Goal: Task Accomplishment & Management: Use online tool/utility

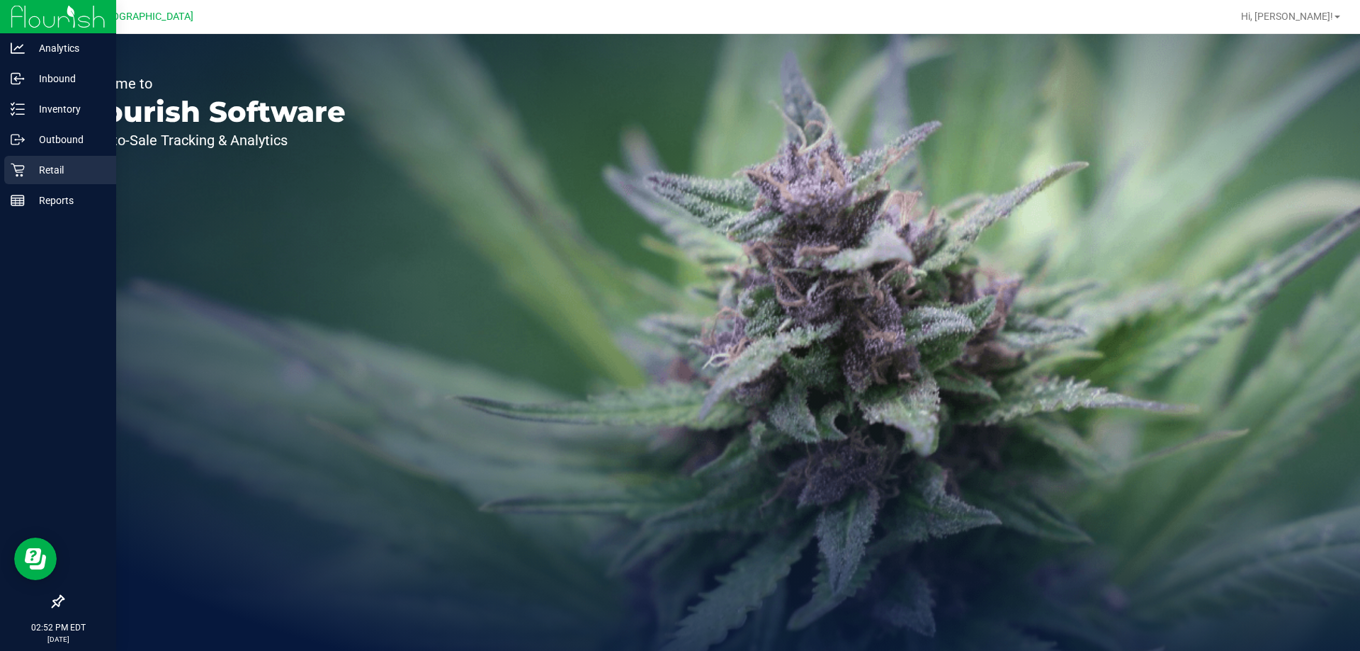
click at [60, 170] on p "Retail" at bounding box center [67, 170] width 85 height 17
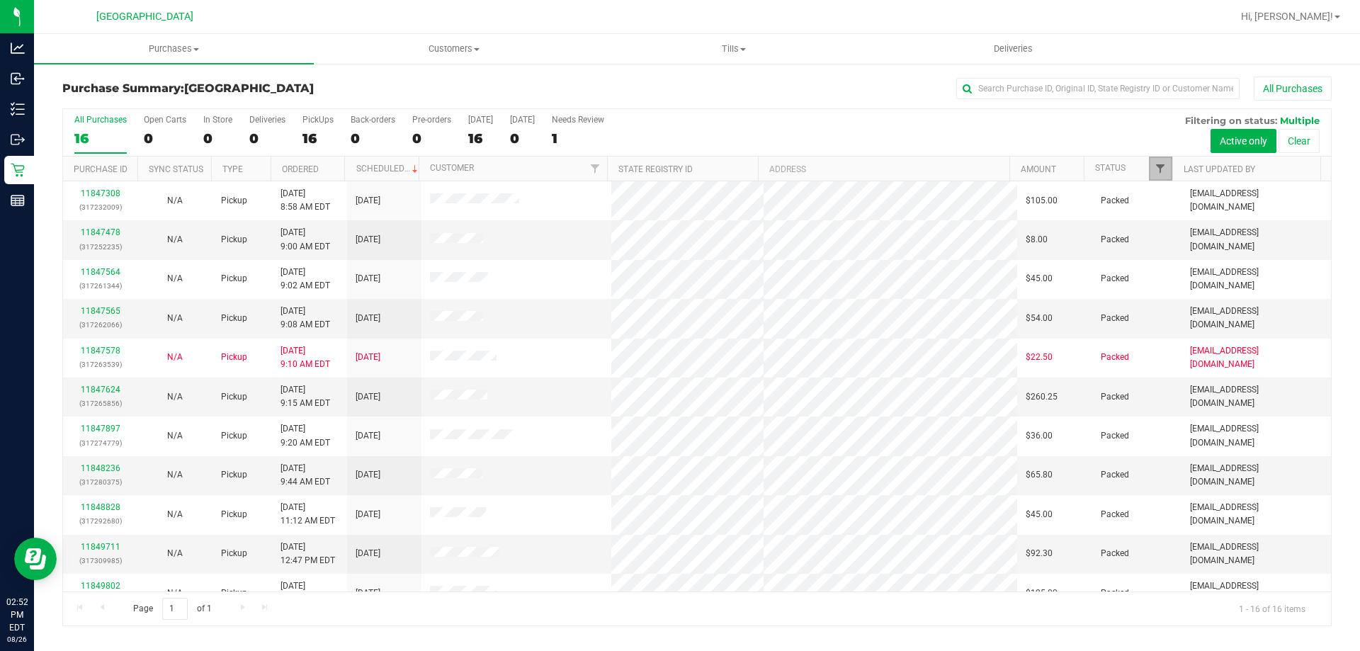
click at [1162, 166] on span "Filter" at bounding box center [1160, 168] width 11 height 11
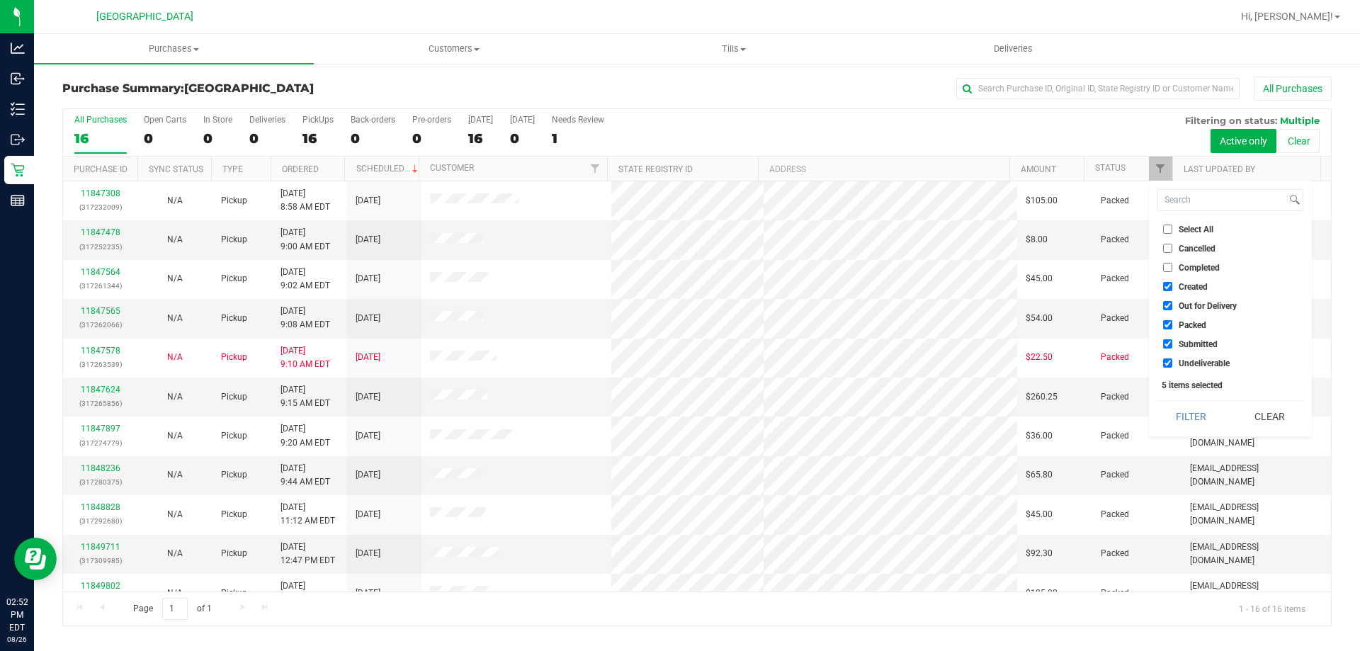
click at [1175, 285] on label "Created" at bounding box center [1185, 286] width 45 height 9
click at [1172, 285] on input "Created" at bounding box center [1167, 286] width 9 height 9
checkbox input "false"
click at [1168, 305] on input "Out for Delivery" at bounding box center [1167, 305] width 9 height 9
checkbox input "false"
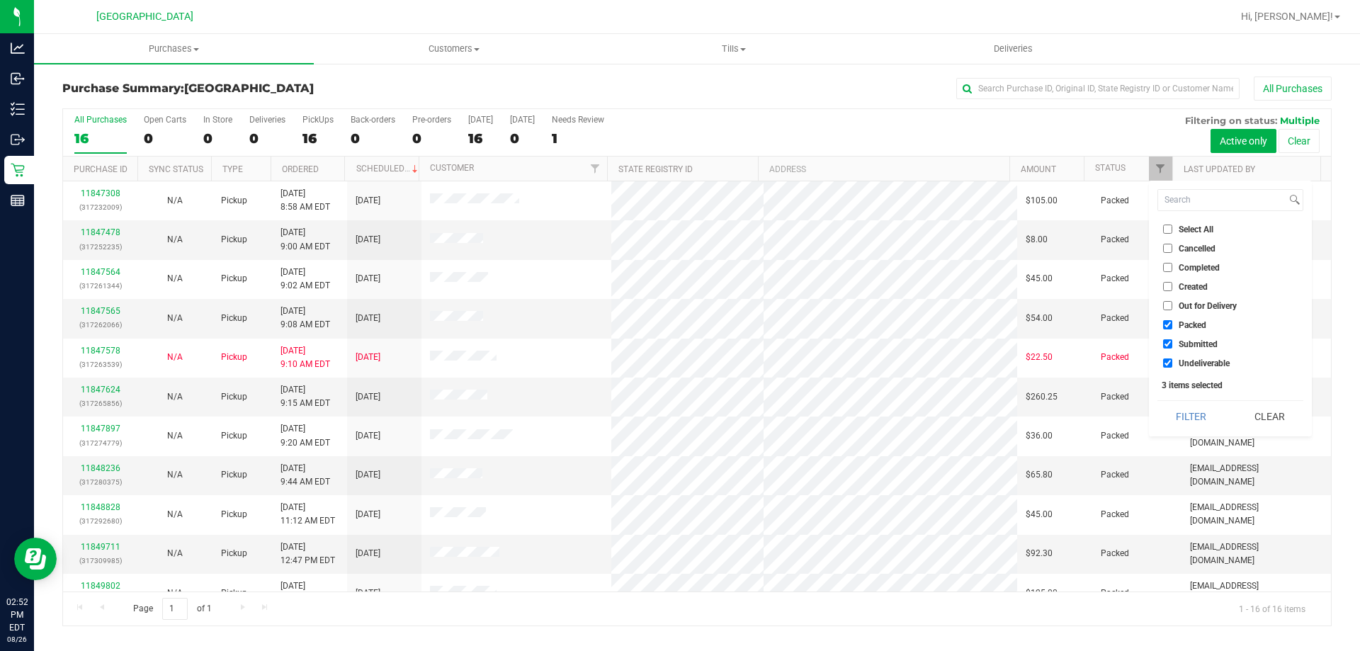
click at [1167, 319] on li "Packed" at bounding box center [1230, 324] width 146 height 15
click at [1168, 327] on input "Packed" at bounding box center [1167, 324] width 9 height 9
checkbox input "false"
click at [1165, 361] on input "Undeliverable" at bounding box center [1167, 362] width 9 height 9
checkbox input "false"
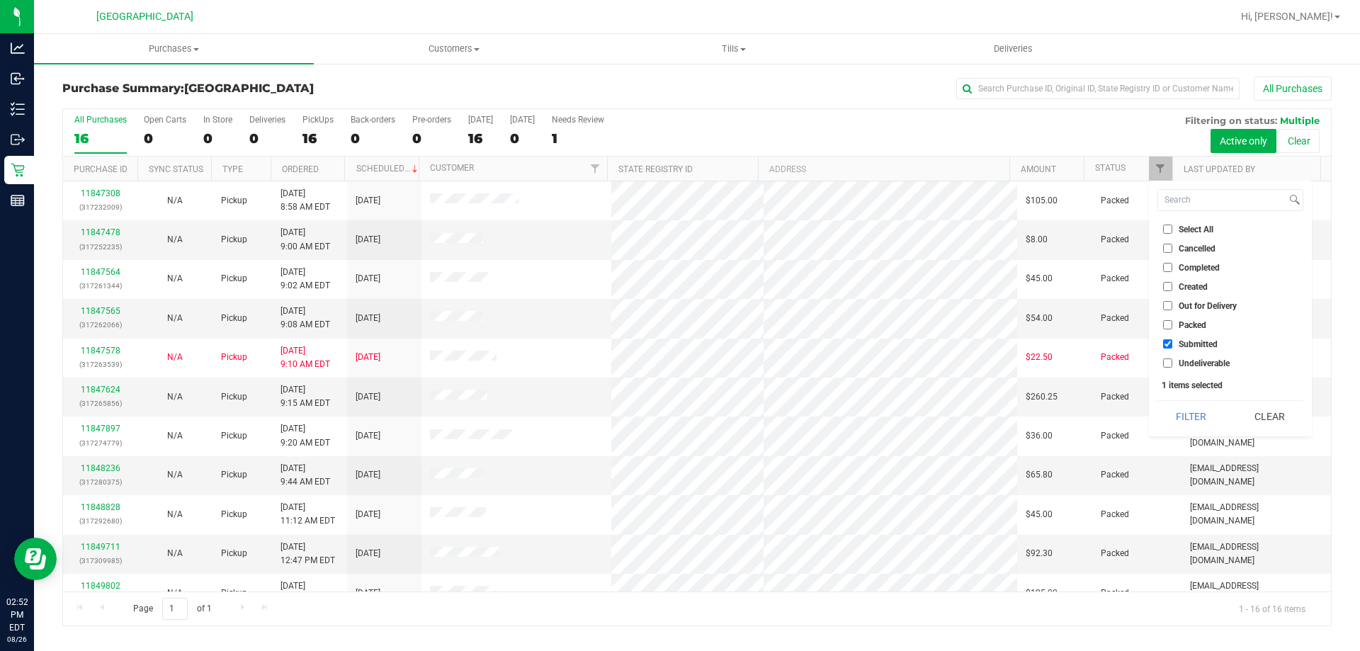
click at [1174, 400] on div "Select All Cancelled Completed Created Out for Delivery Packed Submitted Undeli…" at bounding box center [1230, 309] width 163 height 256
click at [1185, 421] on button "Filter" at bounding box center [1191, 416] width 68 height 31
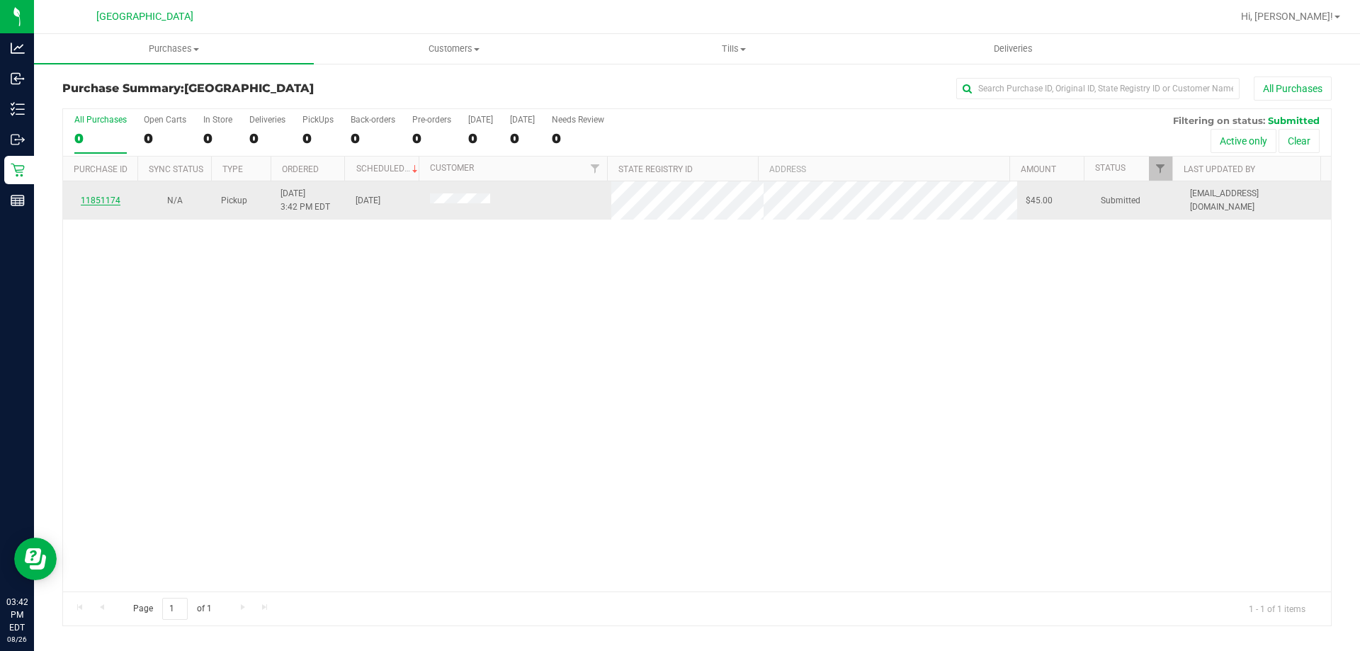
click at [103, 200] on link "11851174" at bounding box center [101, 201] width 40 height 10
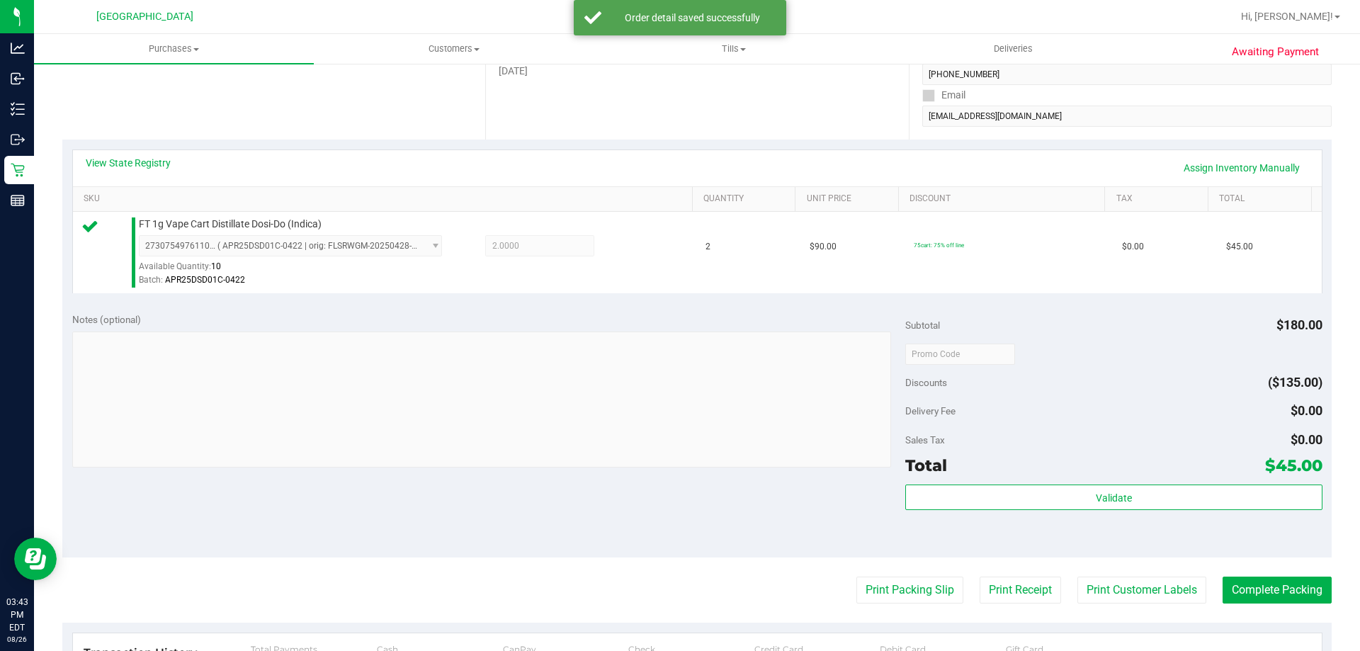
scroll to position [425, 0]
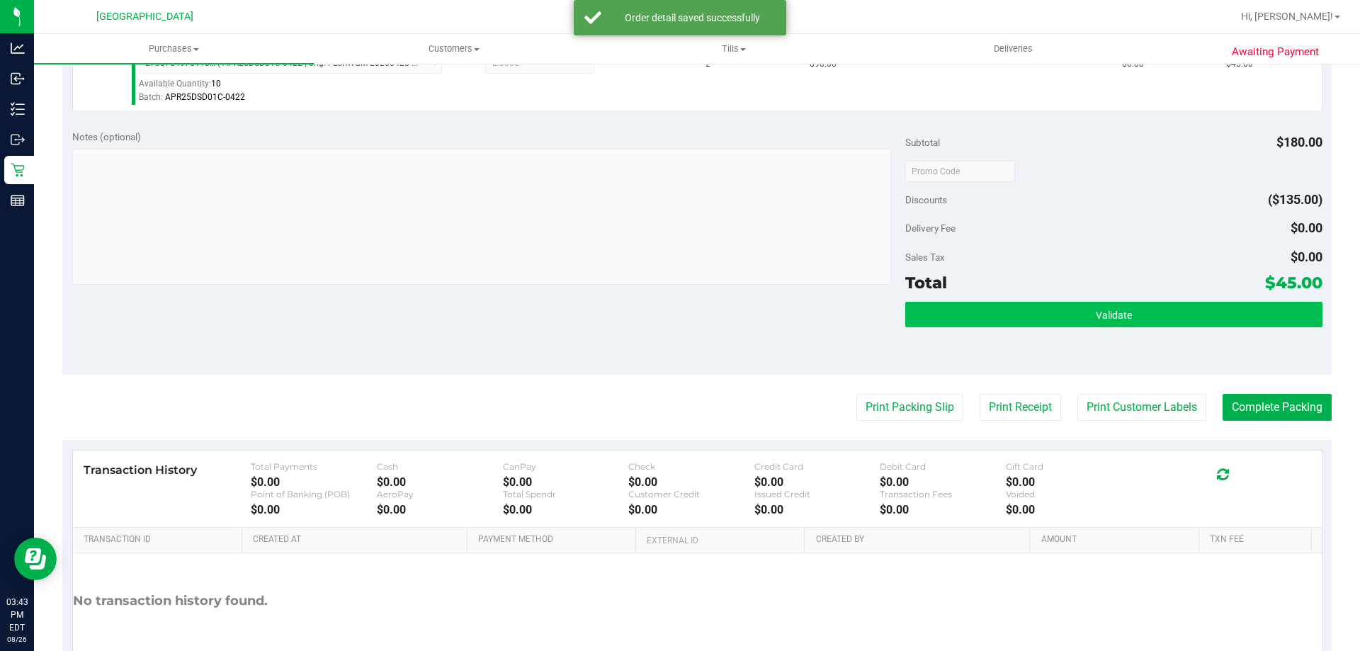
drag, startPoint x: 1097, startPoint y: 288, endPoint x: 1097, endPoint y: 312, distance: 24.8
click at [1097, 311] on div "Subtotal $180.00 Discounts ($135.00) Delivery Fee $0.00 Sales Tax $0.00 Total $…" at bounding box center [1113, 248] width 417 height 236
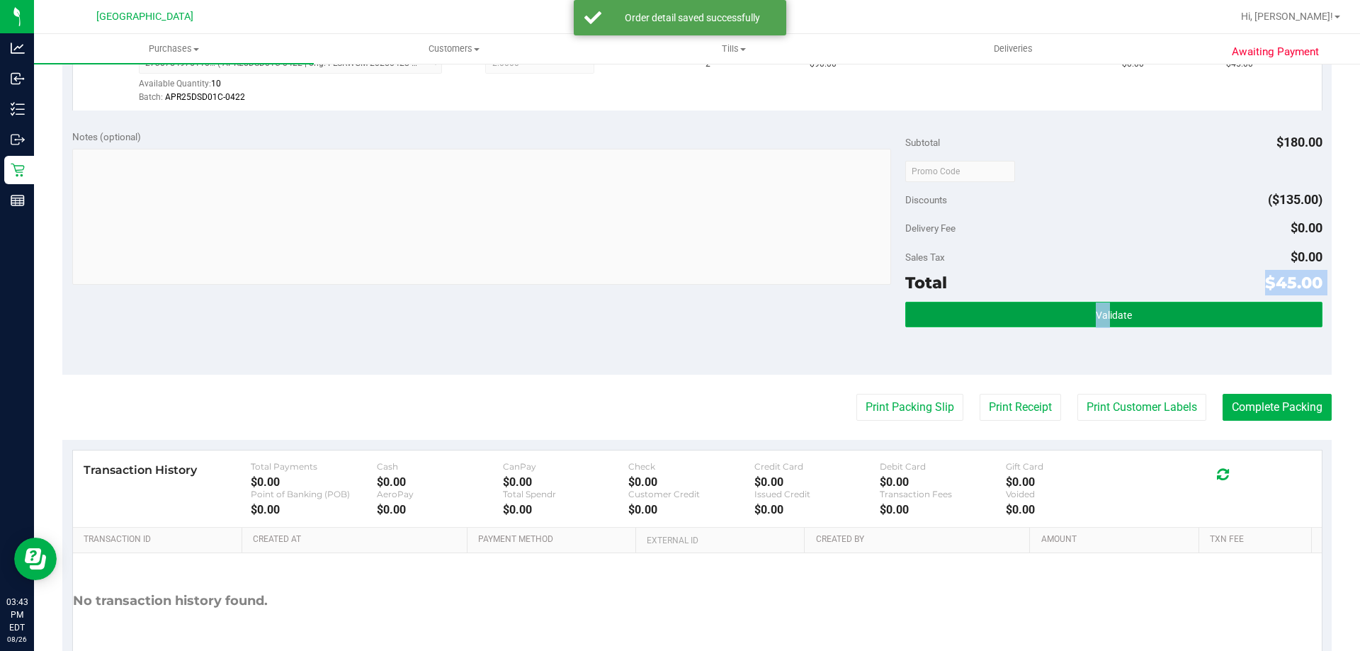
click at [1097, 312] on span "Validate" at bounding box center [1114, 315] width 36 height 11
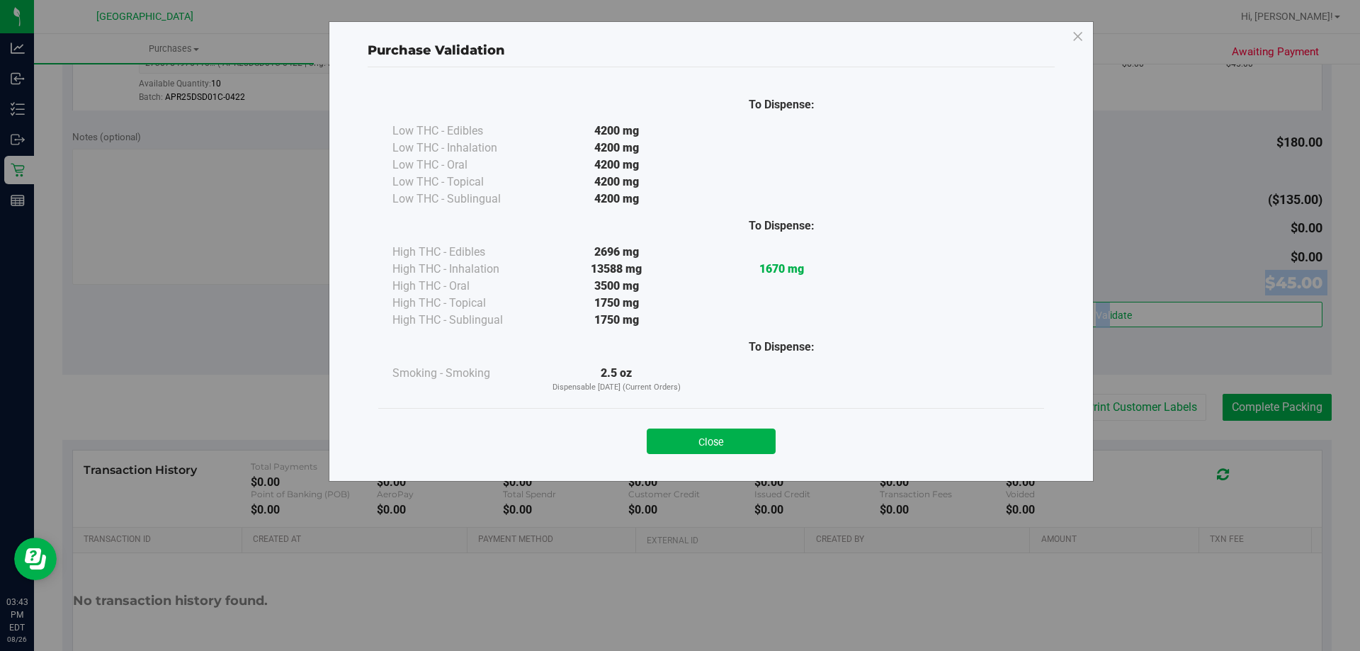
drag, startPoint x: 750, startPoint y: 448, endPoint x: 959, endPoint y: 405, distance: 213.2
click at [751, 448] on button "Close" at bounding box center [711, 442] width 129 height 26
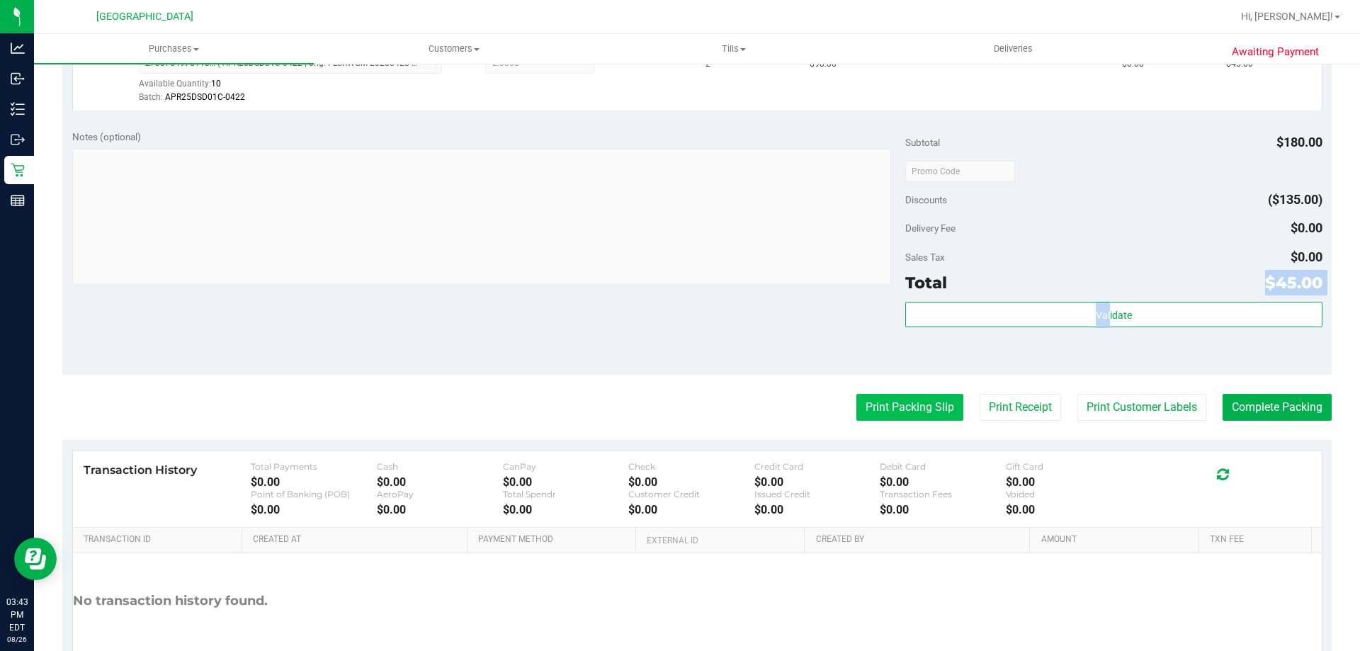
click at [928, 406] on button "Print Packing Slip" at bounding box center [909, 407] width 107 height 27
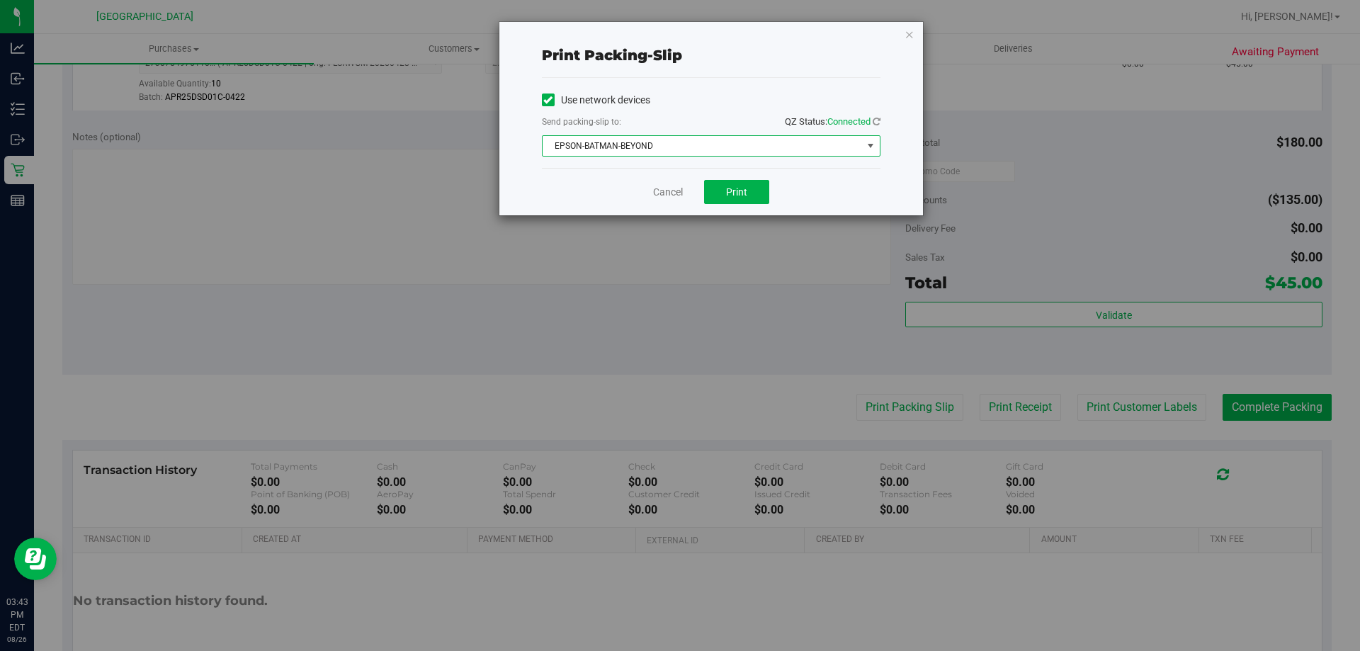
click at [765, 152] on span "EPSON-BATMAN-BEYOND" at bounding box center [702, 146] width 319 height 20
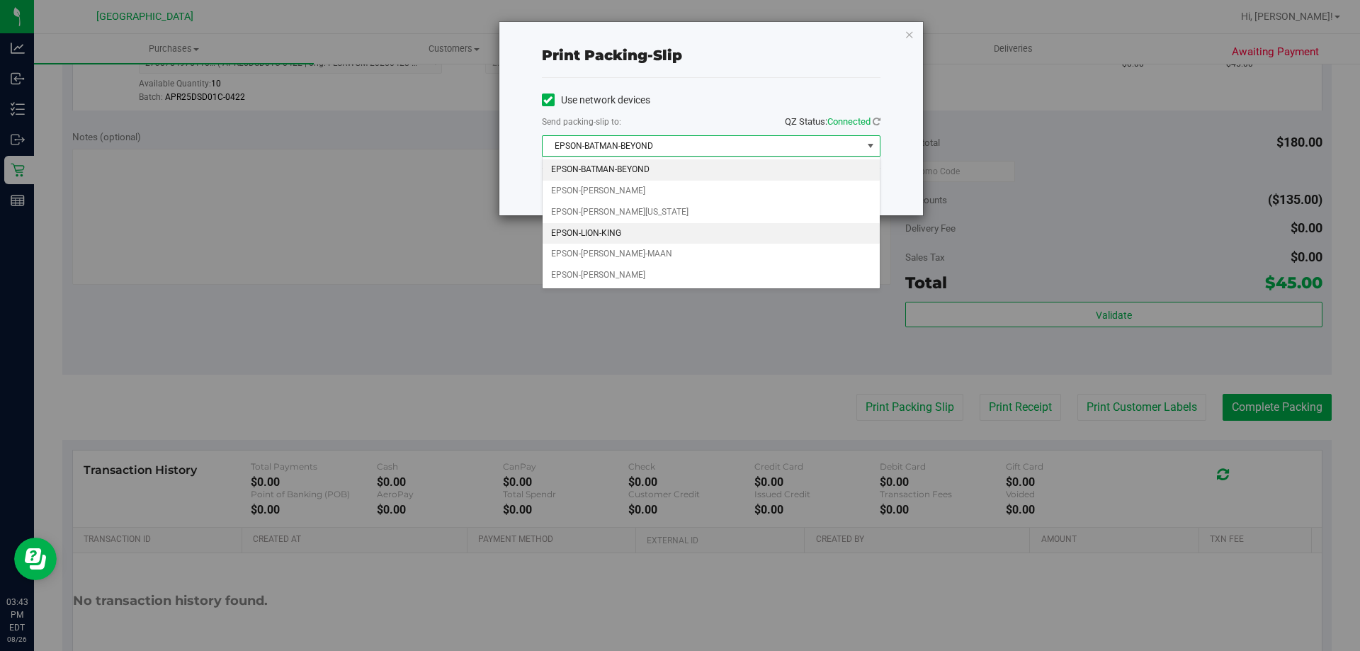
click at [640, 234] on li "EPSON-LION-KING" at bounding box center [711, 233] width 337 height 21
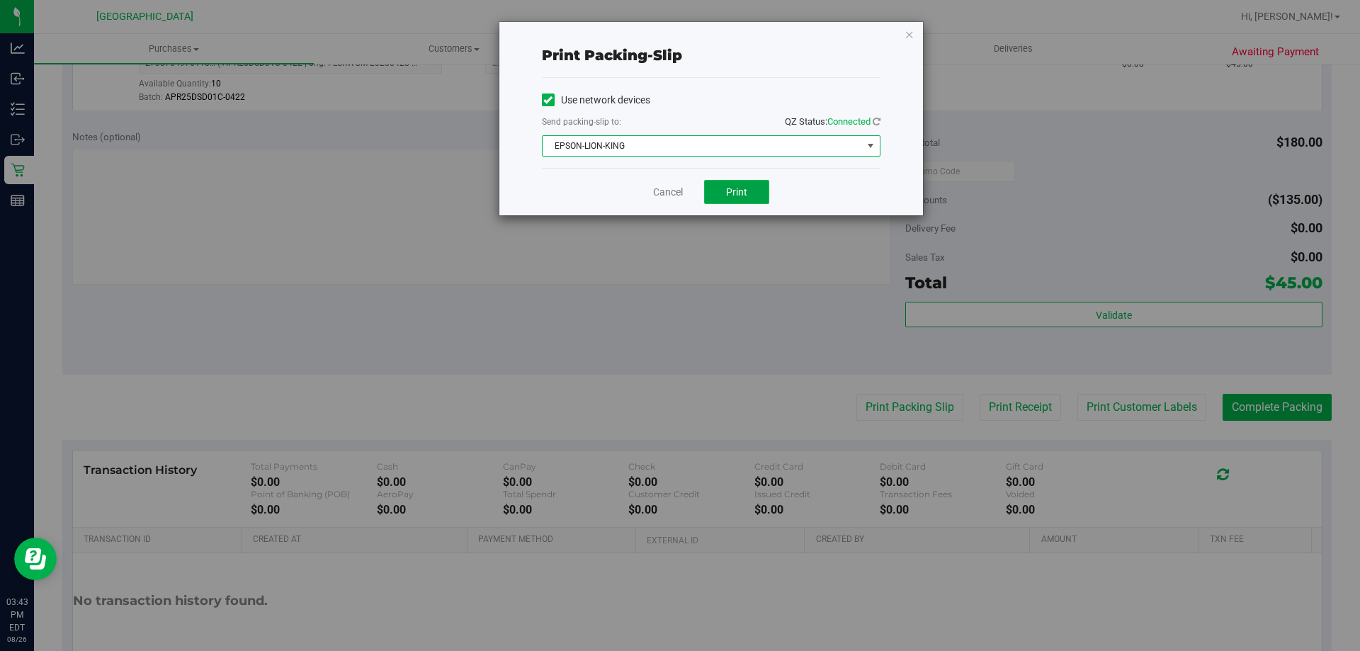
click at [733, 185] on button "Print" at bounding box center [736, 192] width 65 height 24
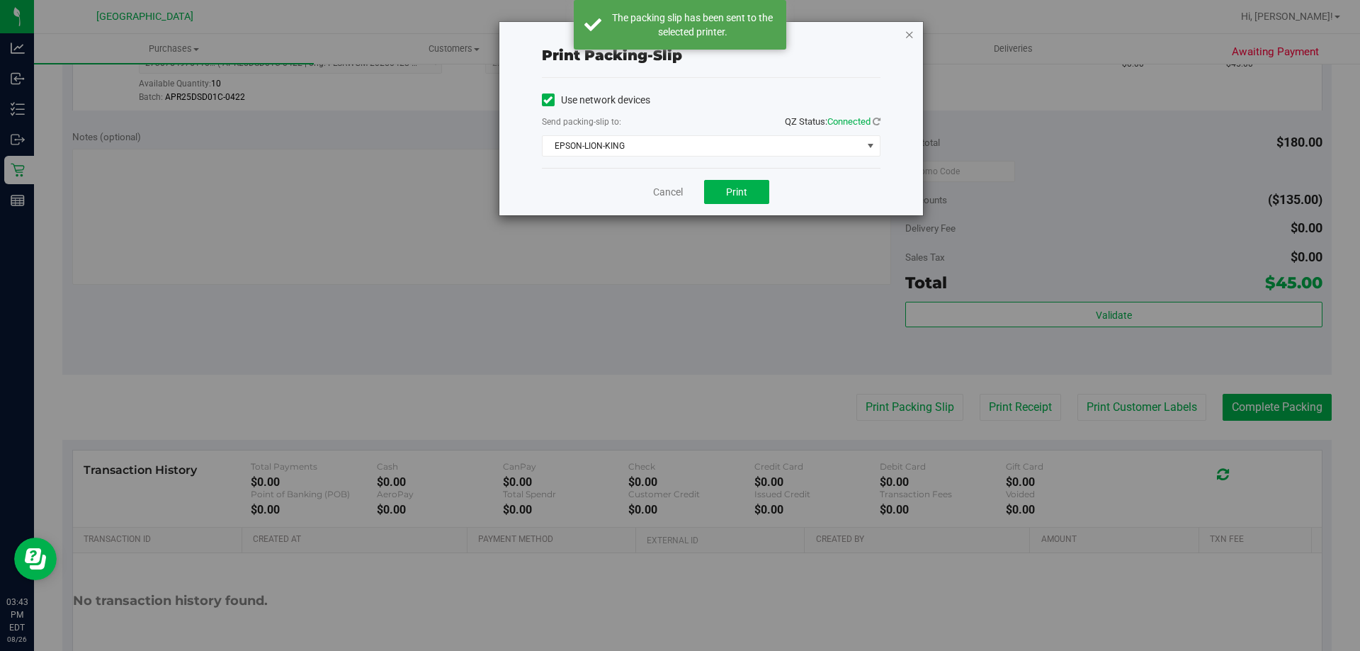
click at [910, 37] on icon "button" at bounding box center [910, 34] width 10 height 17
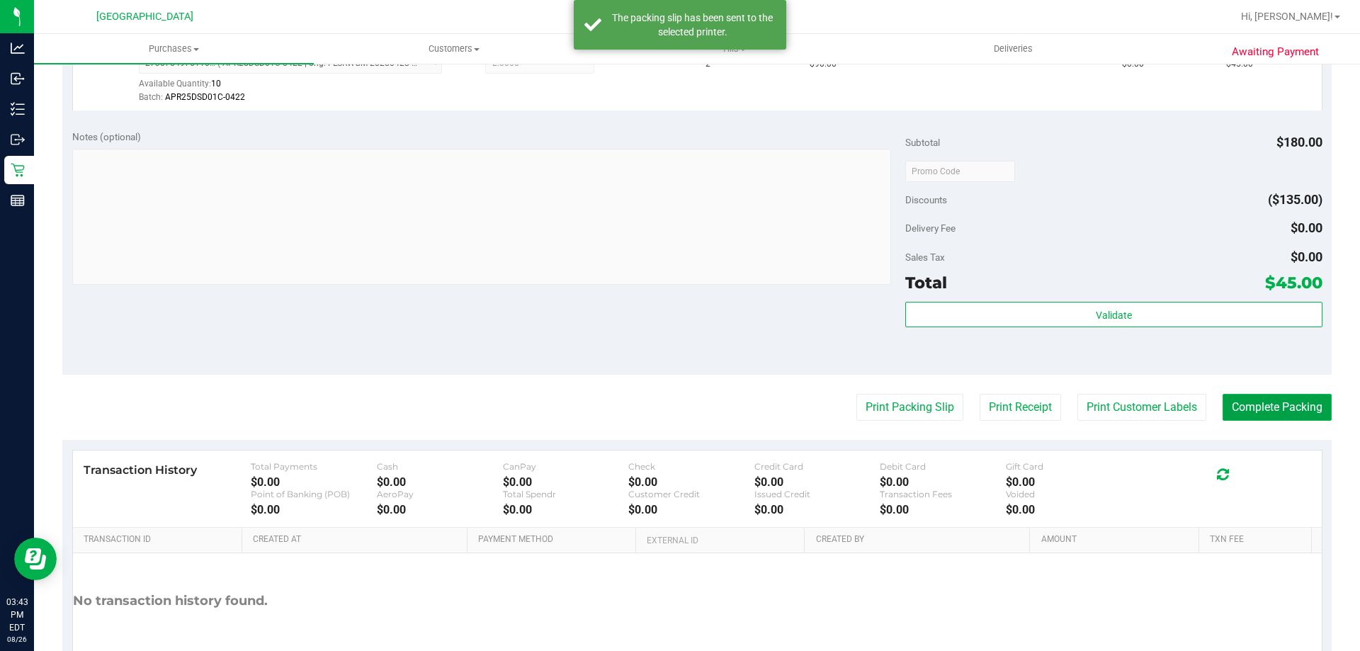
click at [1236, 400] on button "Complete Packing" at bounding box center [1277, 407] width 109 height 27
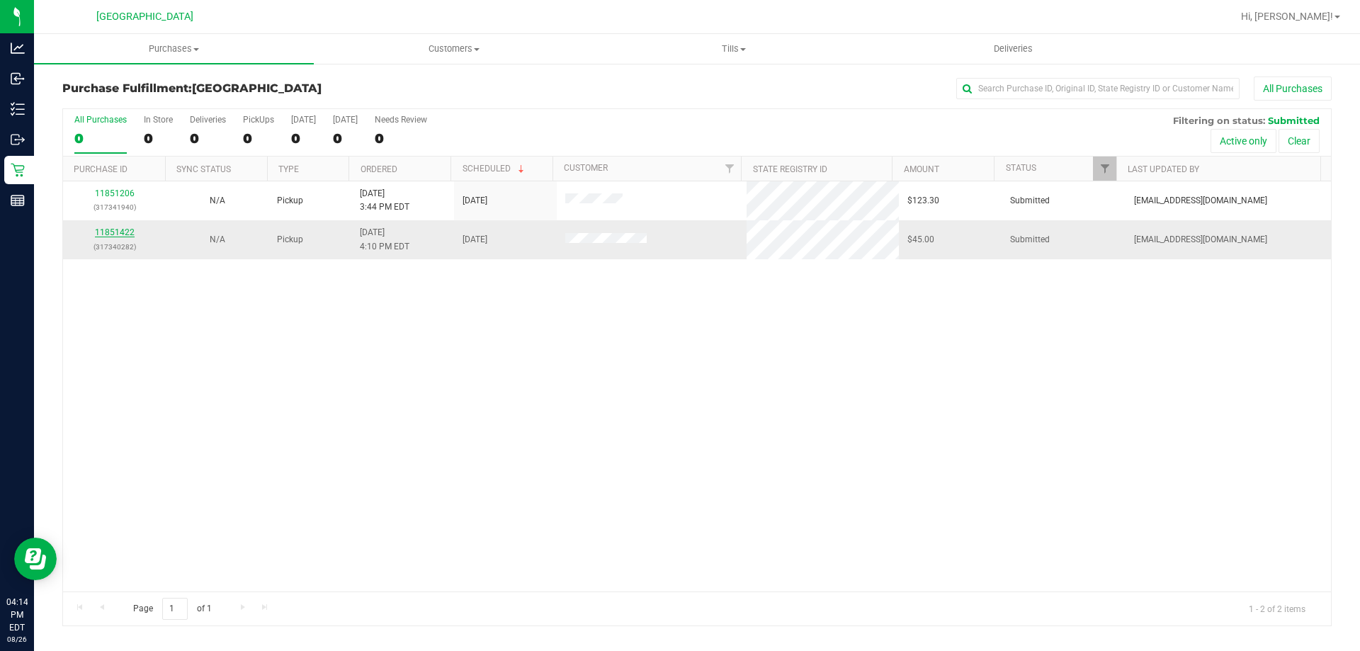
click at [120, 231] on link "11851422" at bounding box center [115, 232] width 40 height 10
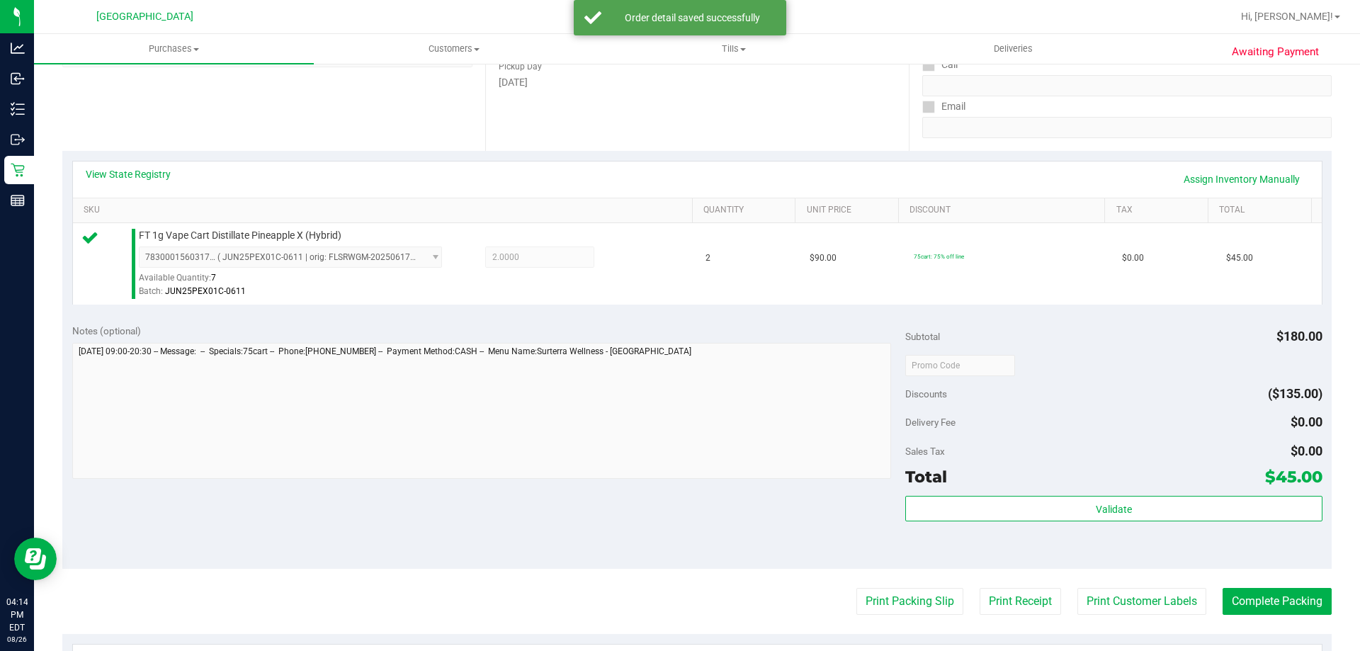
scroll to position [507, 0]
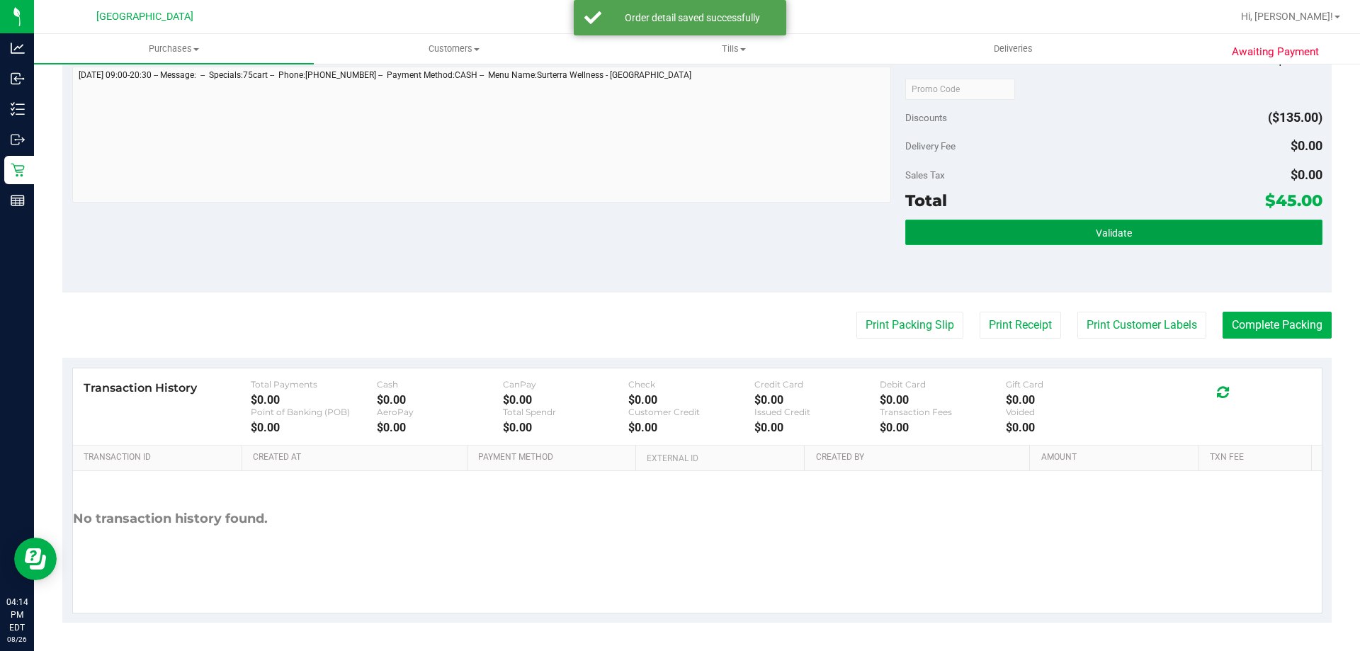
click at [1120, 220] on button "Validate" at bounding box center [1113, 233] width 417 height 26
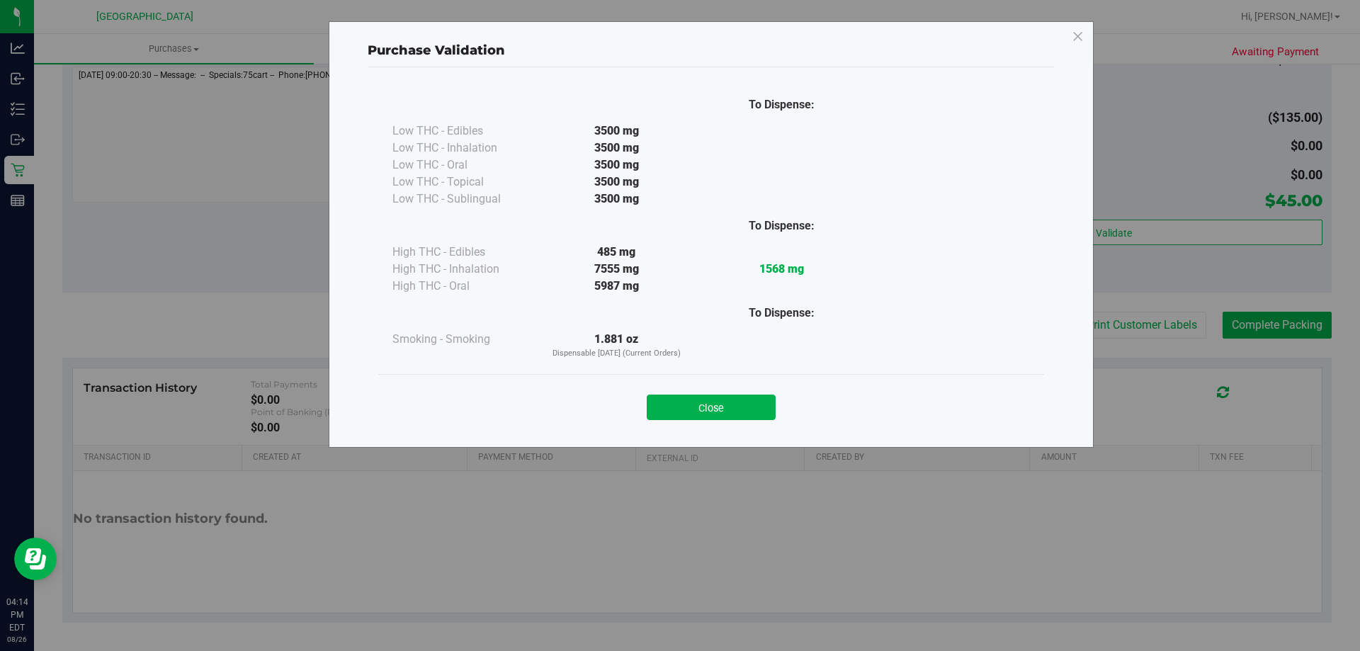
click at [708, 403] on button "Close" at bounding box center [711, 408] width 129 height 26
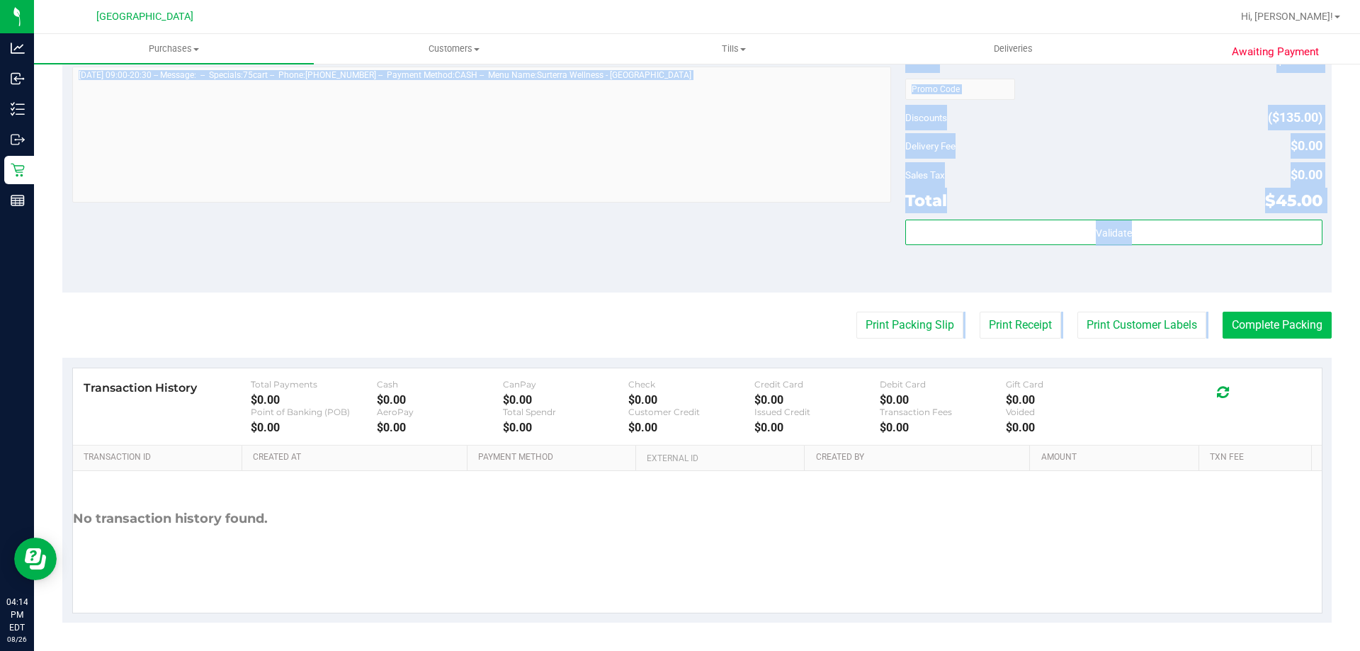
click at [1282, 338] on purchase-details "Back Edit Purchase Cancel Purchase View Profile # 11851422 BioTrack ID: - Submi…" at bounding box center [696, 95] width 1269 height 1053
click at [1265, 332] on button "Complete Packing" at bounding box center [1277, 325] width 109 height 27
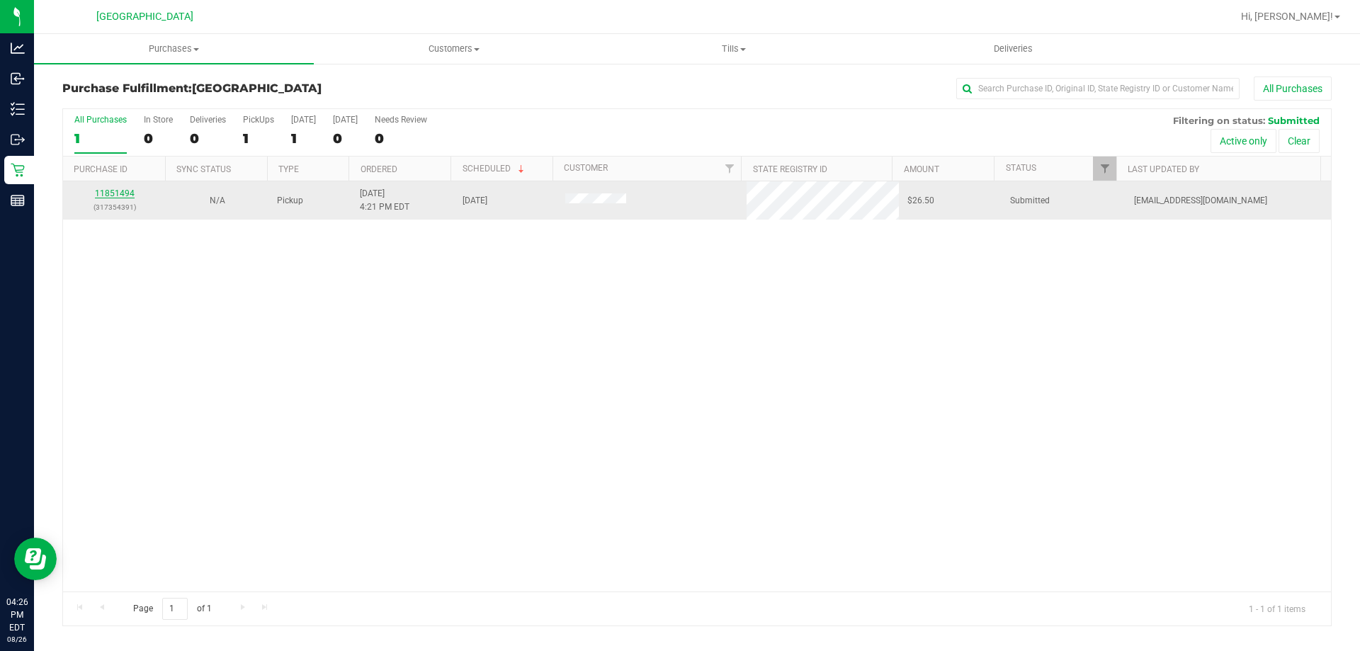
click at [120, 193] on link "11851494" at bounding box center [115, 193] width 40 height 10
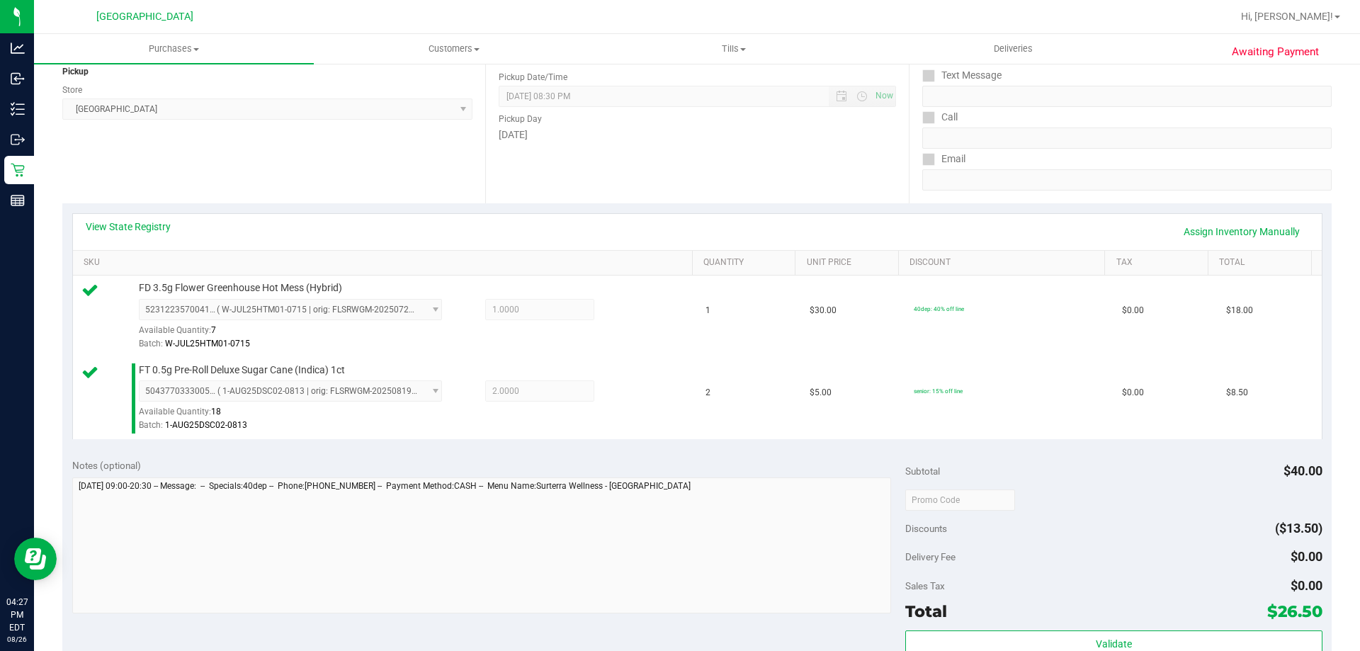
scroll to position [496, 0]
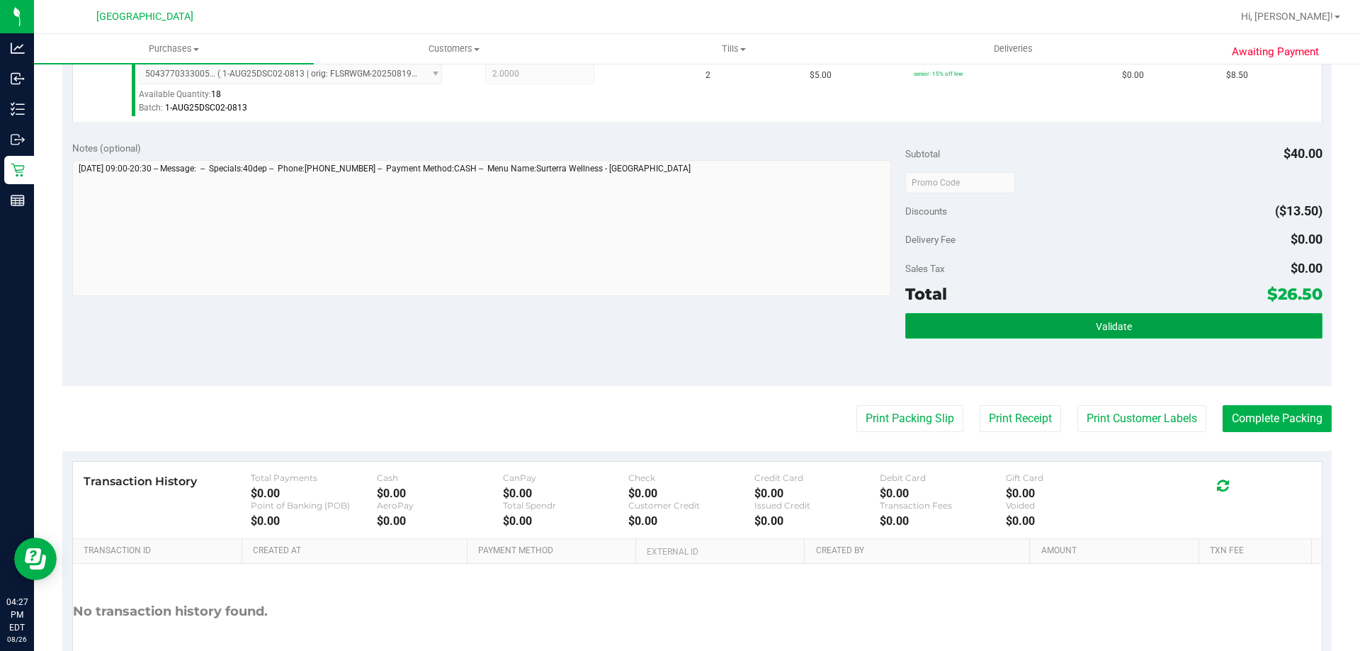
click at [1206, 324] on button "Validate" at bounding box center [1113, 326] width 417 height 26
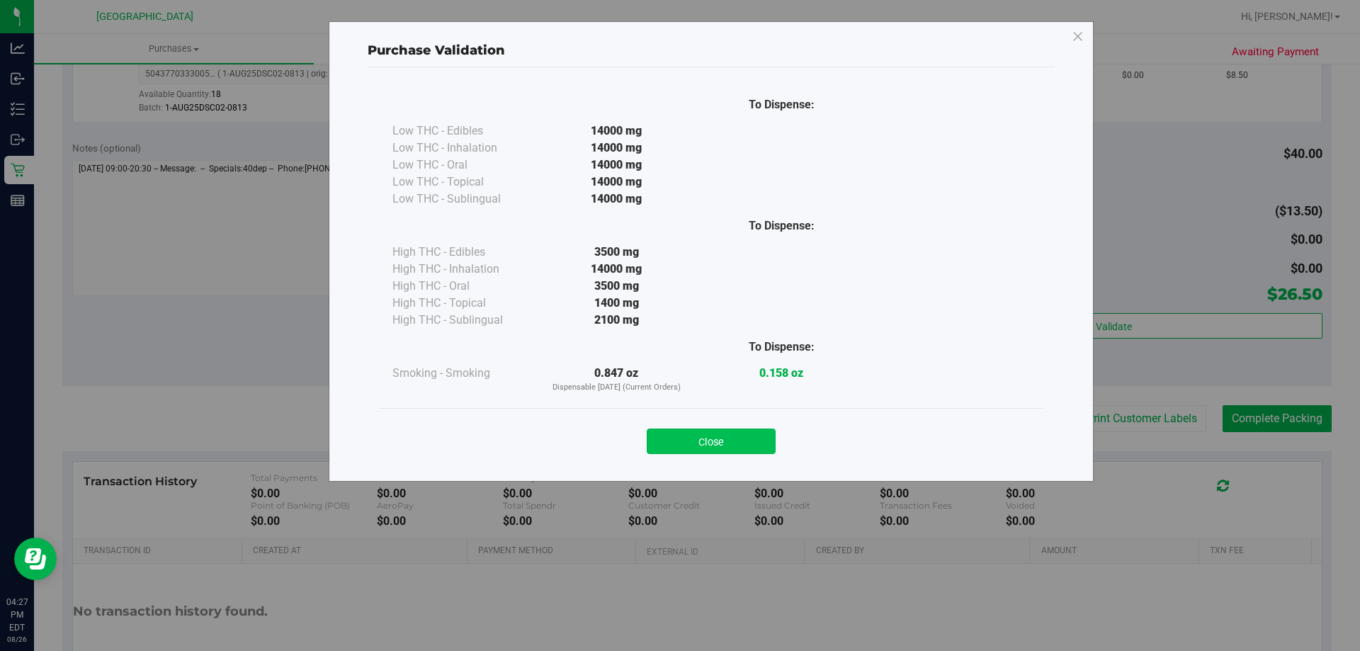
click at [730, 438] on button "Close" at bounding box center [711, 442] width 129 height 26
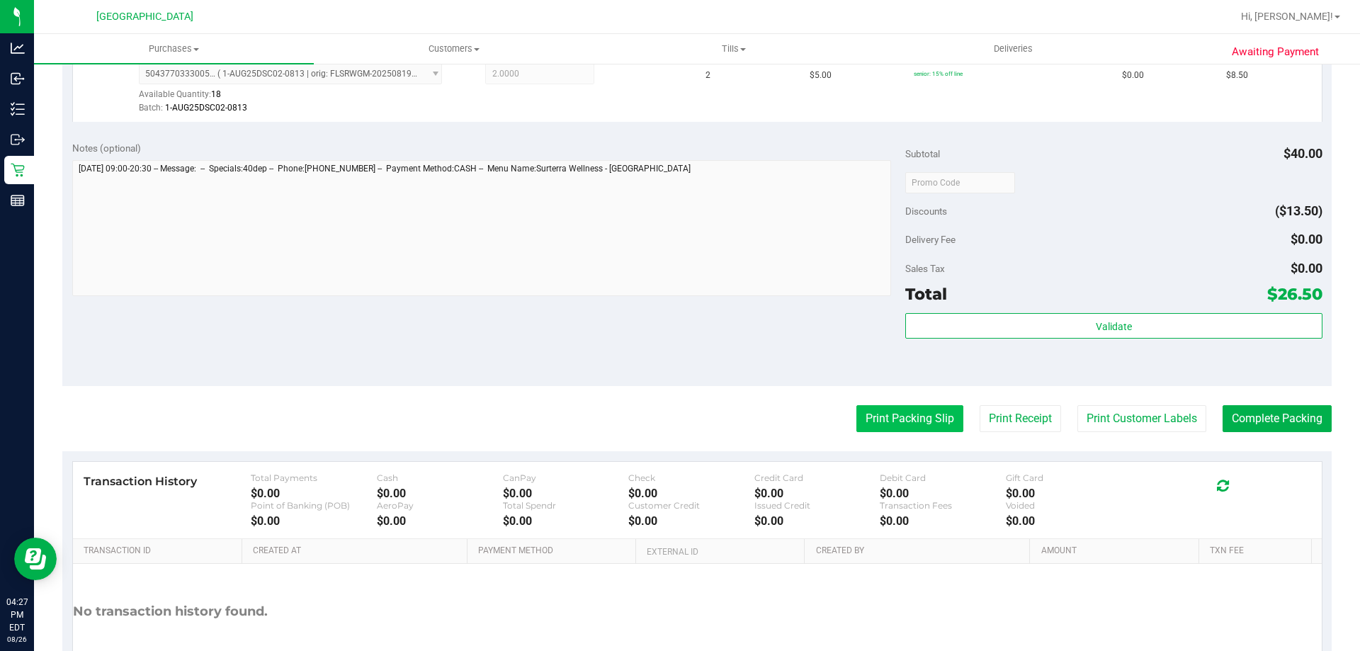
click at [868, 429] on button "Print Packing Slip" at bounding box center [909, 418] width 107 height 27
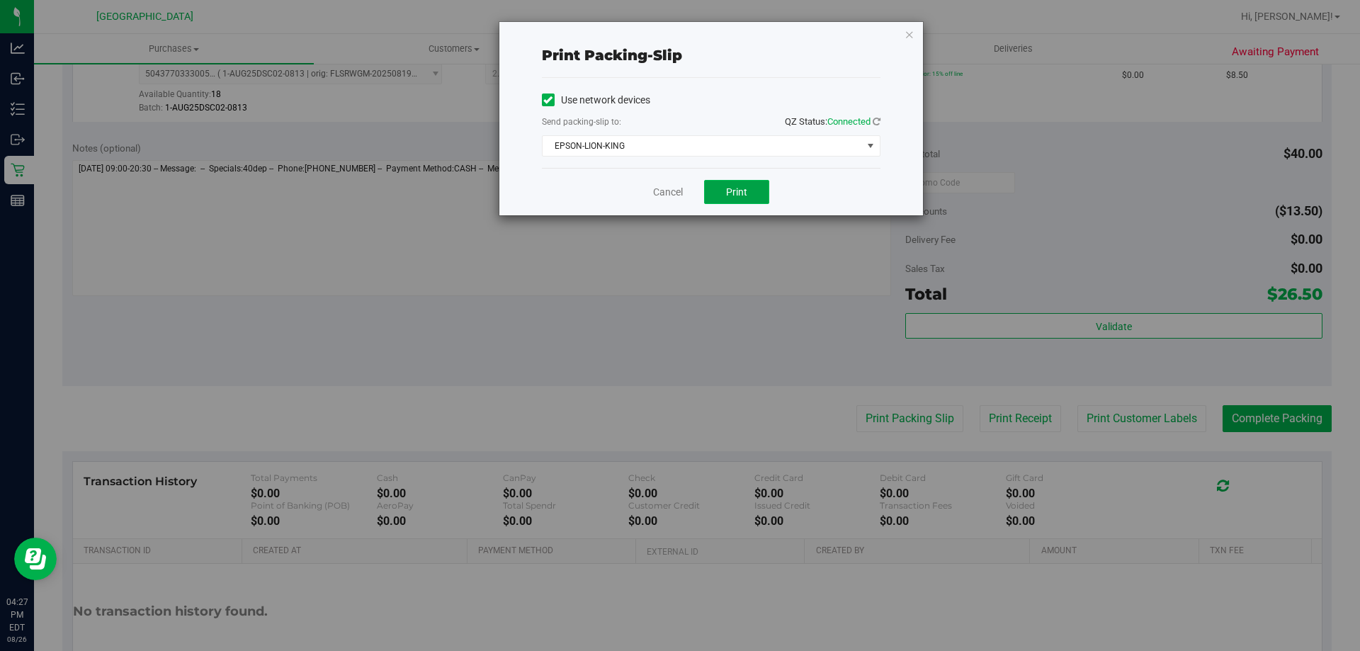
click at [754, 190] on button "Print" at bounding box center [736, 192] width 65 height 24
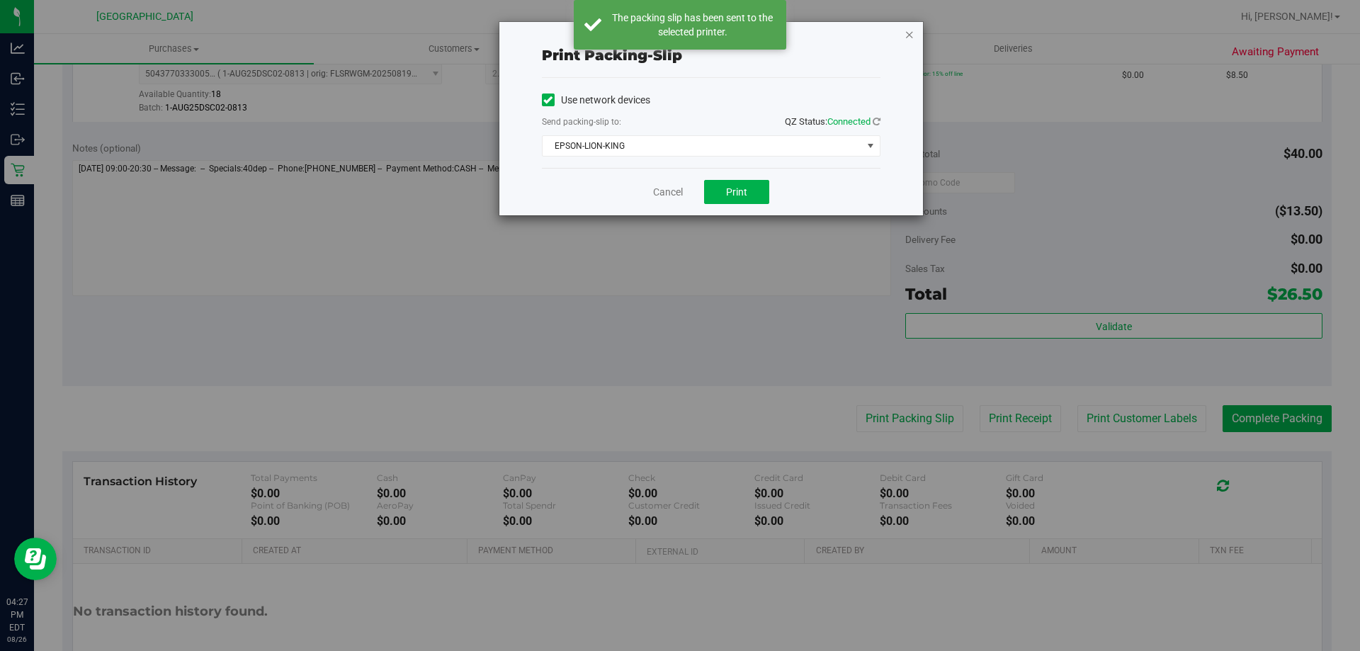
click at [907, 36] on icon "button" at bounding box center [910, 34] width 10 height 17
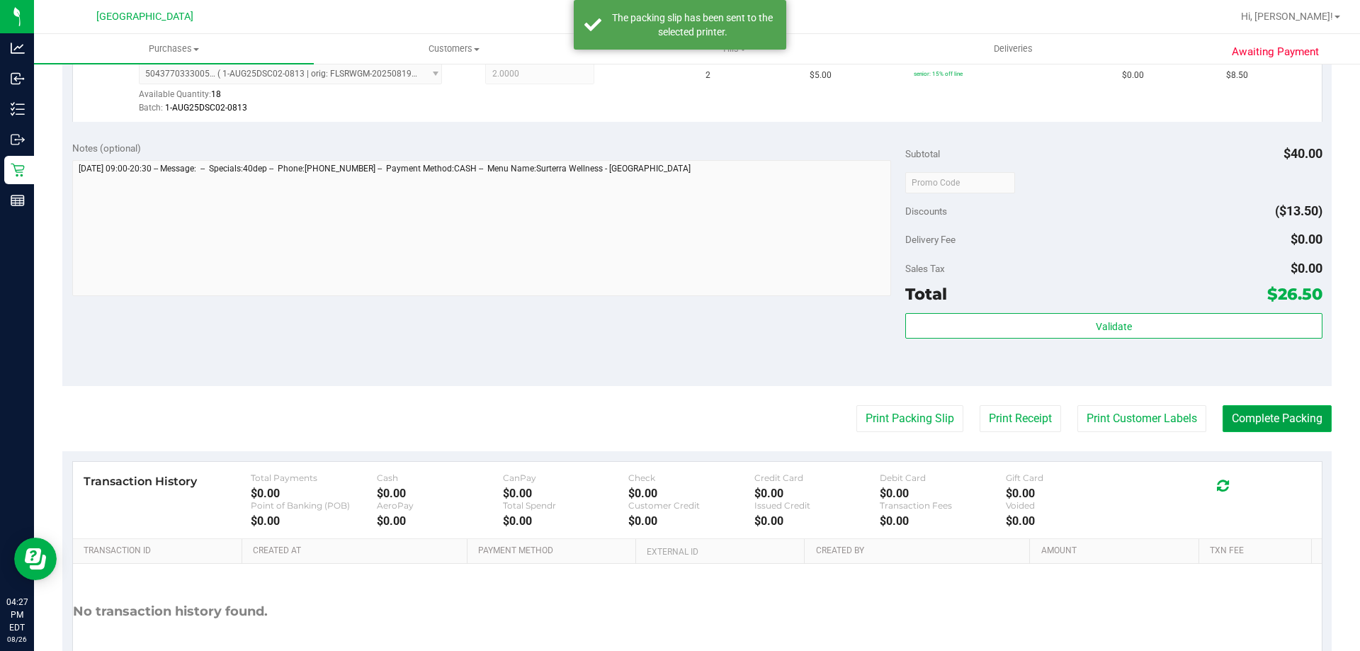
click at [1246, 415] on button "Complete Packing" at bounding box center [1277, 418] width 109 height 27
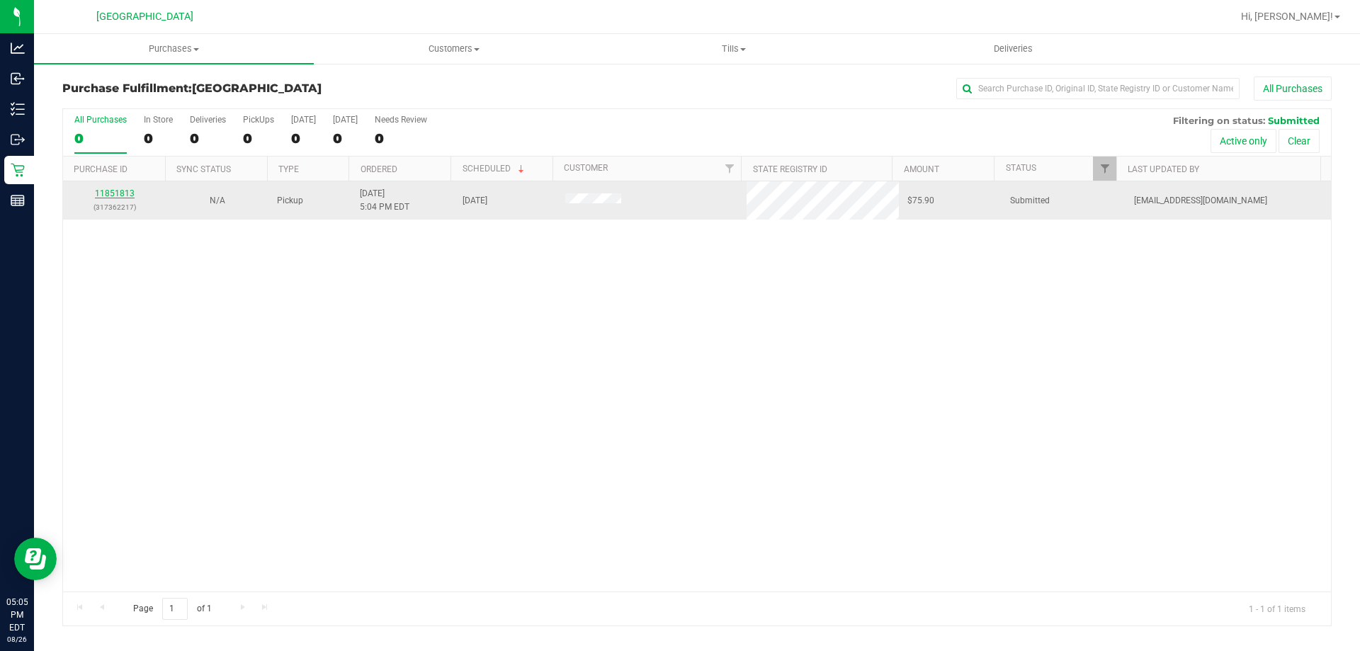
click at [112, 191] on link "11851813" at bounding box center [115, 193] width 40 height 10
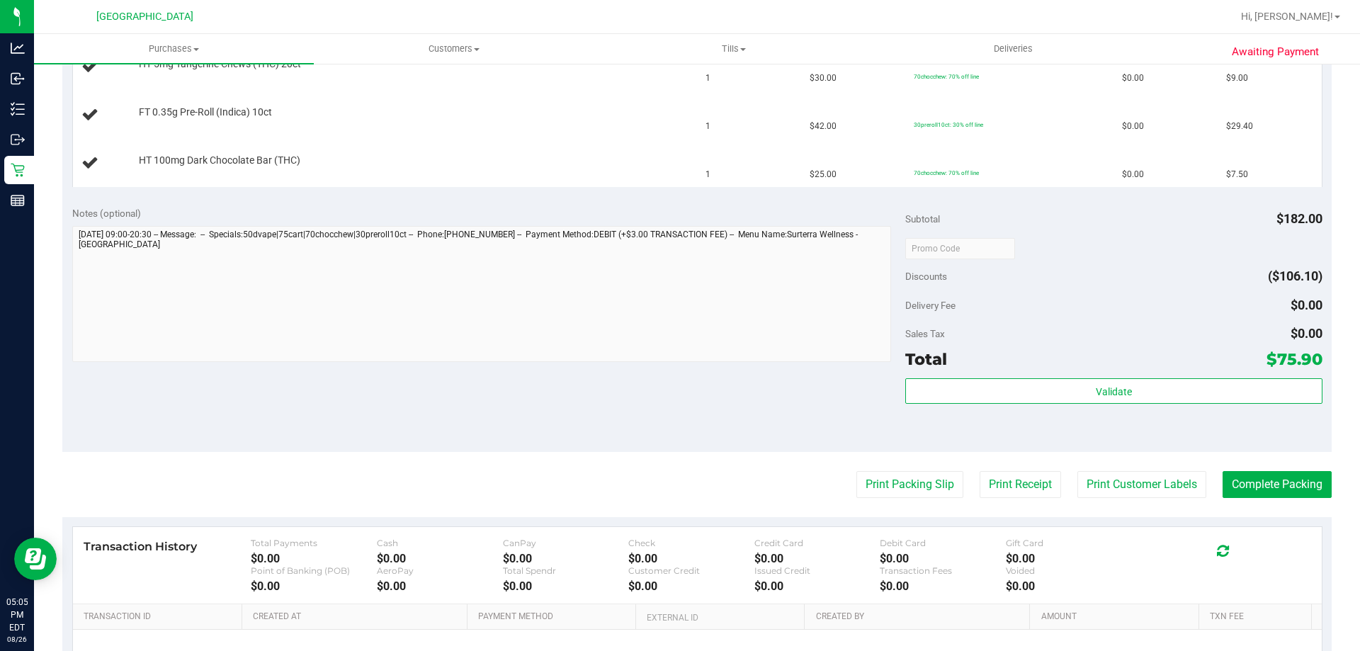
scroll to position [667, 0]
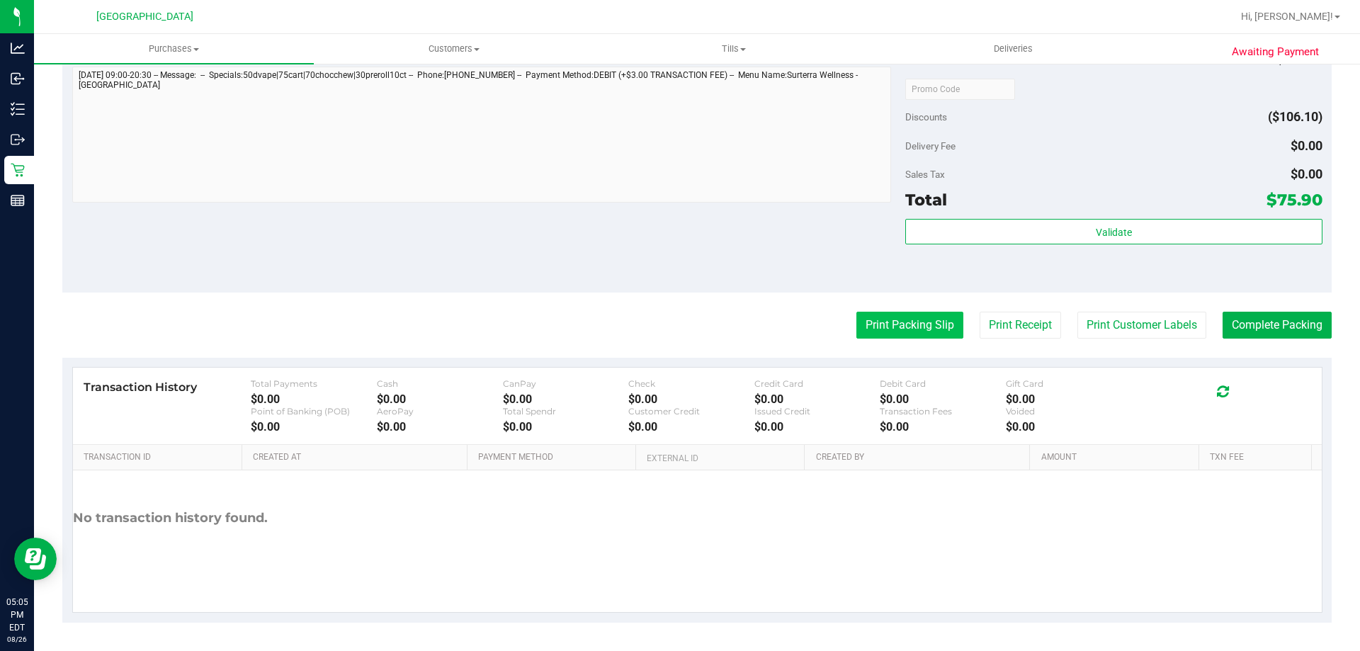
click at [900, 329] on button "Print Packing Slip" at bounding box center [909, 325] width 107 height 27
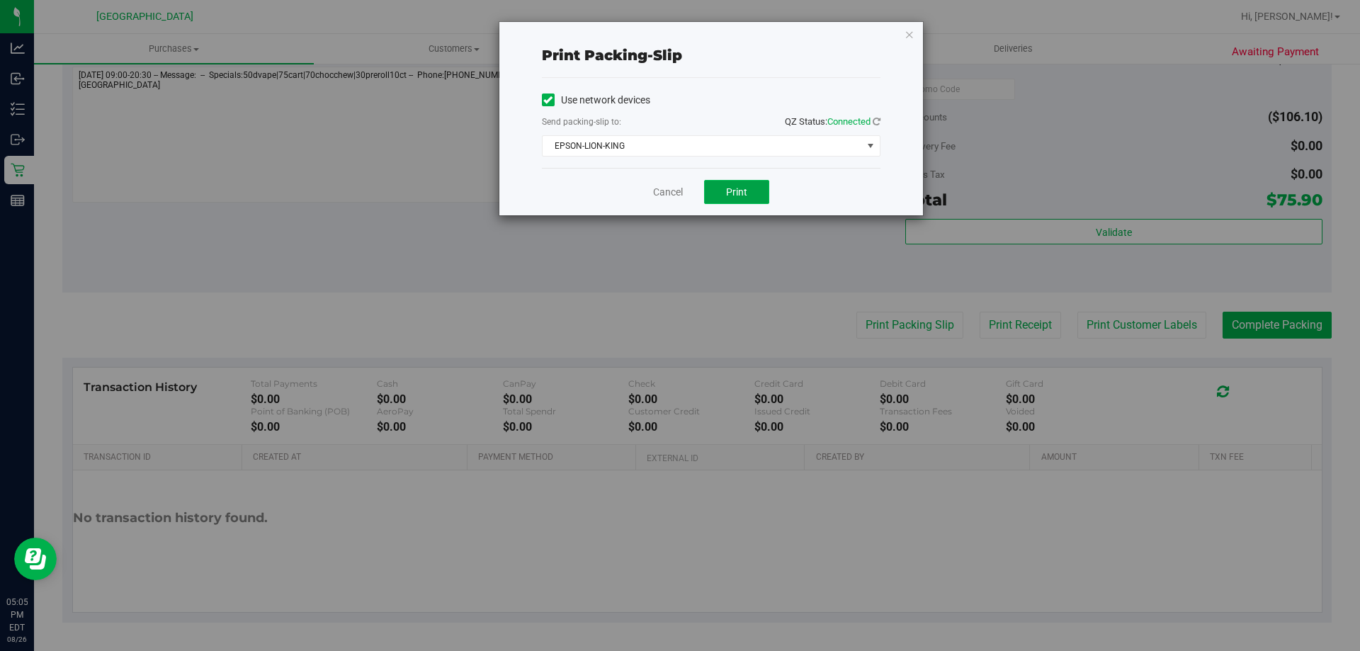
click at [721, 180] on button "Print" at bounding box center [736, 192] width 65 height 24
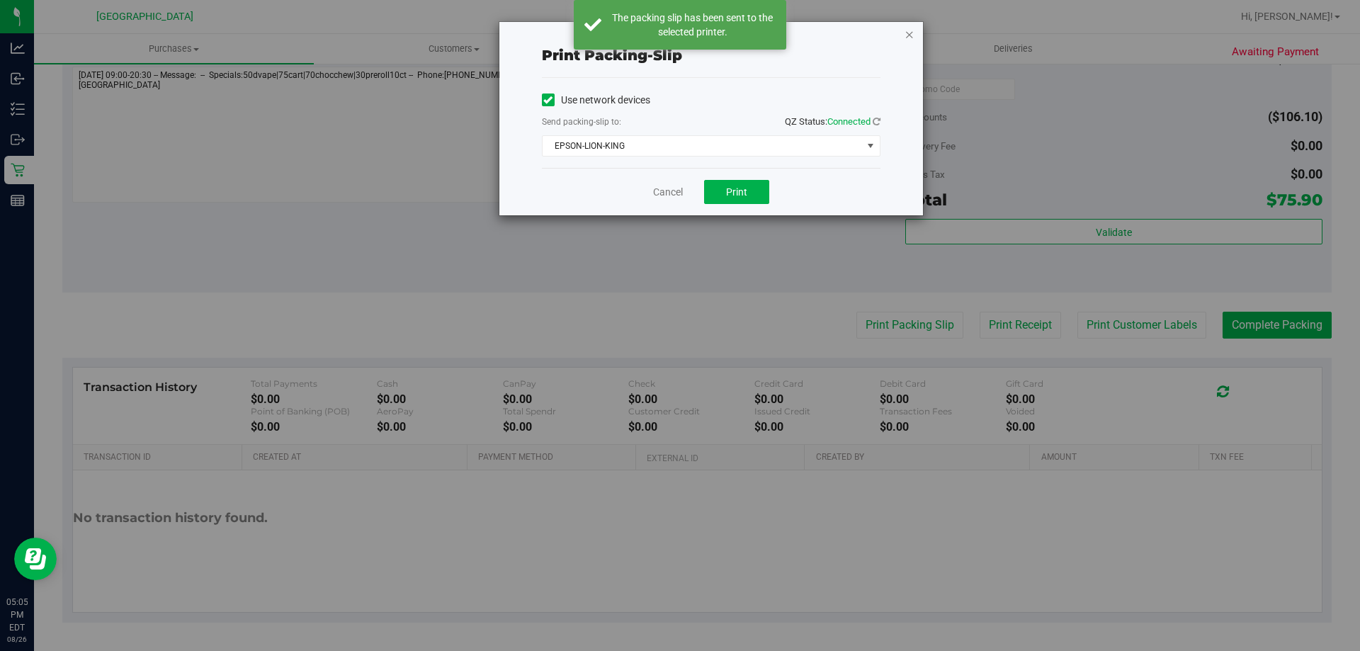
click at [907, 33] on icon "button" at bounding box center [910, 34] width 10 height 17
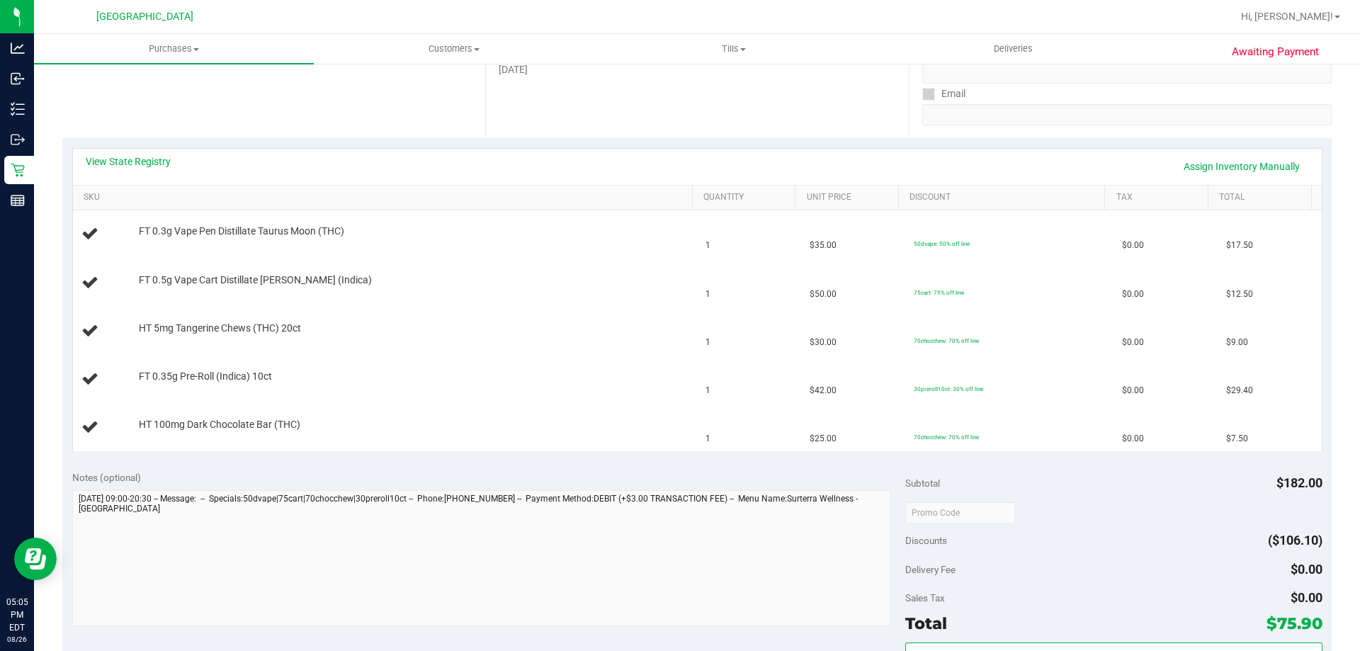
scroll to position [242, 0]
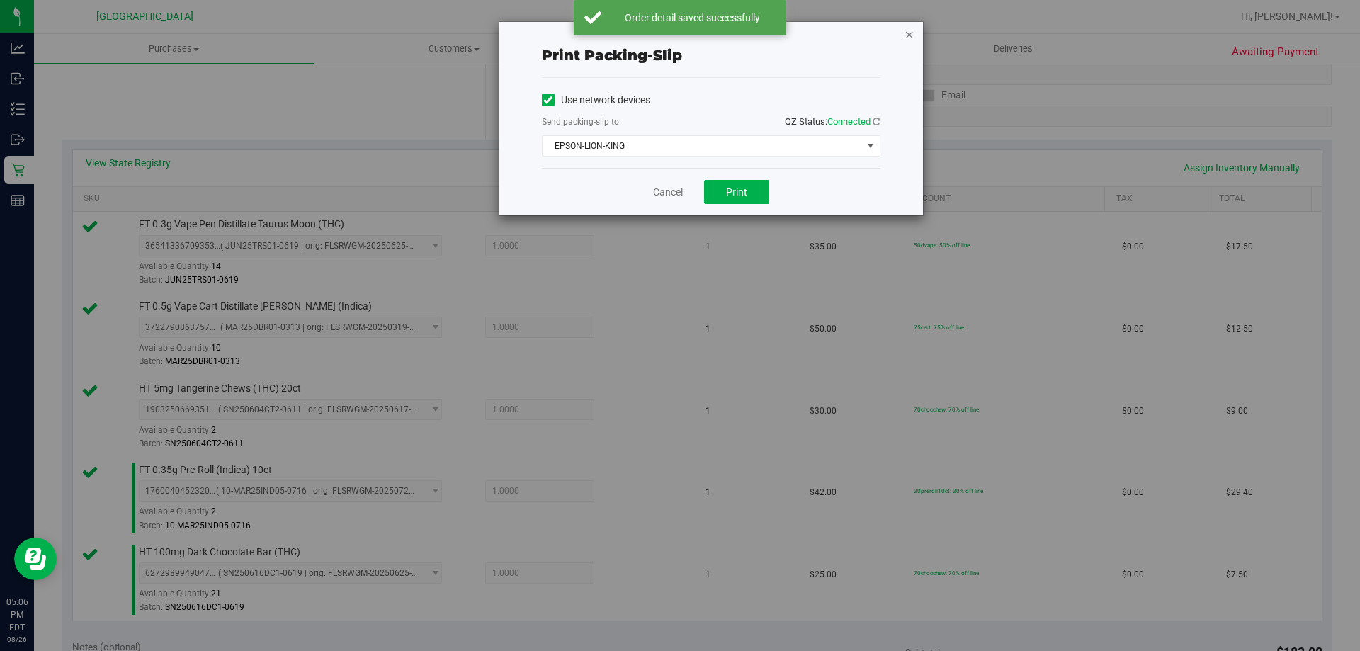
click at [908, 37] on icon "button" at bounding box center [910, 34] width 10 height 17
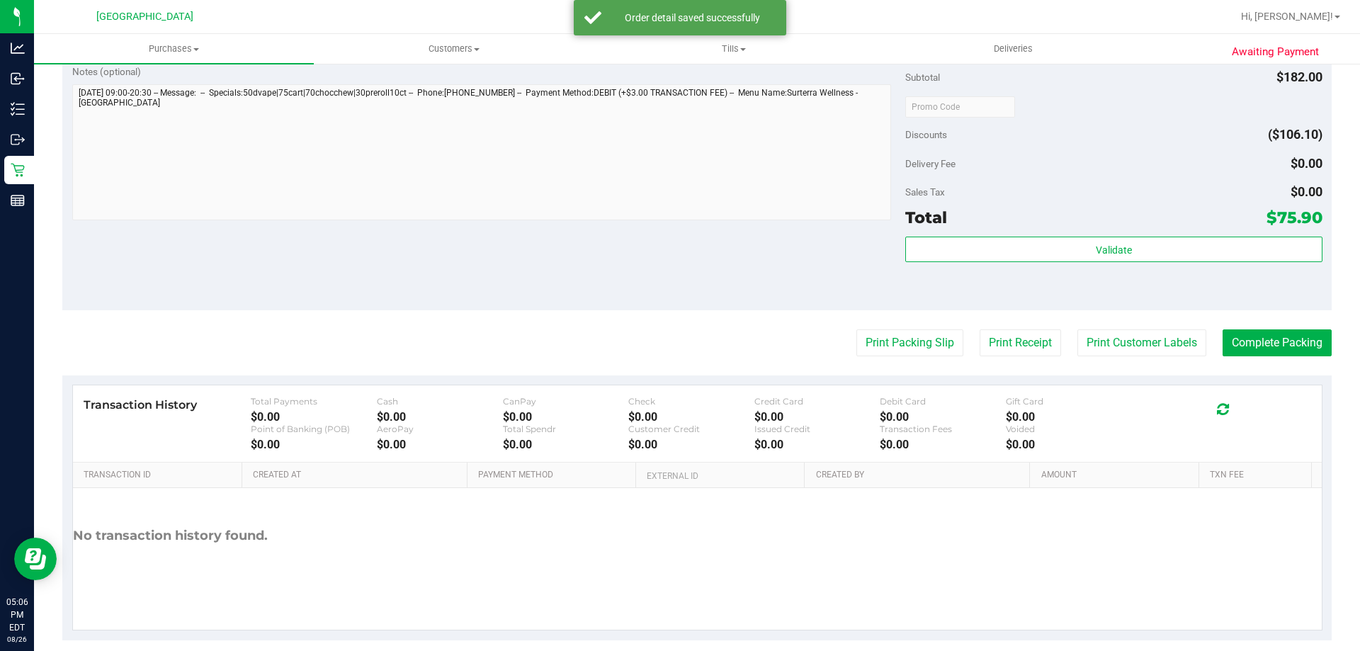
click at [643, 255] on div "Notes (optional) Subtotal $182.00 Discounts ($106.10) Delivery Fee $0.00 Sales …" at bounding box center [696, 182] width 1269 height 255
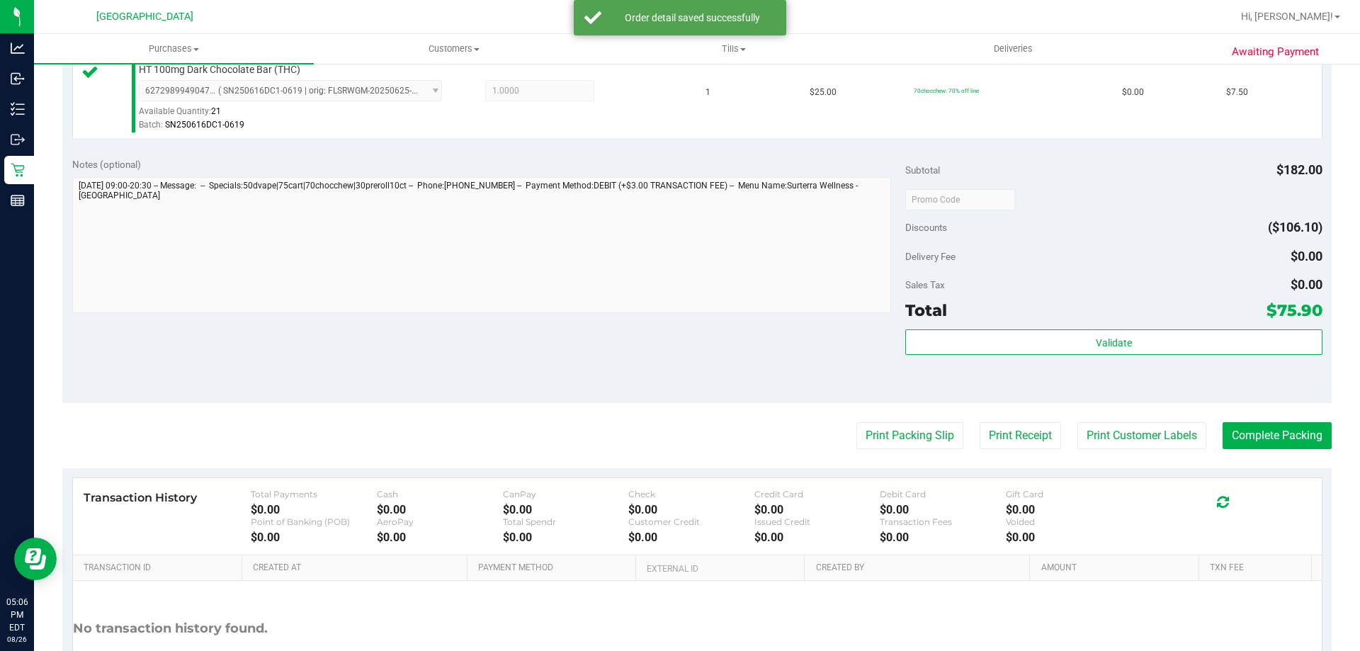
scroll to position [605, 0]
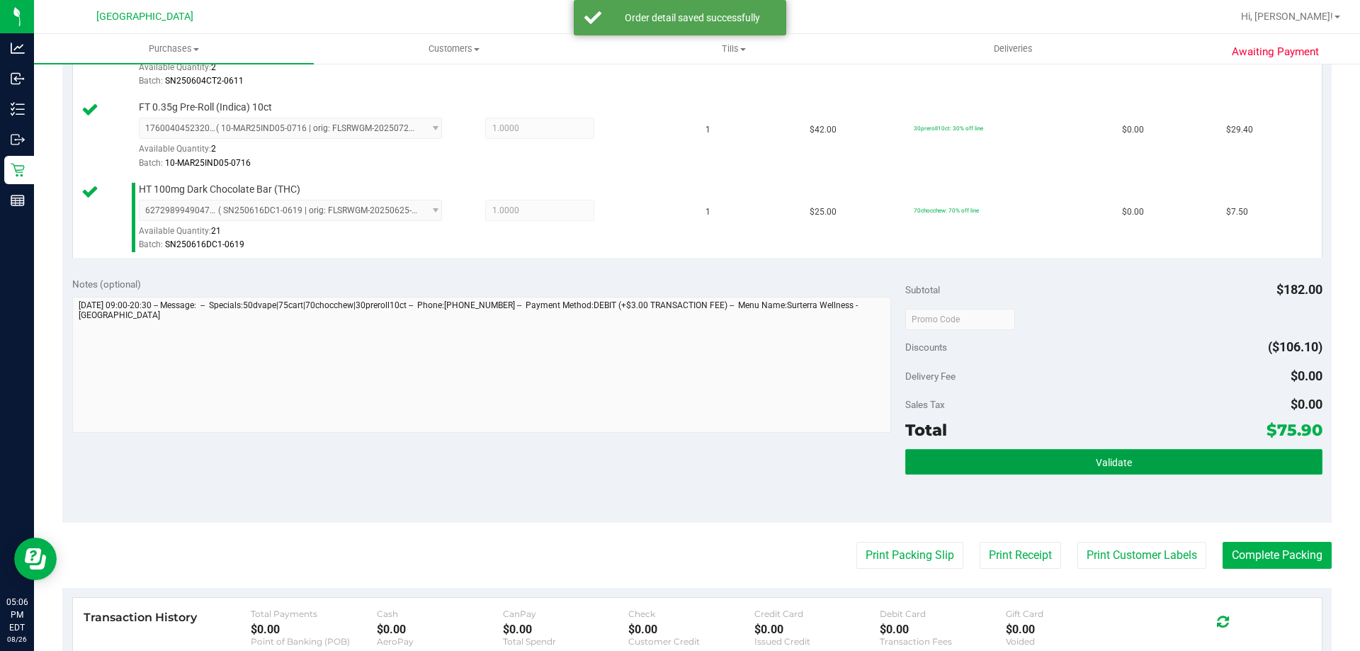
click at [1119, 470] on button "Validate" at bounding box center [1113, 462] width 417 height 26
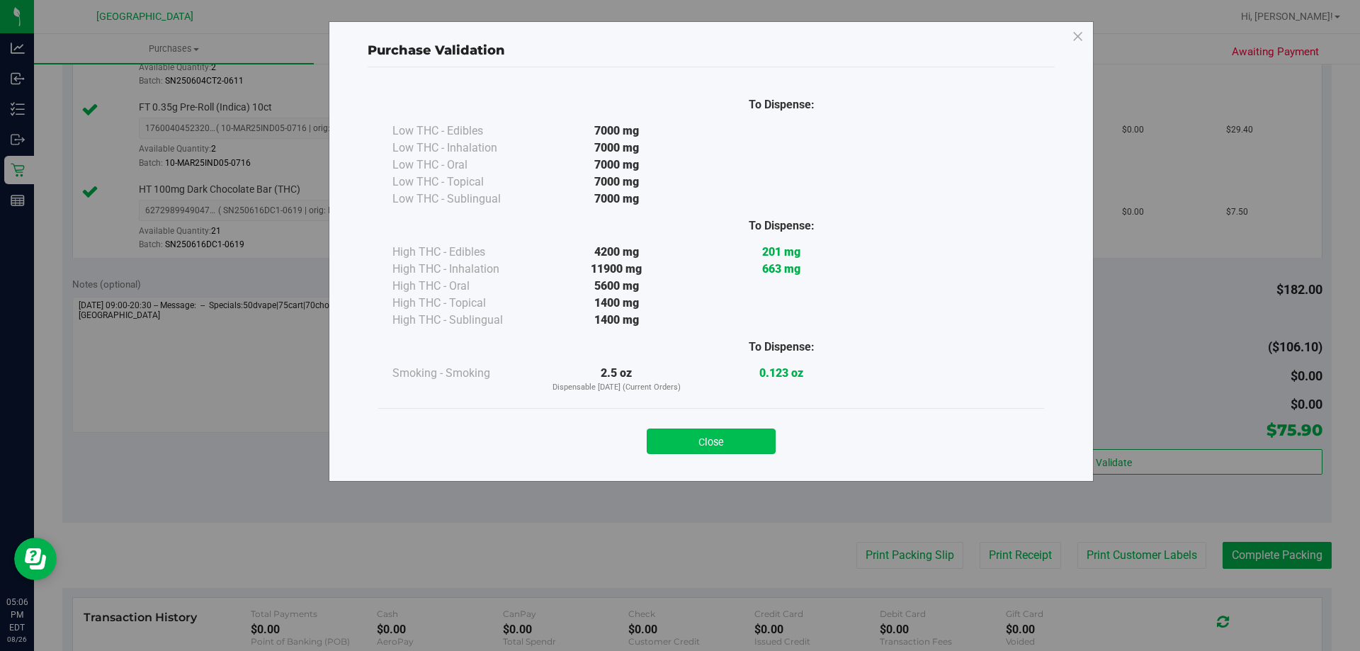
click at [731, 443] on button "Close" at bounding box center [711, 442] width 129 height 26
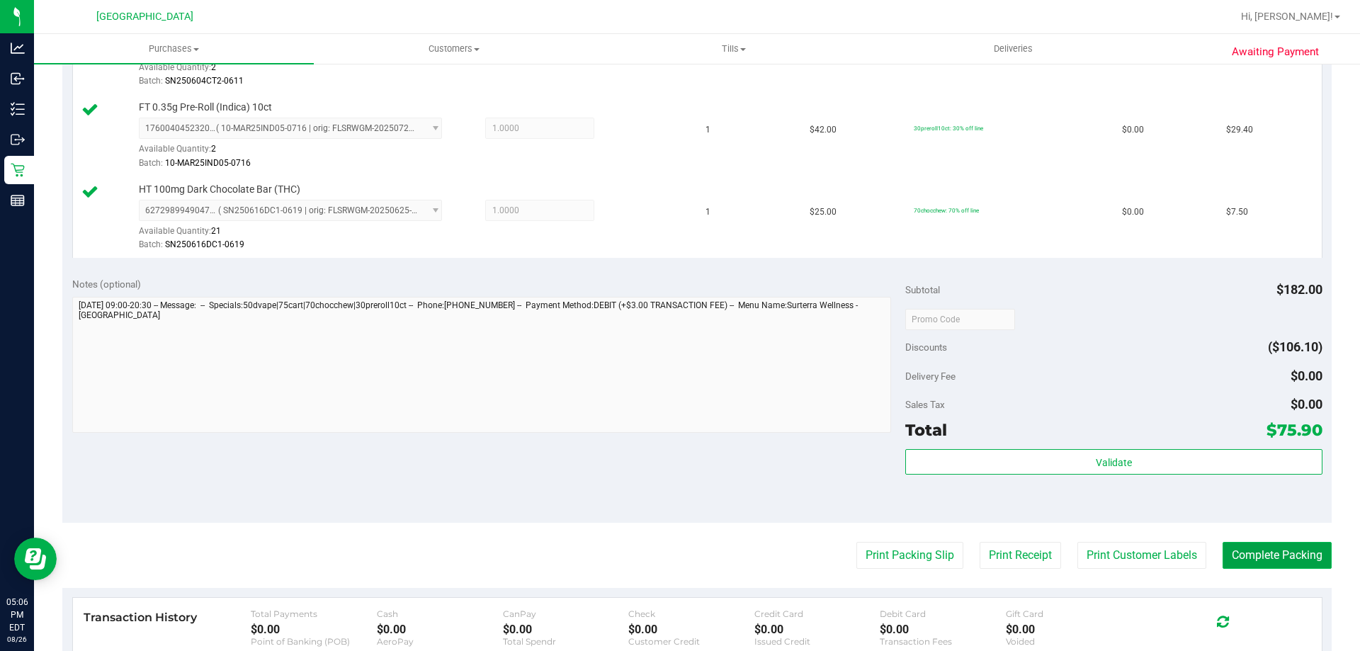
click at [1303, 551] on button "Complete Packing" at bounding box center [1277, 555] width 109 height 27
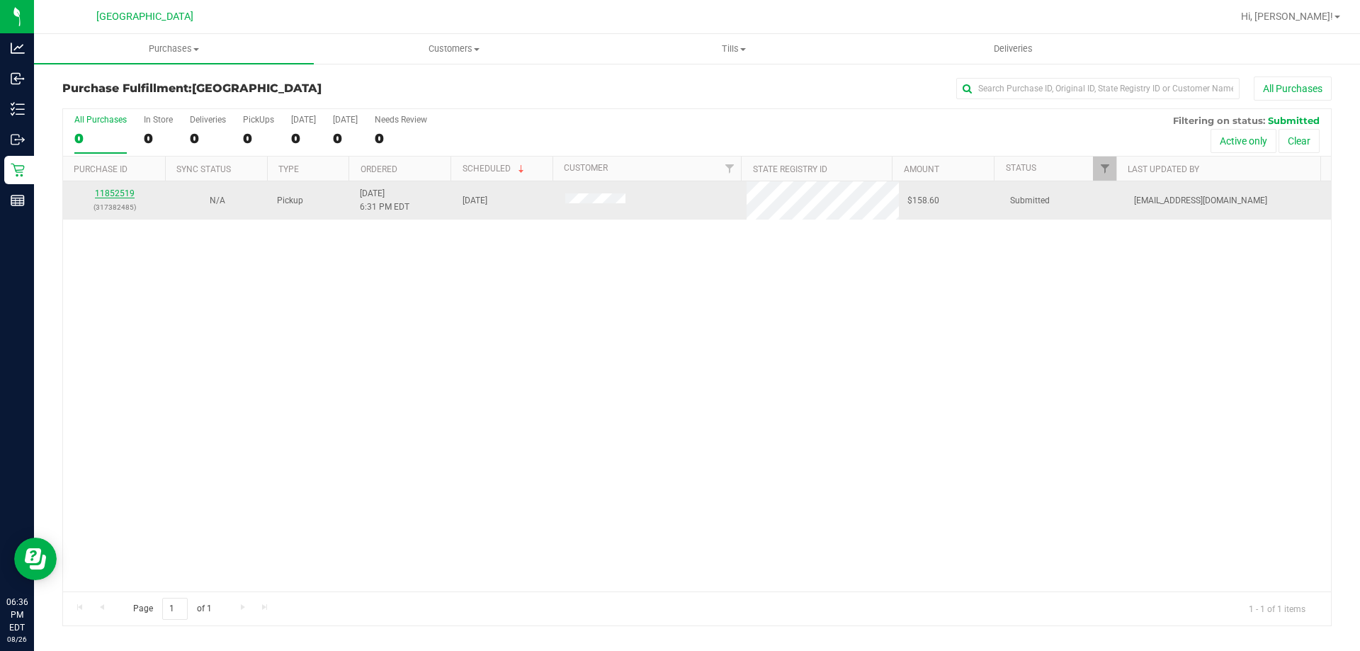
click at [127, 196] on link "11852519" at bounding box center [115, 193] width 40 height 10
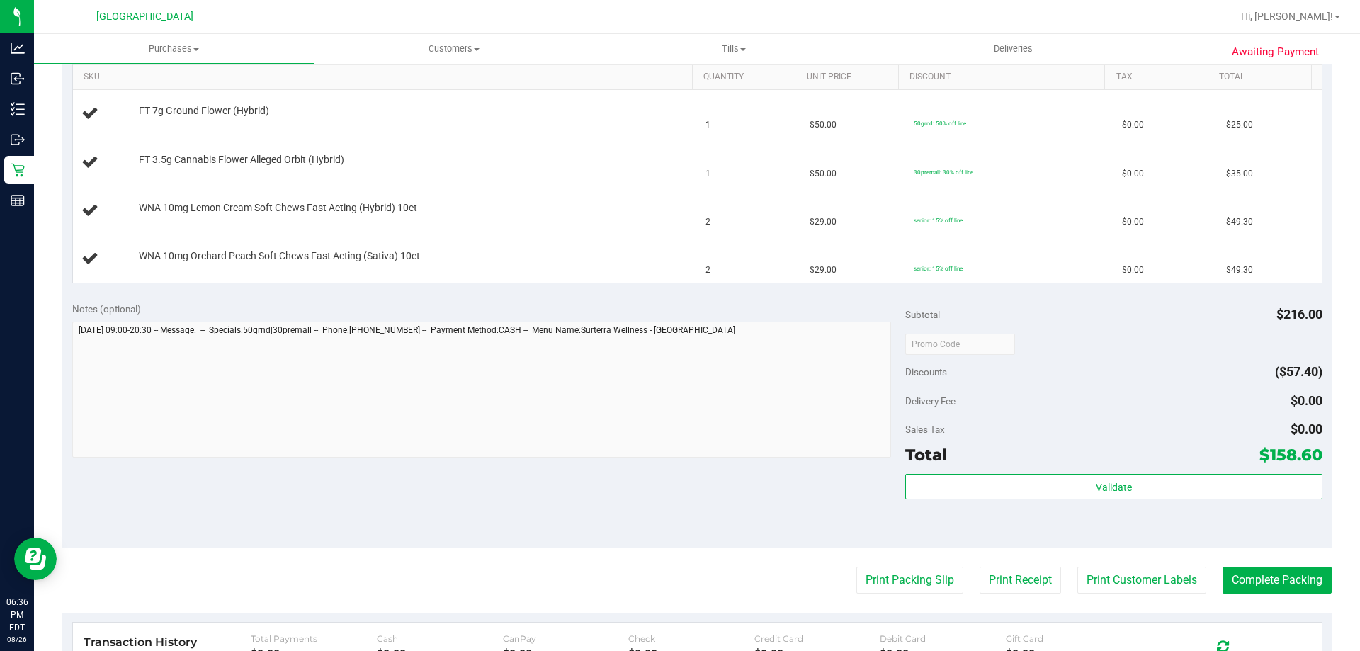
scroll to position [425, 0]
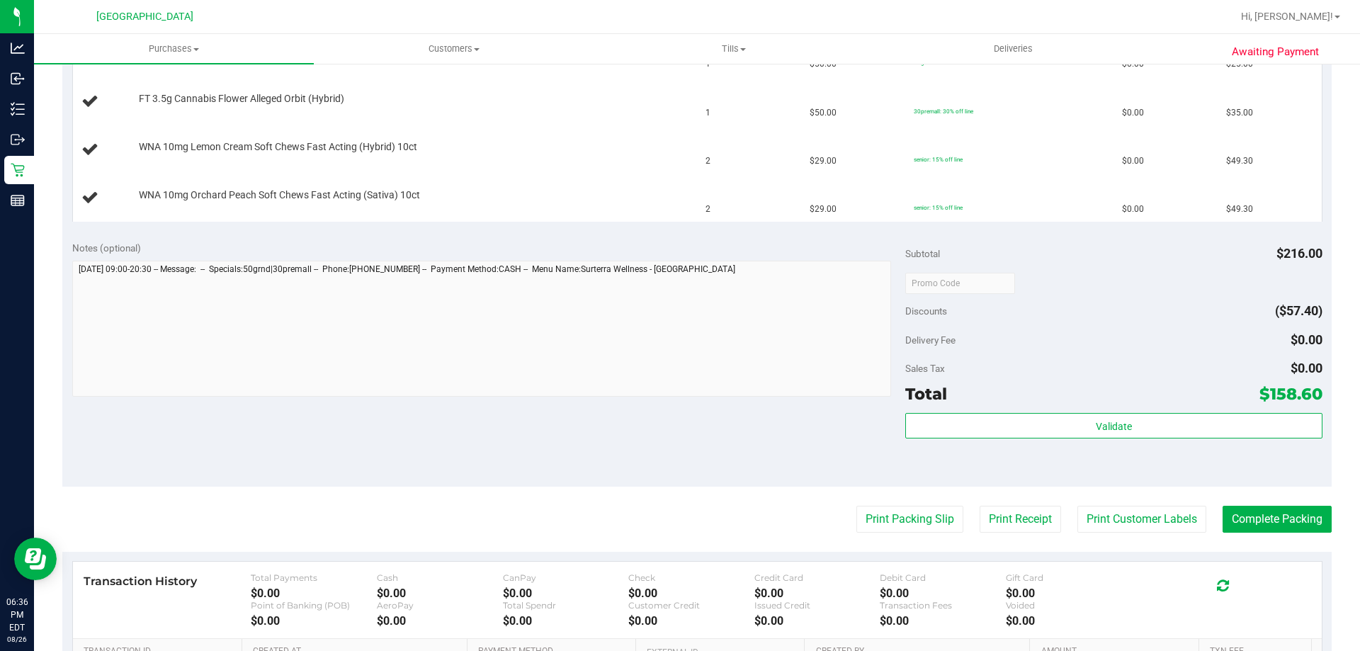
click at [882, 503] on purchase-details "Back Edit Purchase Cancel Purchase View Profile # 11852519 BioTrack ID: - Submi…" at bounding box center [696, 233] width 1269 height 1165
click at [885, 510] on button "Print Packing Slip" at bounding box center [909, 519] width 107 height 27
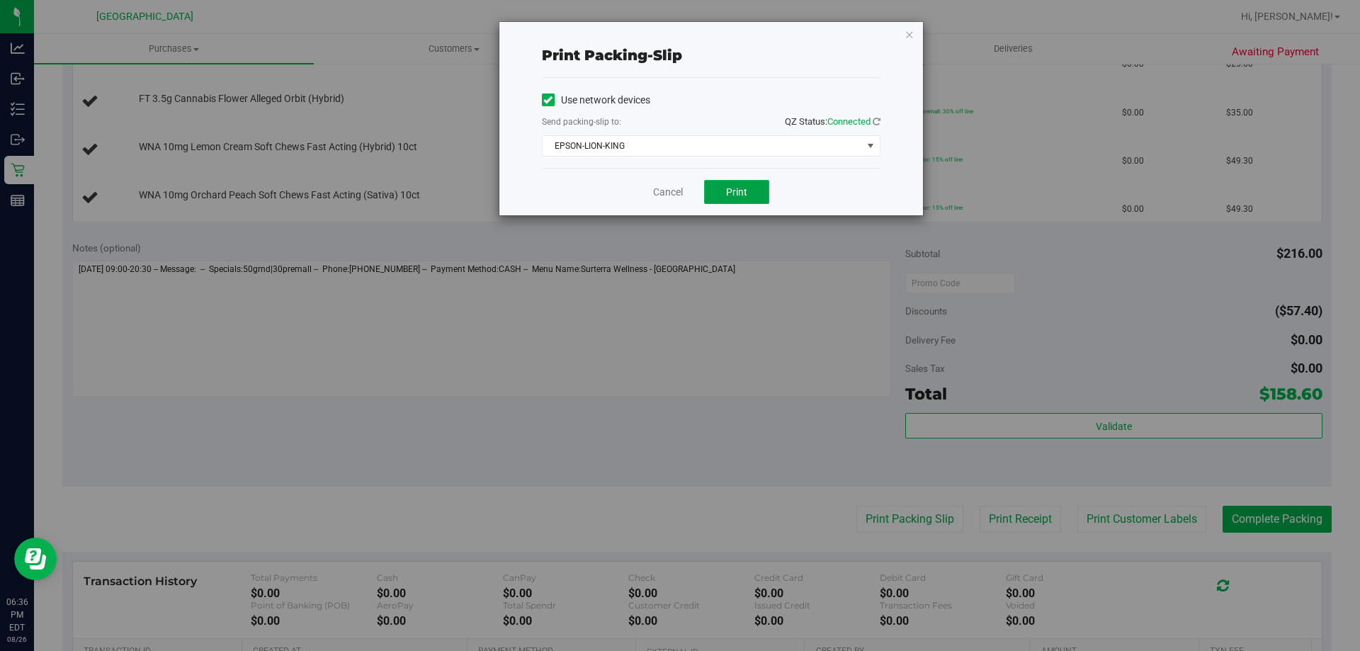
click at [756, 188] on button "Print" at bounding box center [736, 192] width 65 height 24
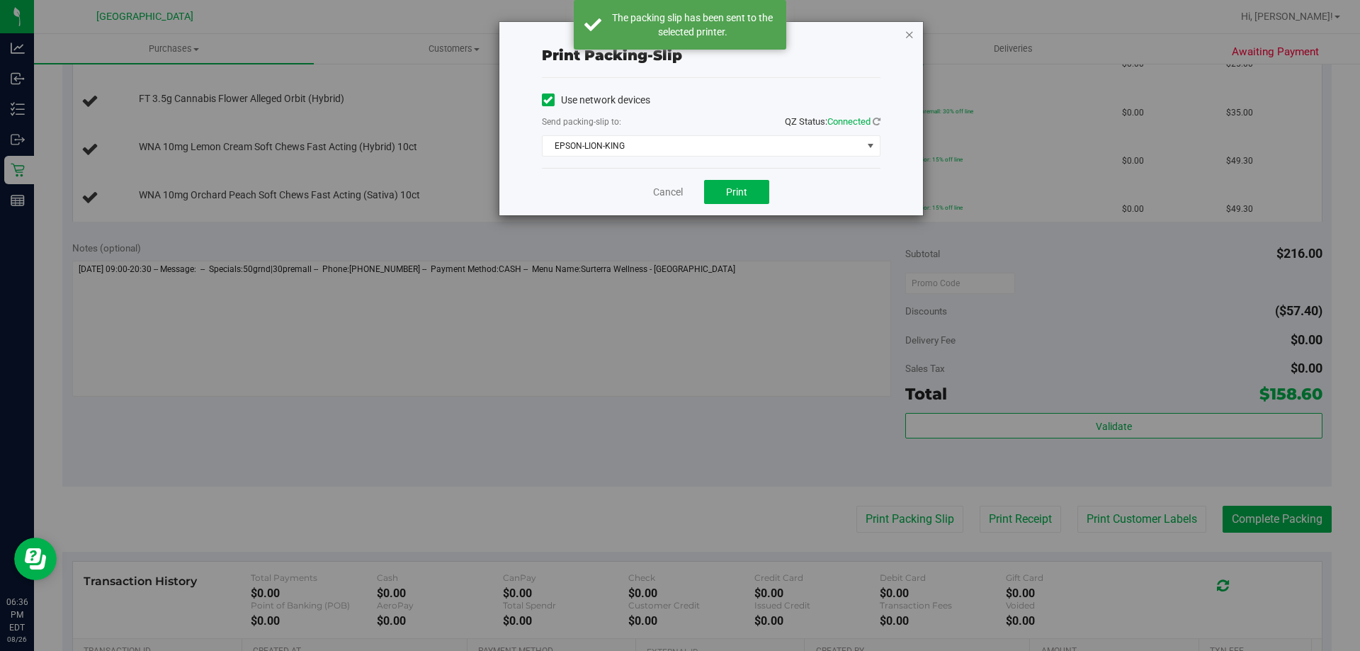
click at [907, 34] on icon "button" at bounding box center [910, 34] width 10 height 17
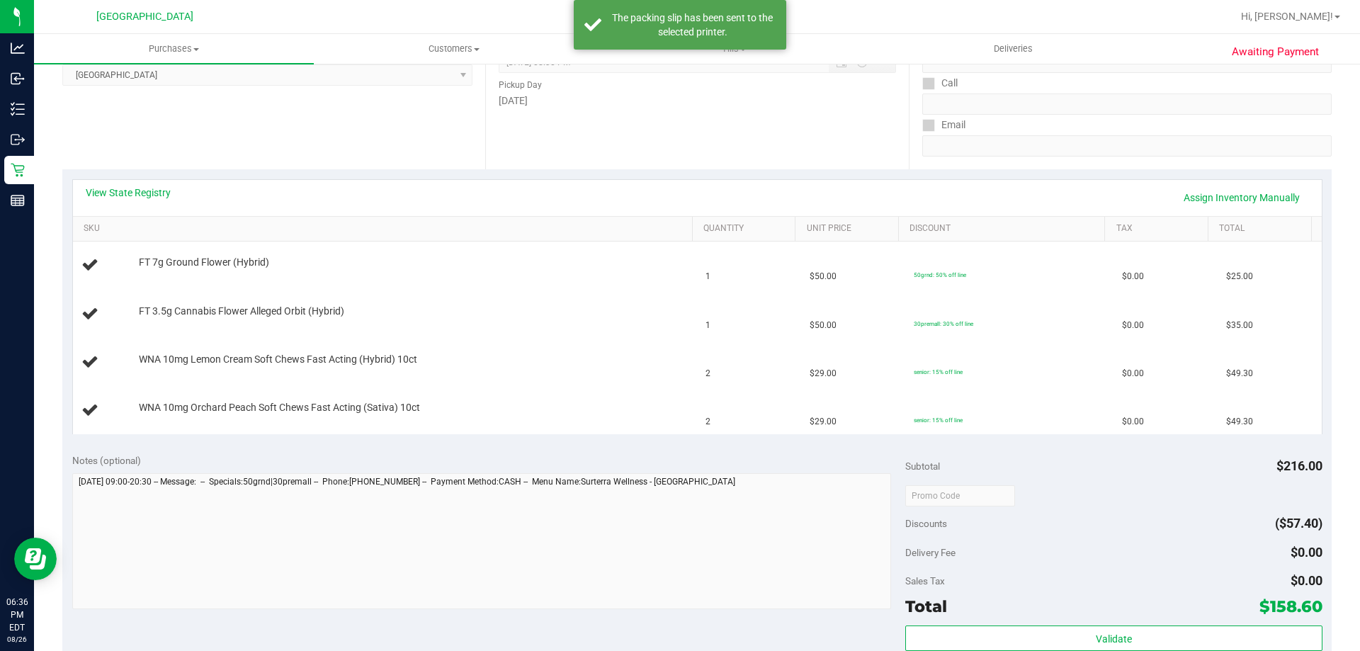
scroll to position [142, 0]
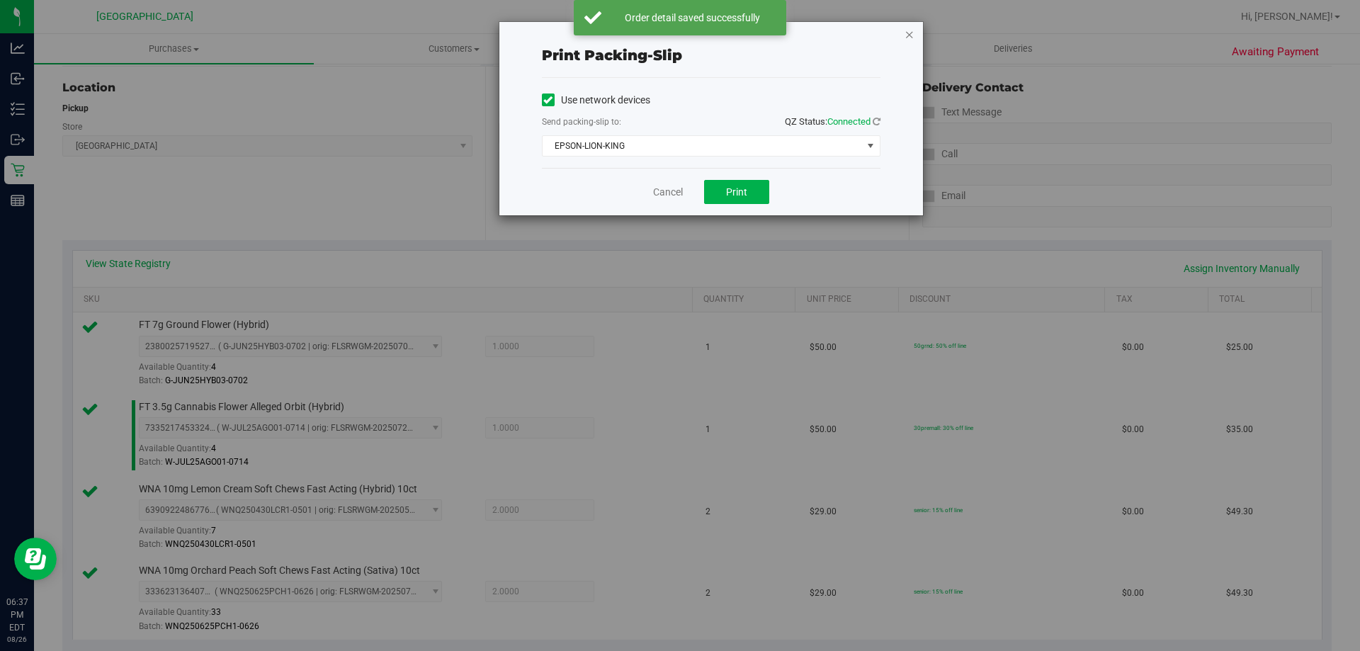
click at [910, 29] on icon "button" at bounding box center [910, 34] width 10 height 17
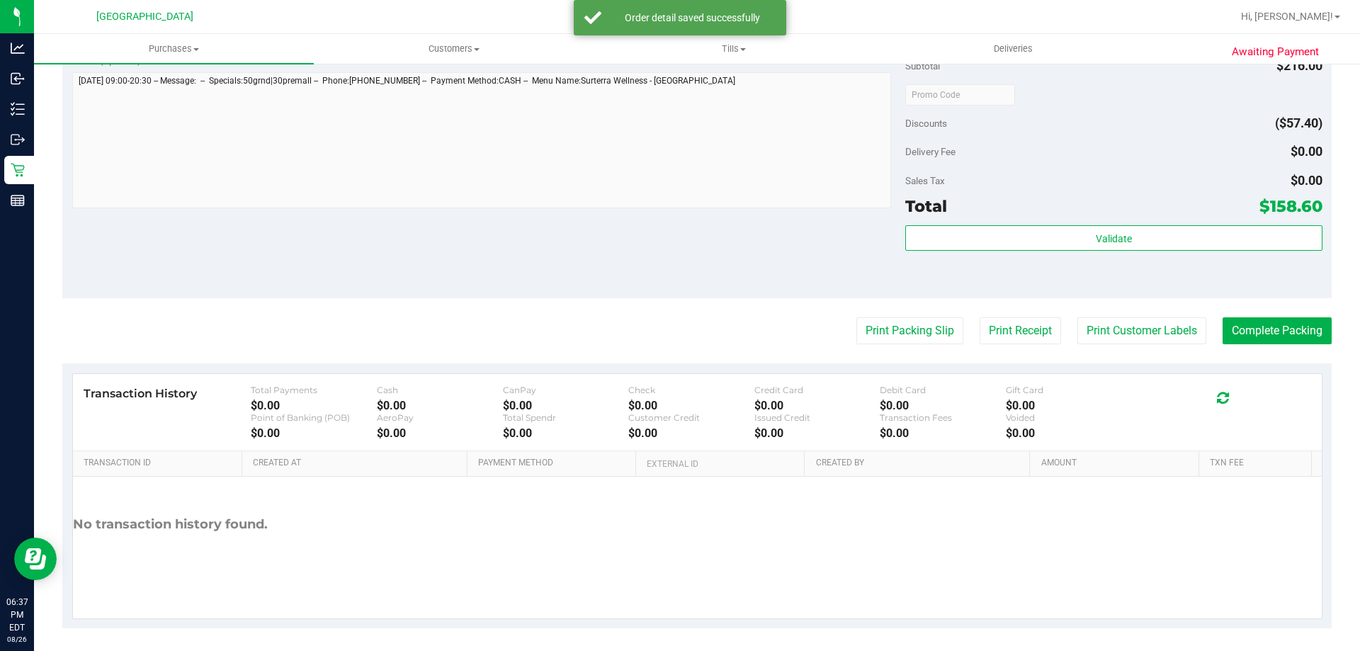
scroll to position [753, 0]
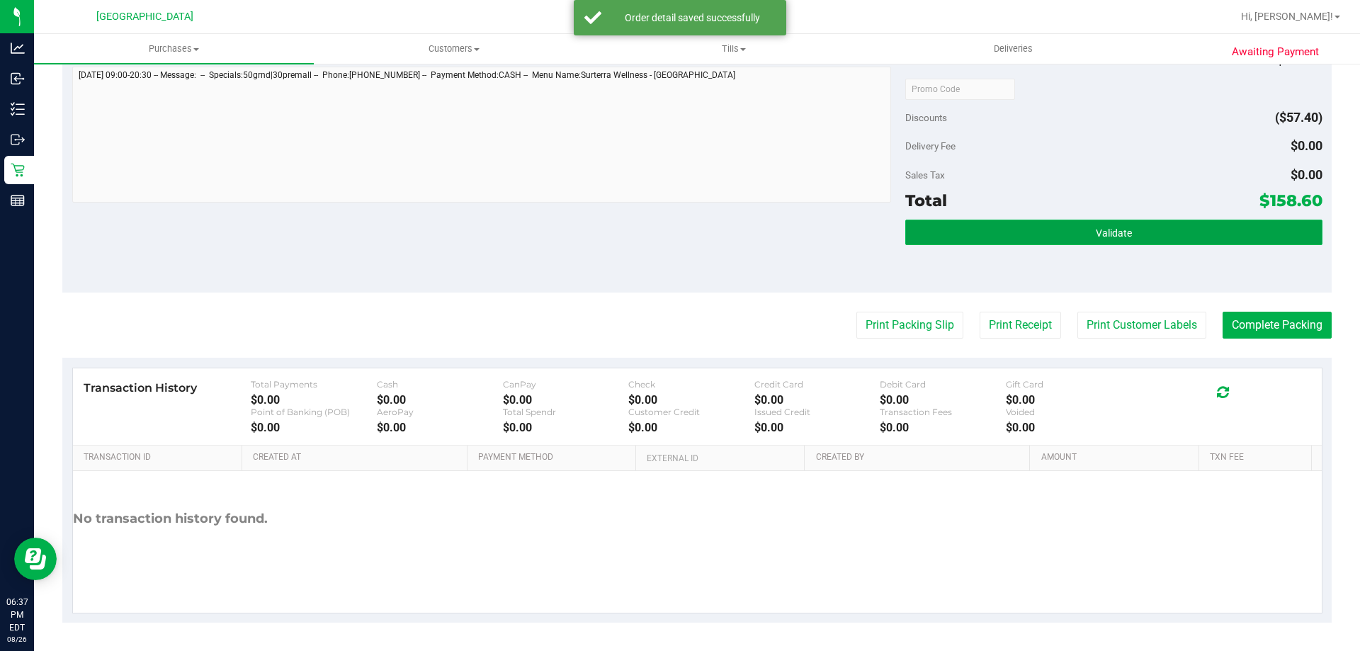
click at [1081, 234] on button "Validate" at bounding box center [1113, 233] width 417 height 26
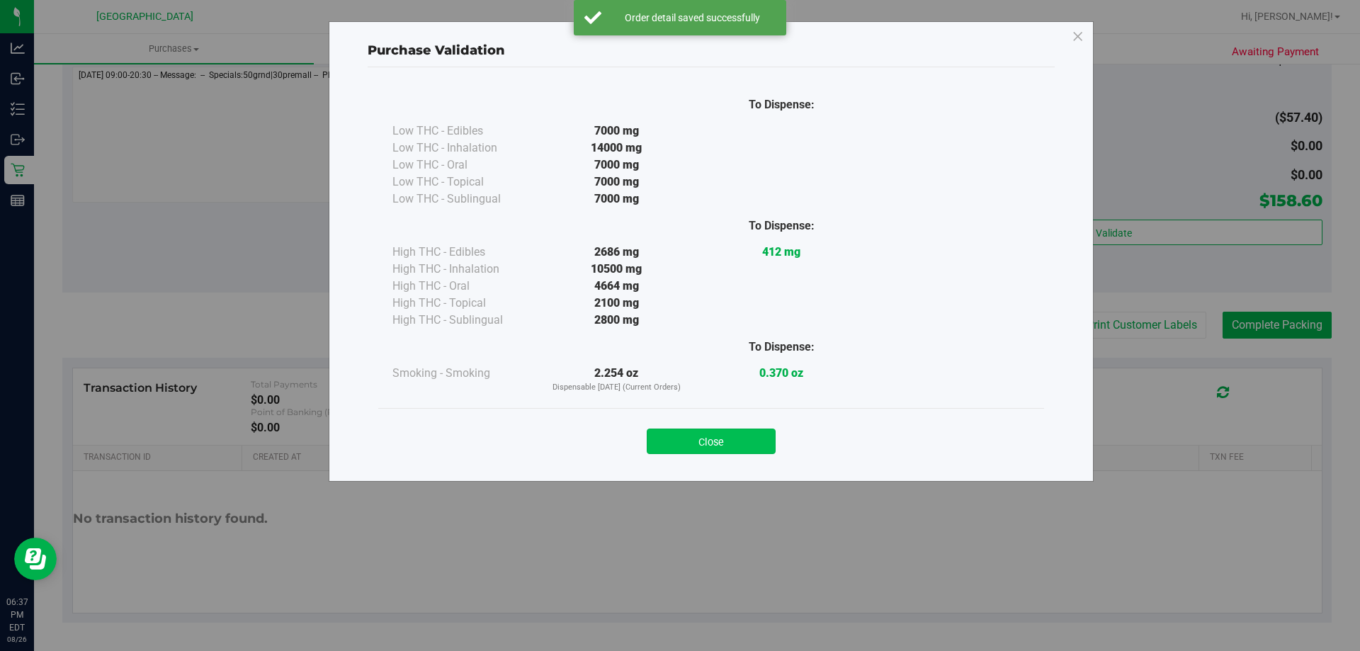
click at [722, 447] on button "Close" at bounding box center [711, 442] width 129 height 26
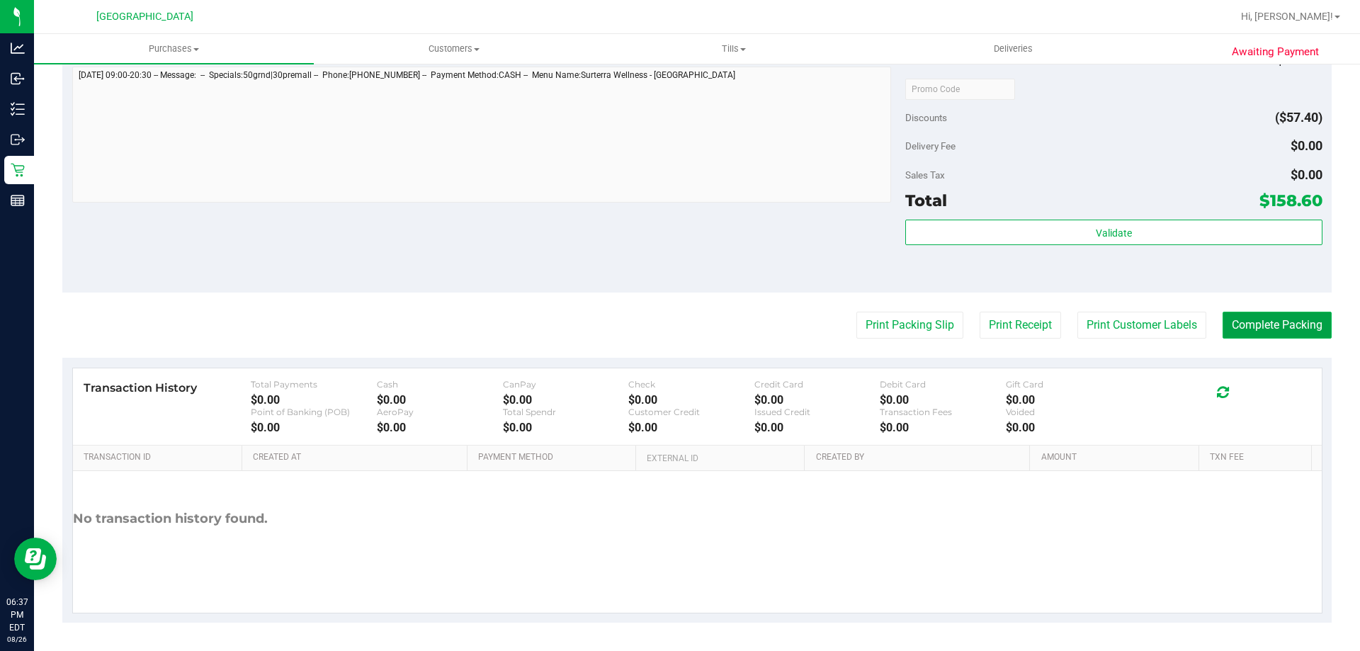
click at [1250, 333] on button "Complete Packing" at bounding box center [1277, 325] width 109 height 27
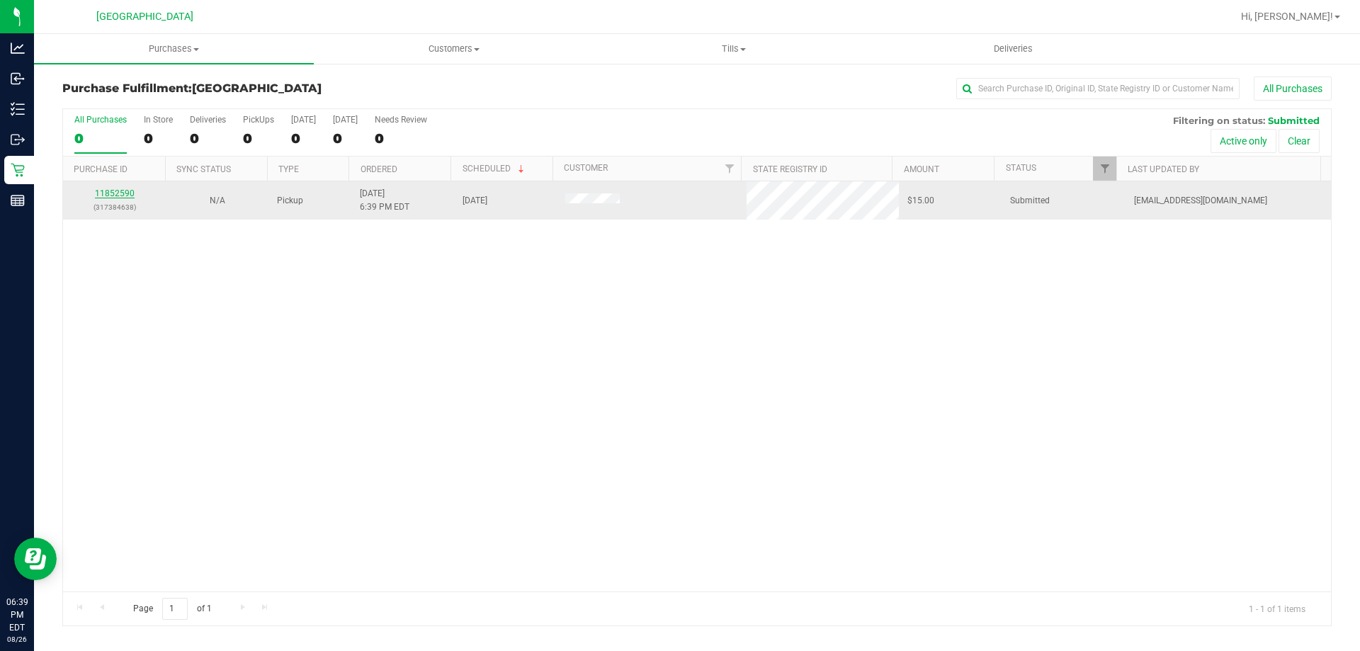
click at [128, 193] on link "11852590" at bounding box center [115, 193] width 40 height 10
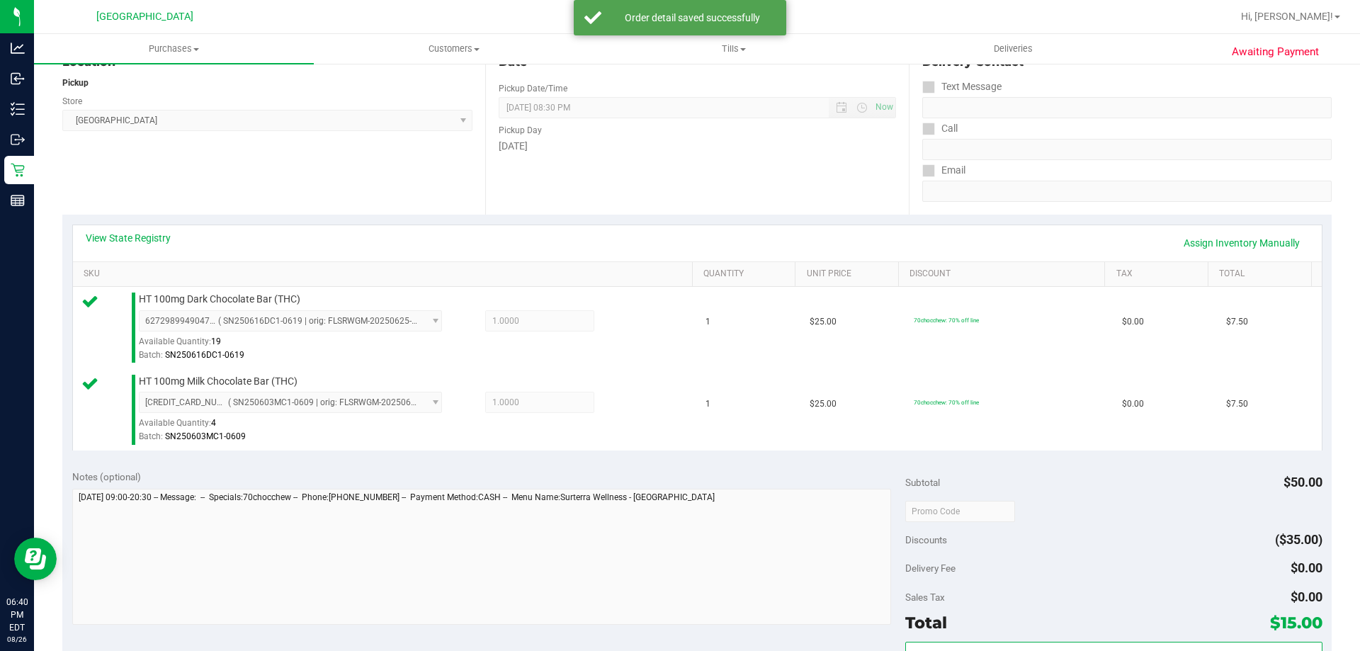
scroll to position [425, 0]
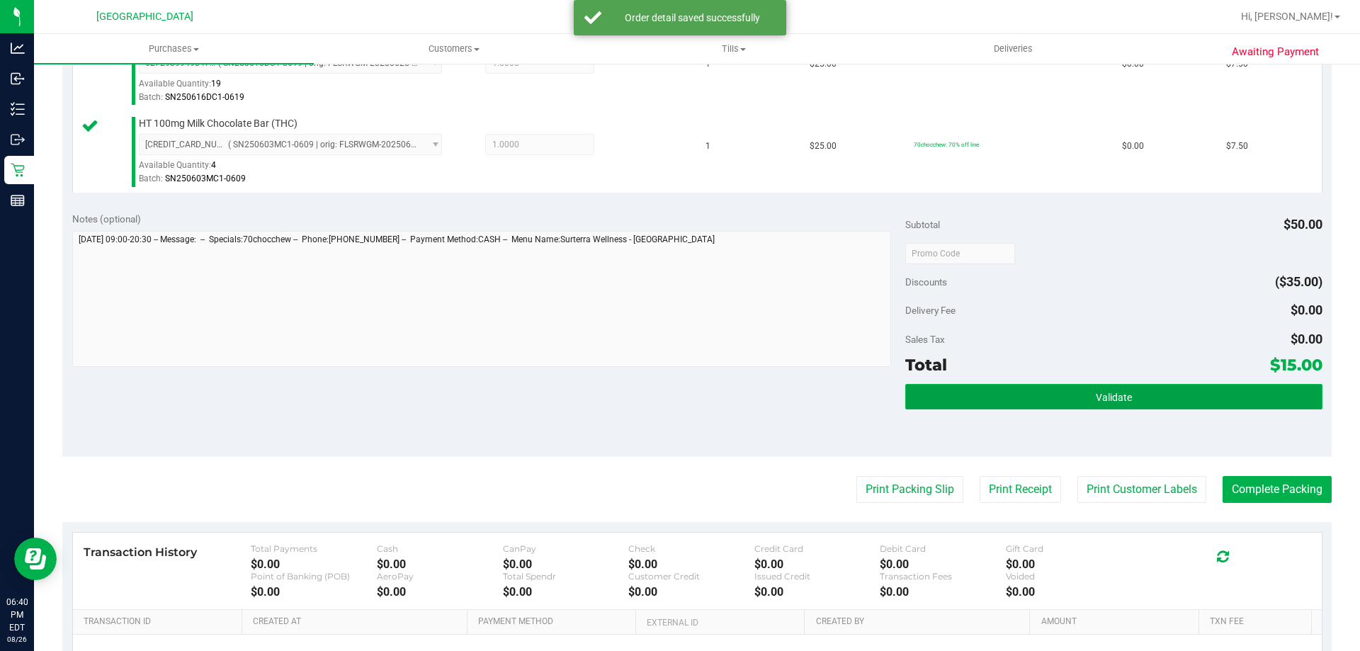
click at [1125, 387] on button "Validate" at bounding box center [1113, 397] width 417 height 26
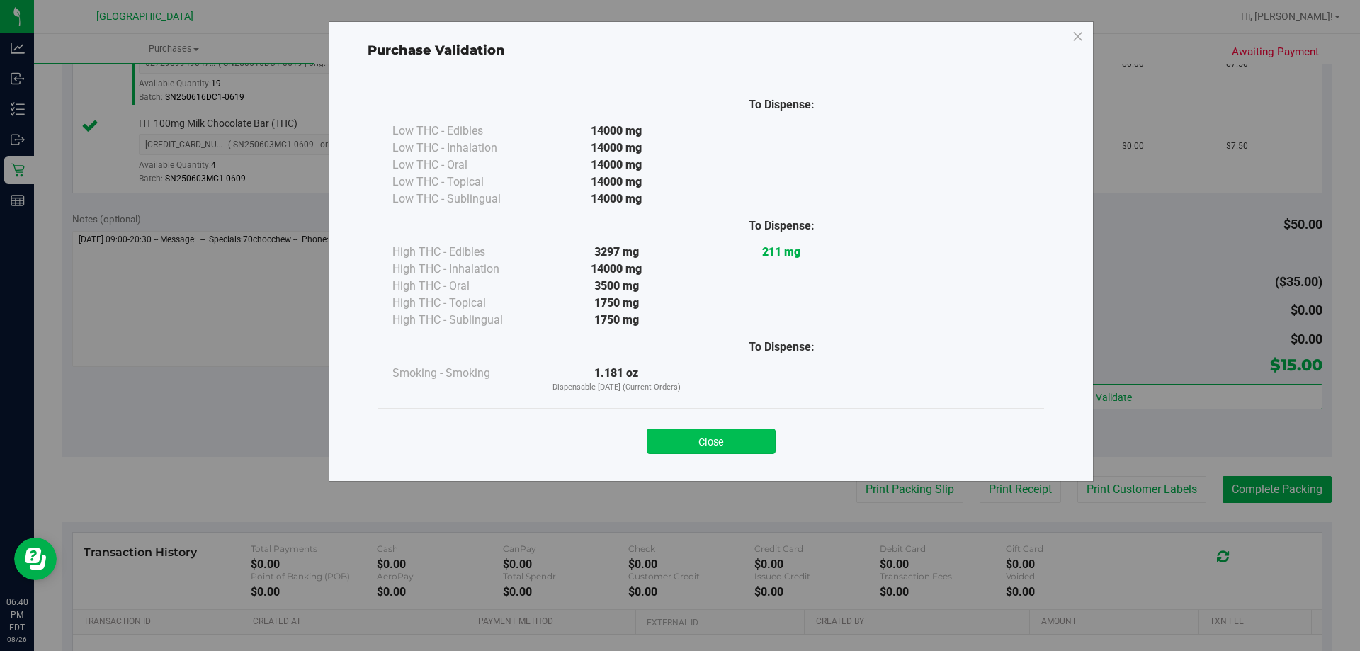
click at [732, 443] on button "Close" at bounding box center [711, 442] width 129 height 26
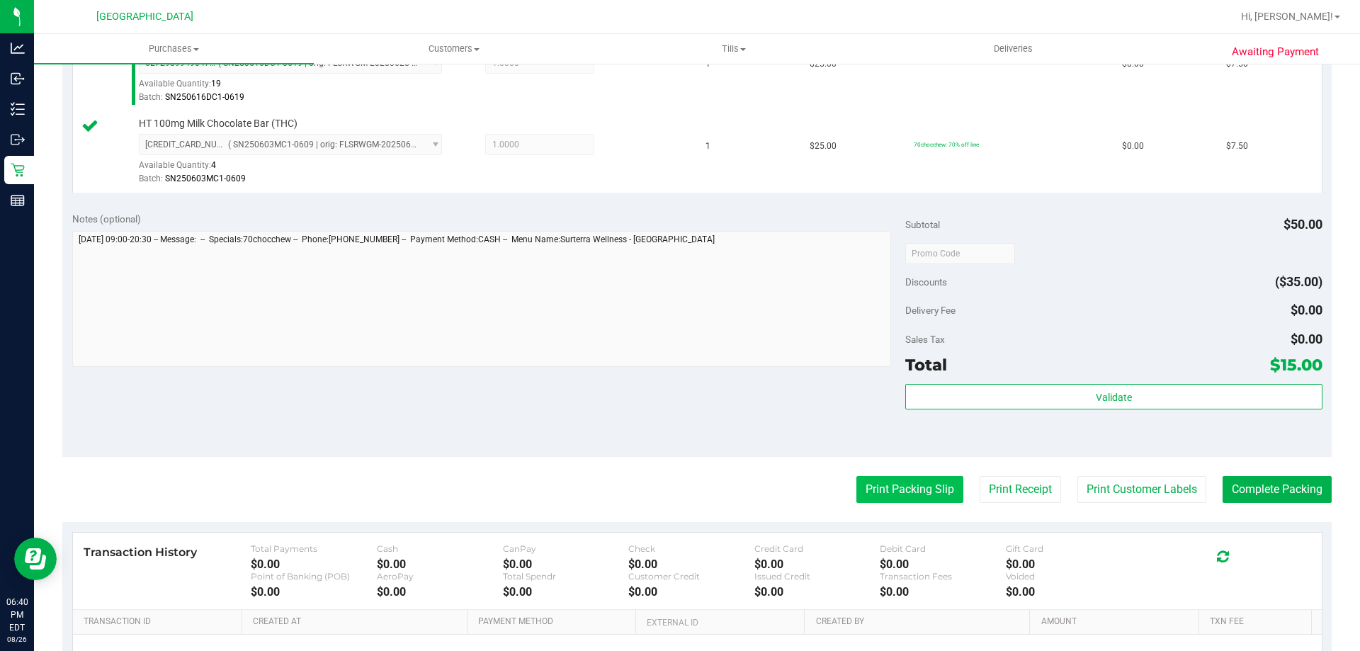
click at [874, 484] on button "Print Packing Slip" at bounding box center [909, 489] width 107 height 27
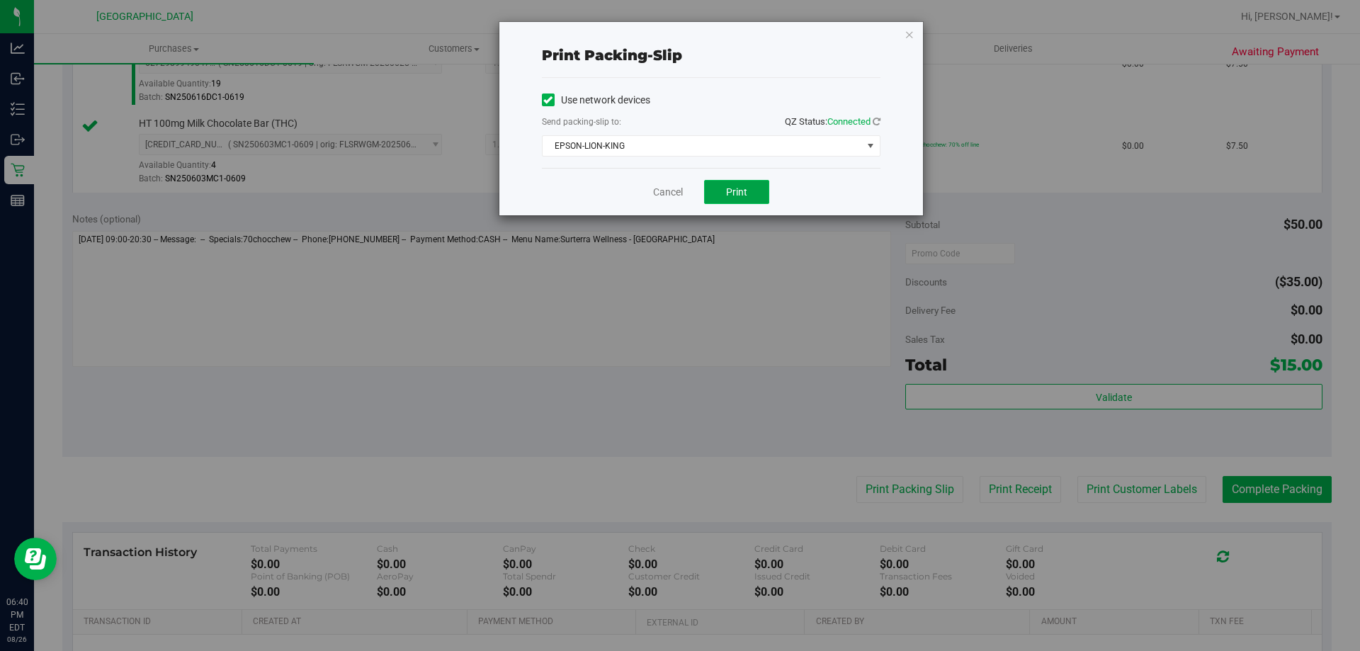
click at [742, 194] on span "Print" at bounding box center [736, 191] width 21 height 11
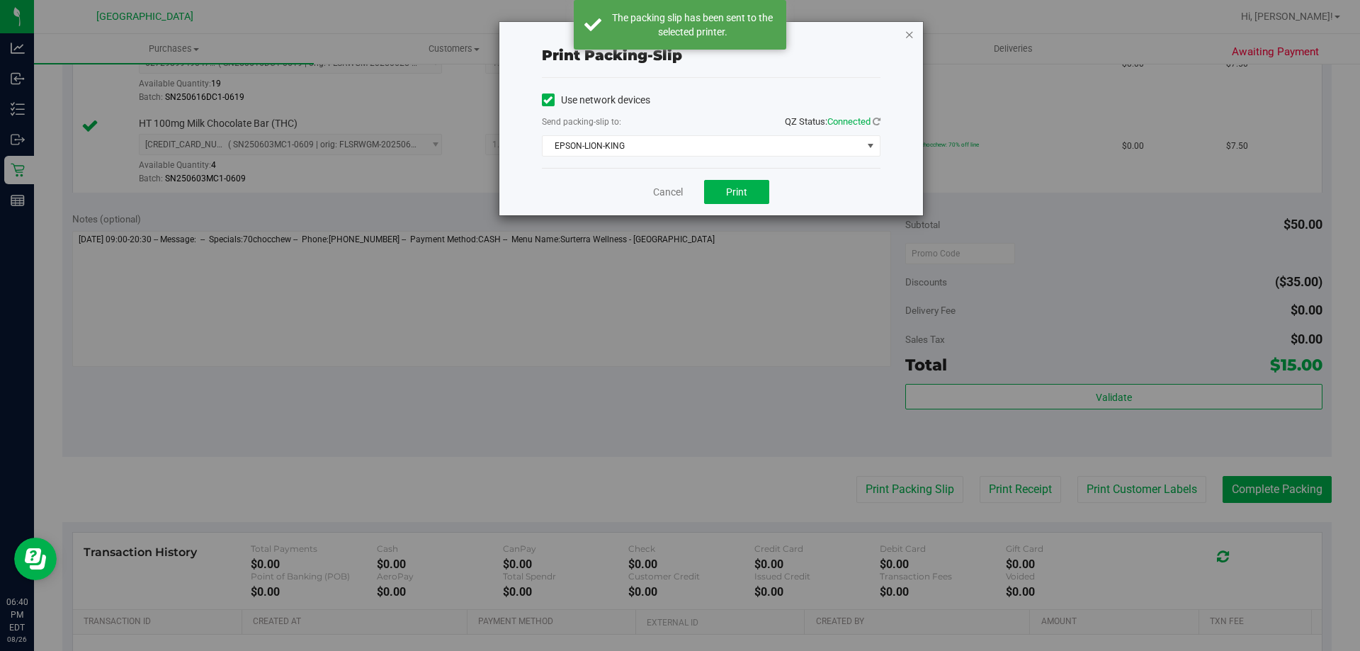
click at [911, 38] on icon "button" at bounding box center [910, 34] width 10 height 17
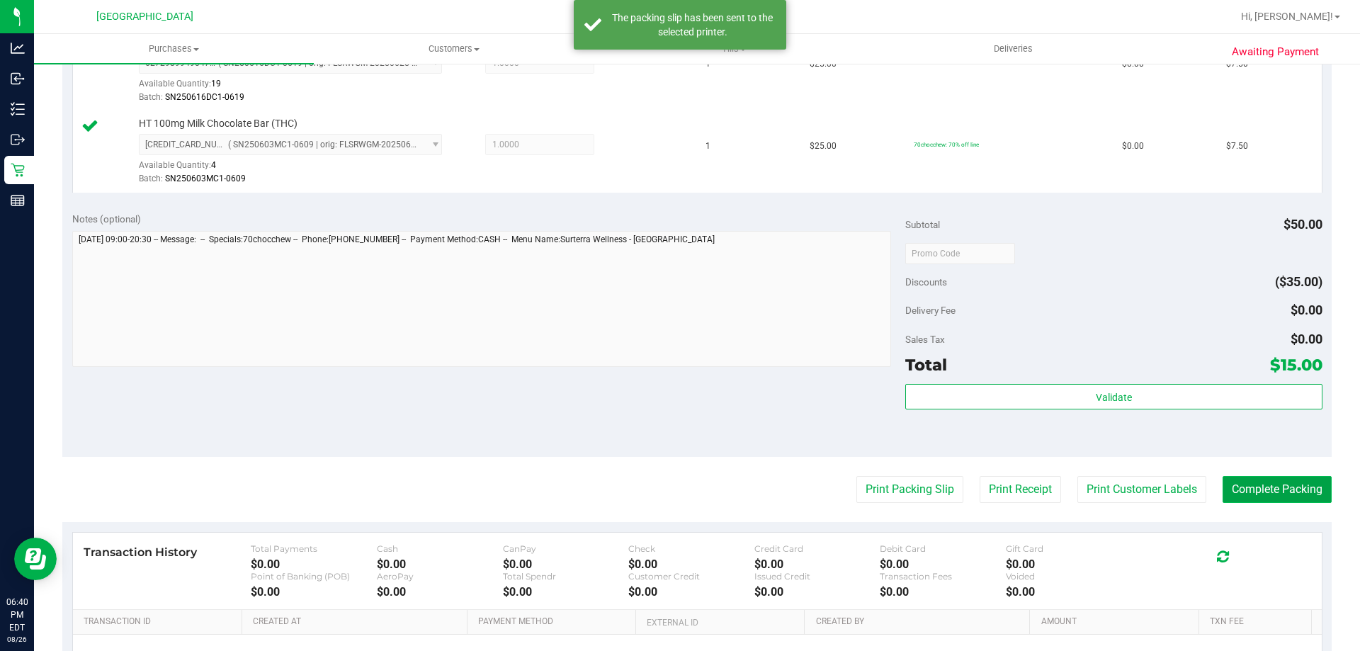
click at [1240, 483] on button "Complete Packing" at bounding box center [1277, 489] width 109 height 27
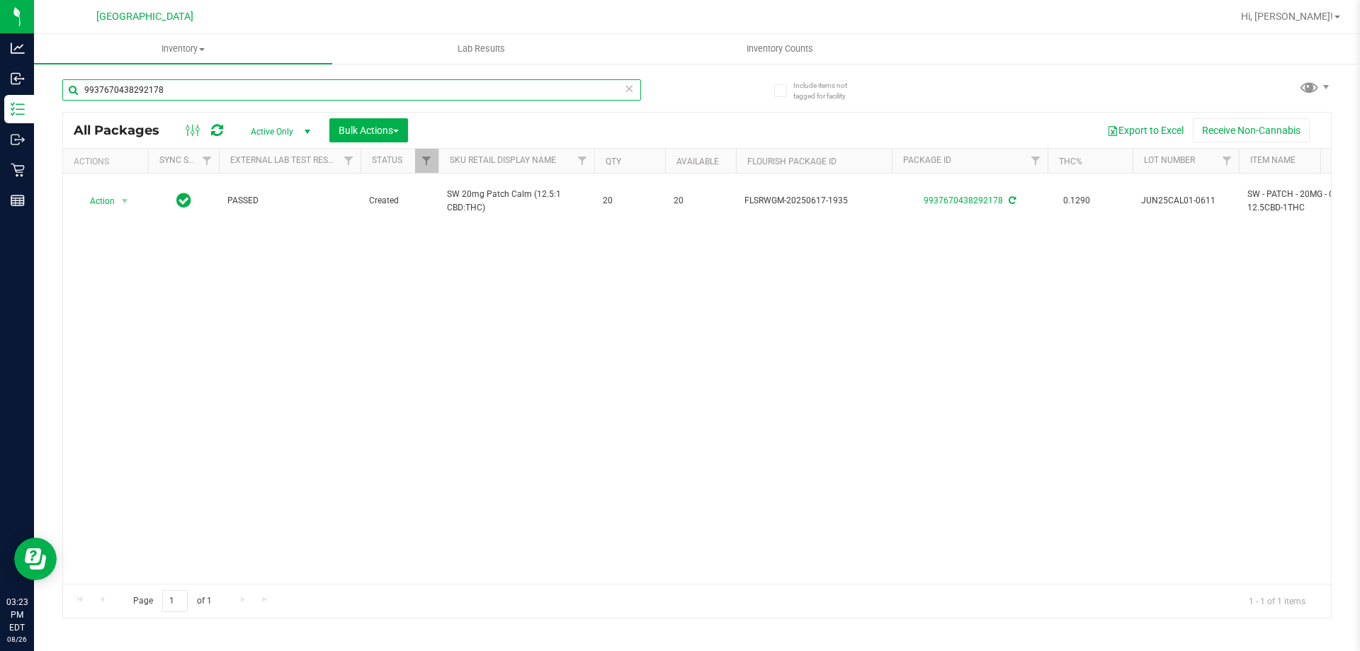
click at [192, 94] on input "9937670438292178" at bounding box center [351, 89] width 579 height 21
type input "9"
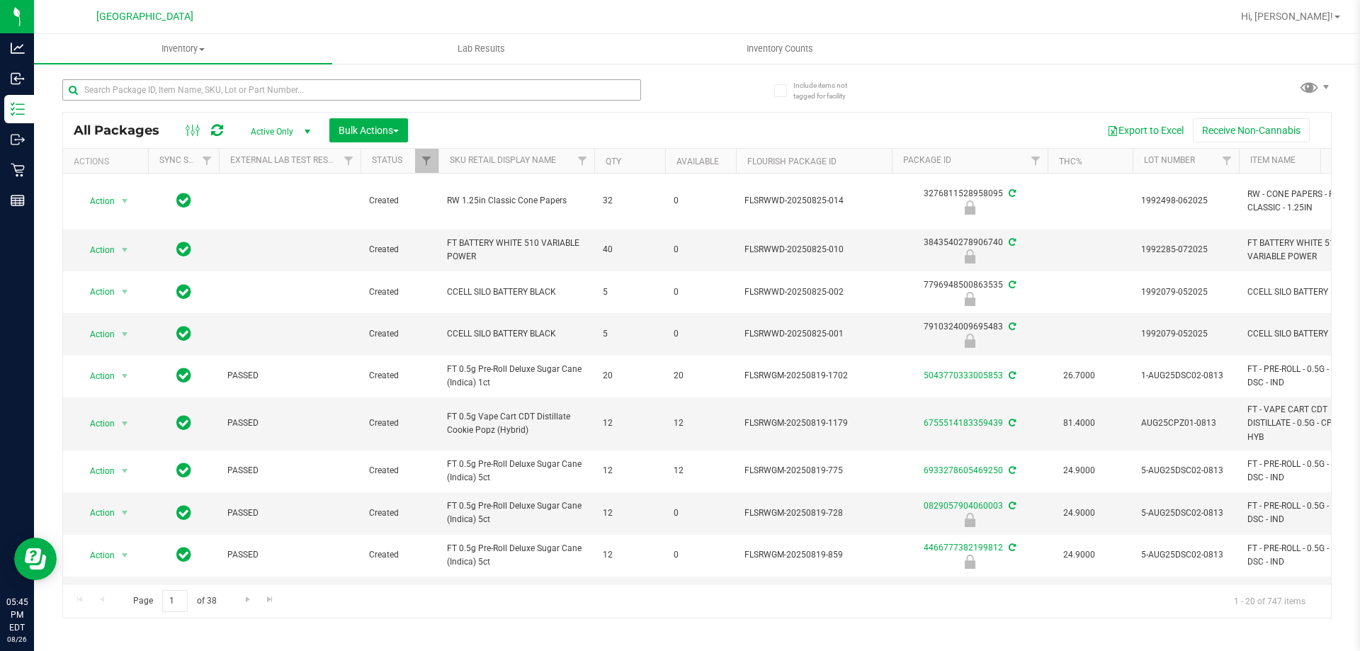
click at [171, 84] on input "text" at bounding box center [351, 89] width 579 height 21
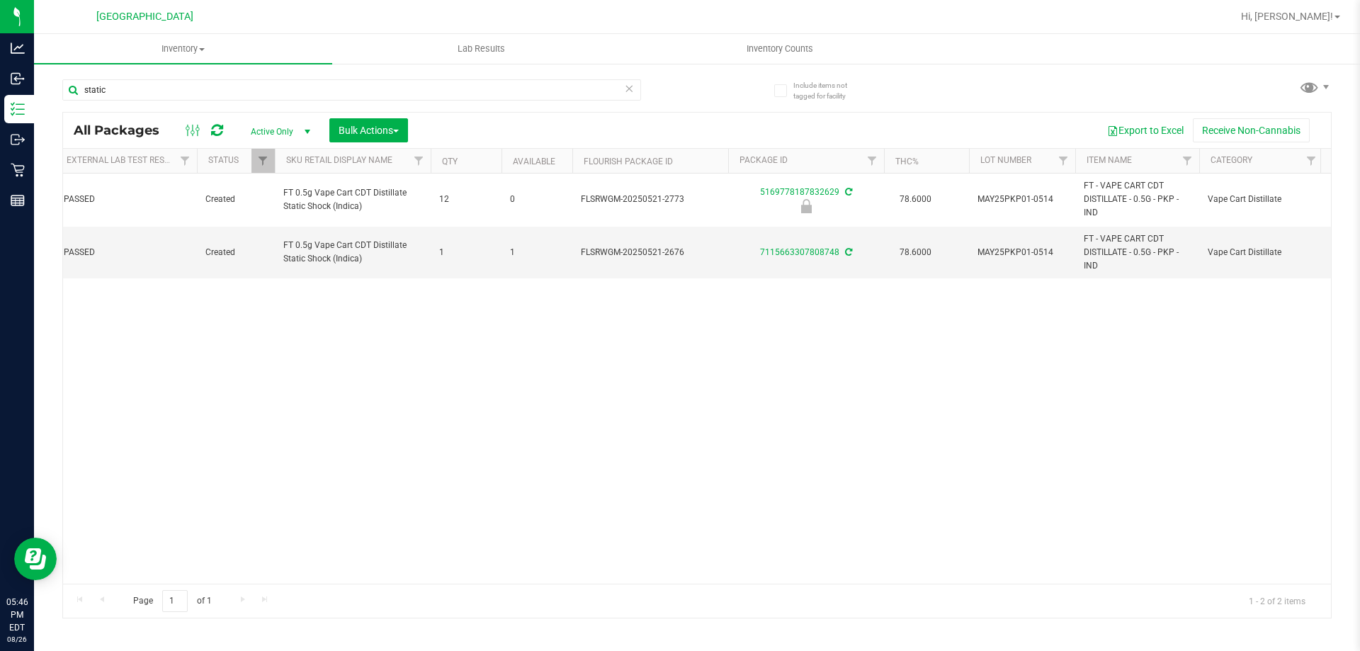
scroll to position [0, 147]
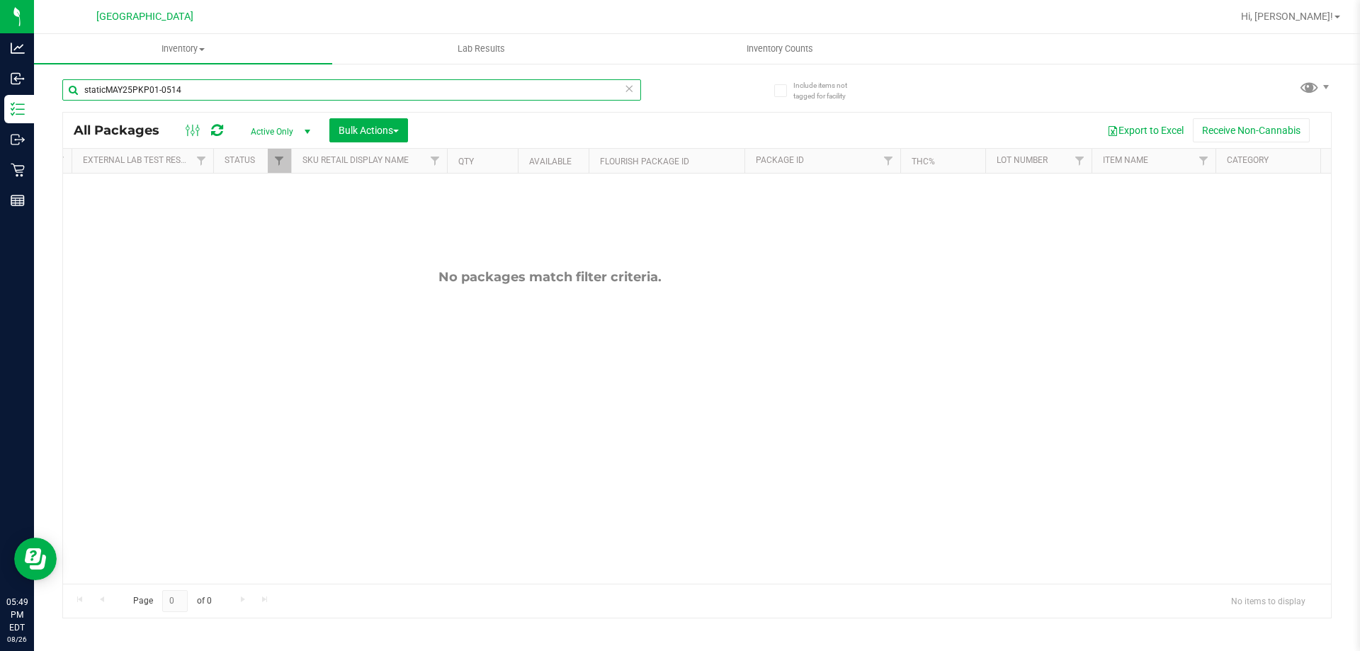
drag, startPoint x: 208, startPoint y: 96, endPoint x: 197, endPoint y: 84, distance: 16.5
click at [208, 93] on input "staticMAY25PKP01-0514" at bounding box center [351, 89] width 579 height 21
type input "s"
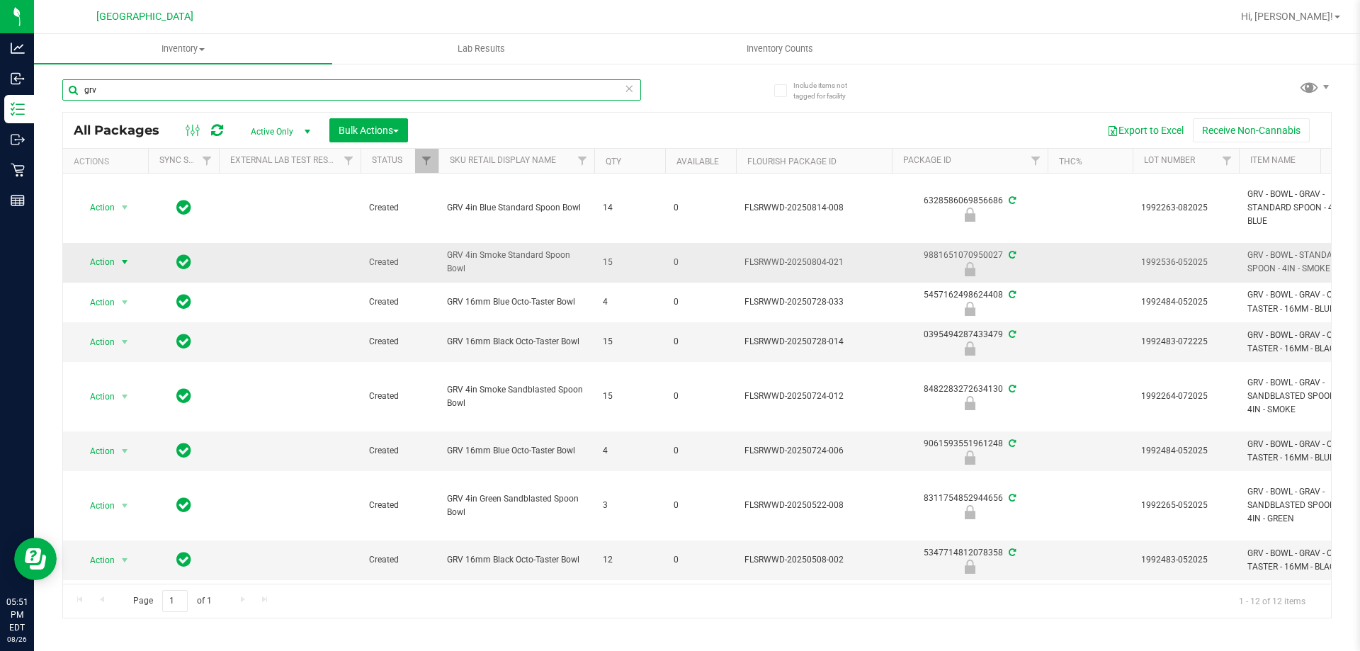
type input "grv"
click at [118, 261] on span "select" at bounding box center [125, 262] width 18 height 20
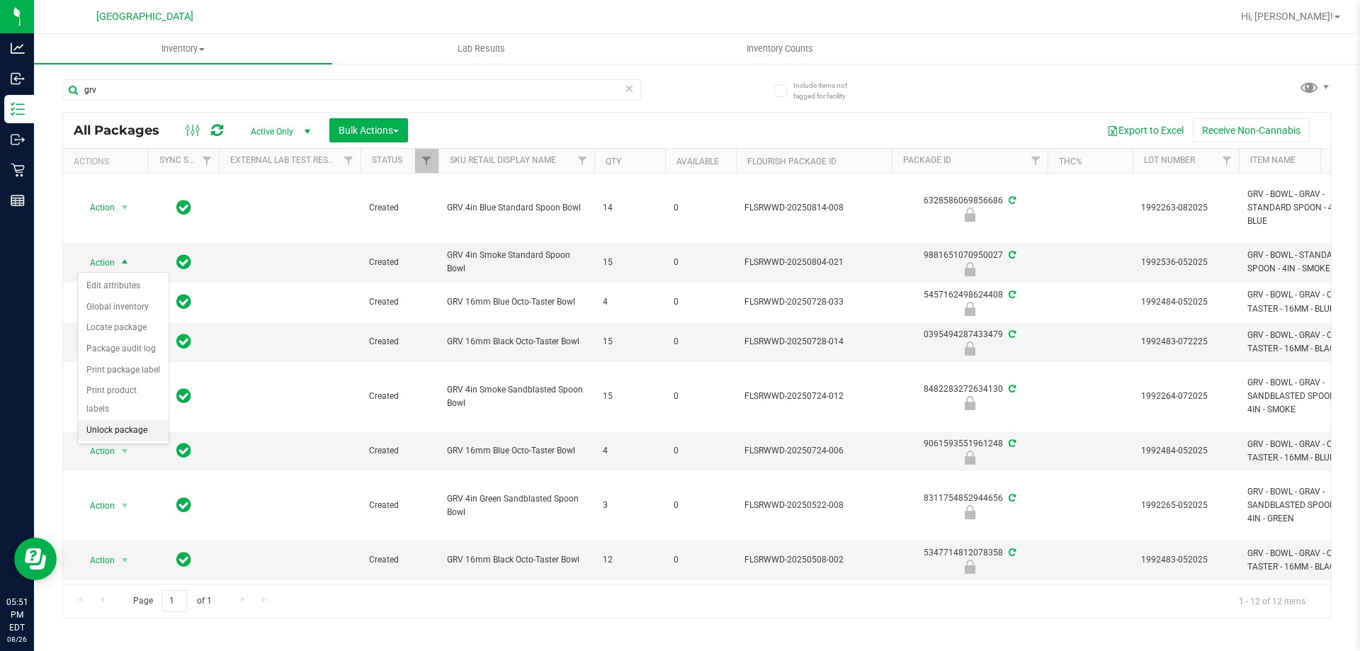
click at [125, 420] on li "Unlock package" at bounding box center [123, 430] width 91 height 21
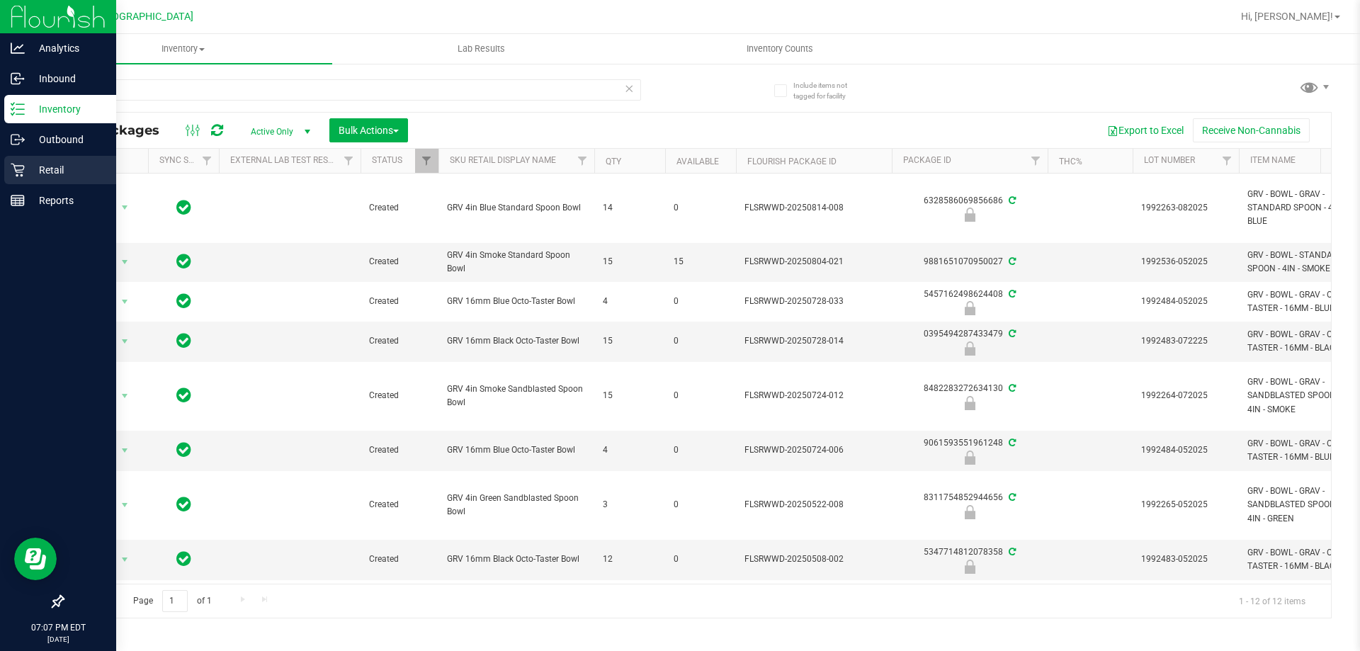
drag, startPoint x: 23, startPoint y: 169, endPoint x: 157, endPoint y: 192, distance: 136.5
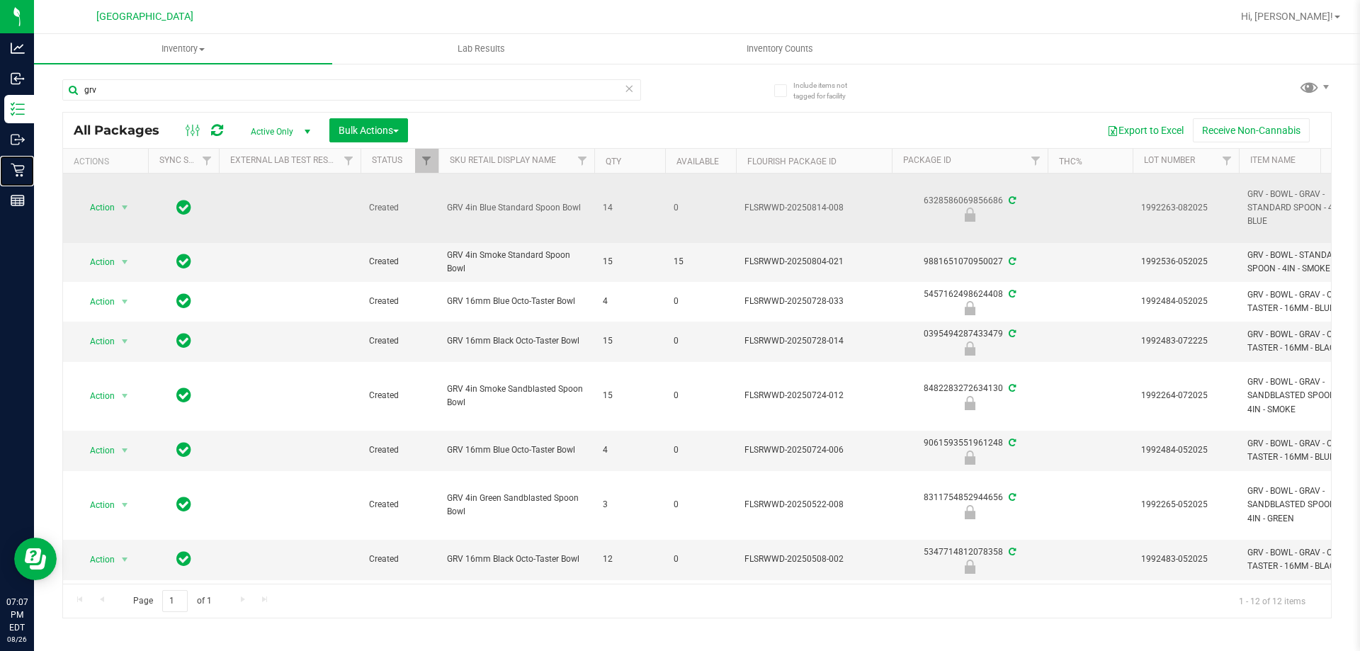
click at [23, 170] on icon at bounding box center [18, 170] width 14 height 14
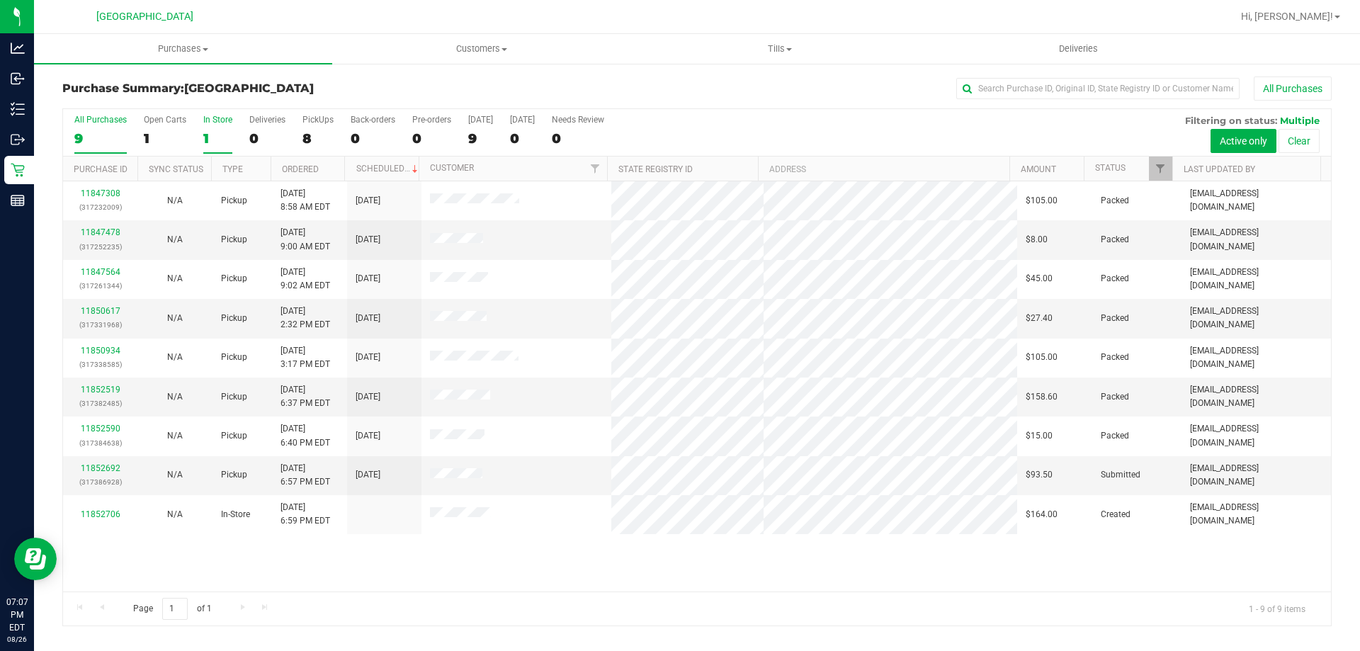
click at [214, 117] on div "In Store" at bounding box center [217, 120] width 29 height 10
click at [0, 0] on input "In Store 1" at bounding box center [0, 0] width 0 height 0
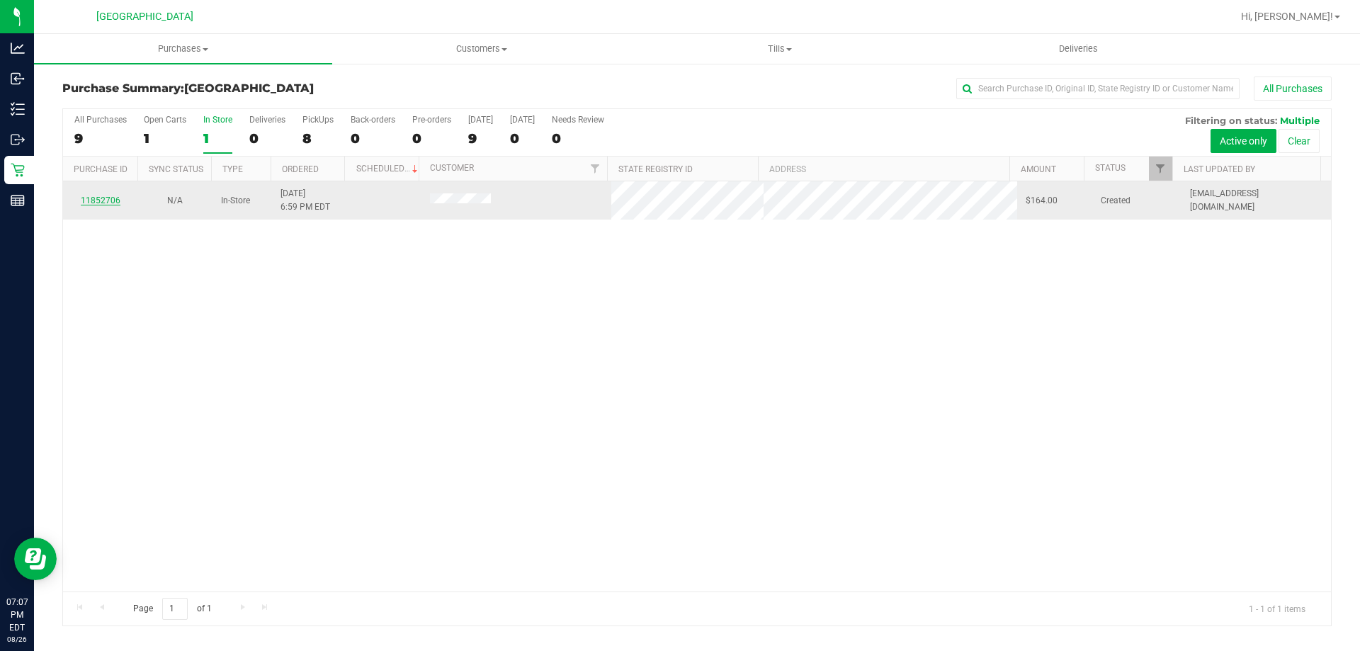
click at [112, 198] on link "11852706" at bounding box center [101, 201] width 40 height 10
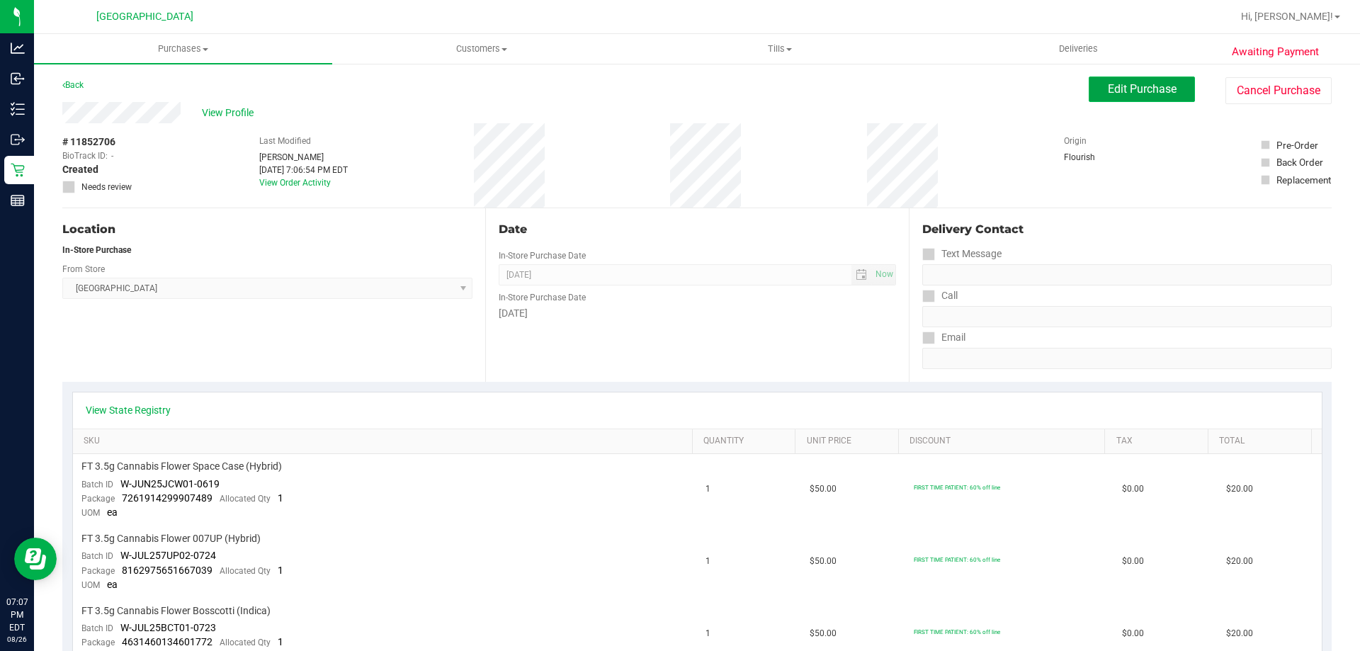
click at [1122, 91] on span "Edit Purchase" at bounding box center [1142, 88] width 69 height 13
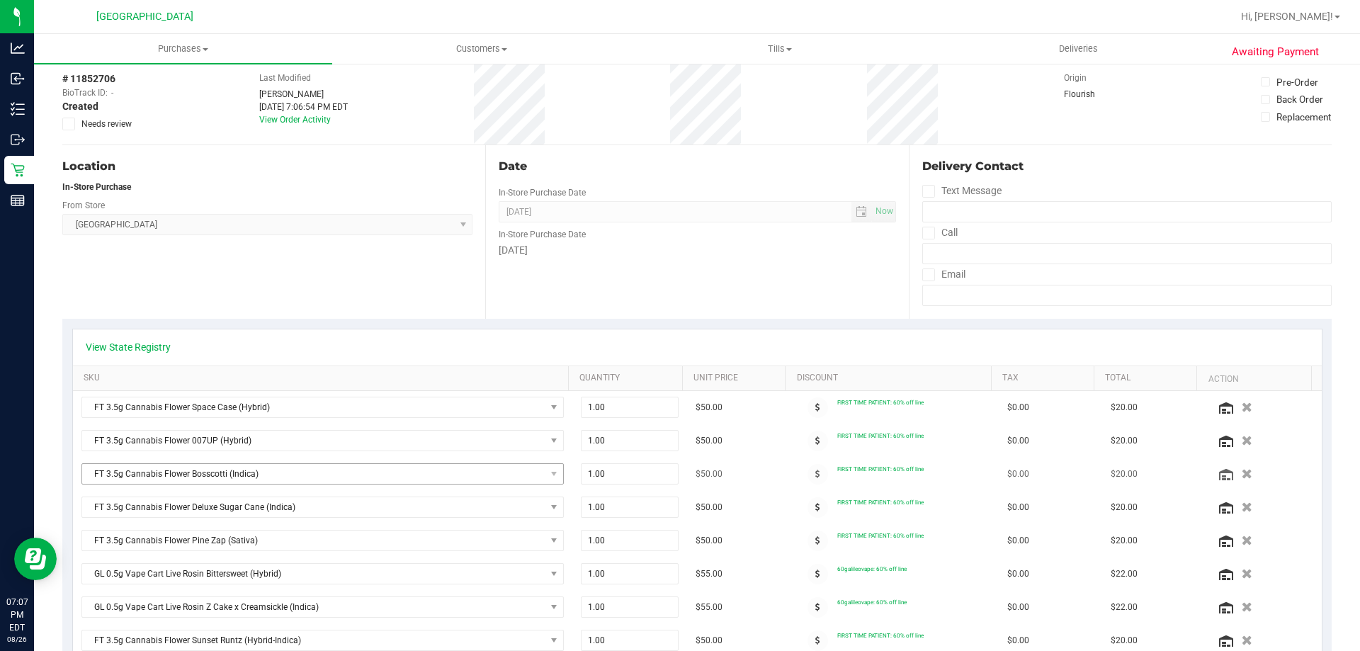
scroll to position [213, 0]
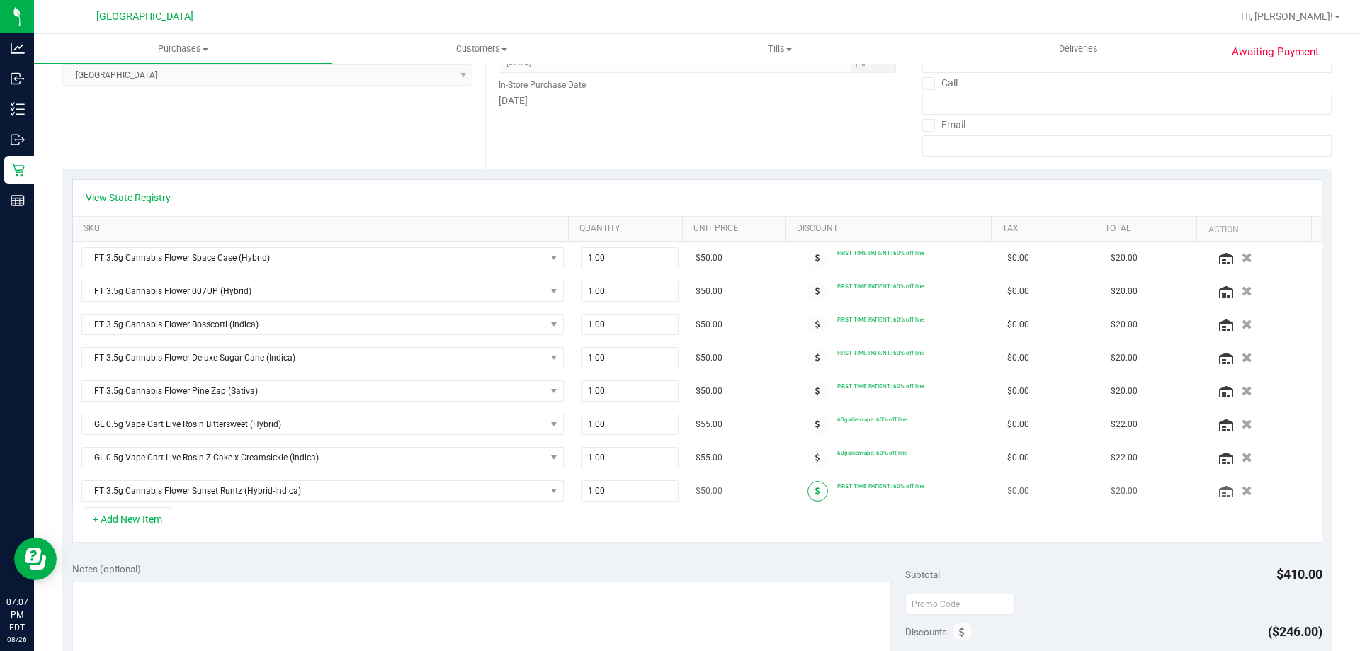
click at [815, 489] on icon at bounding box center [817, 491] width 5 height 9
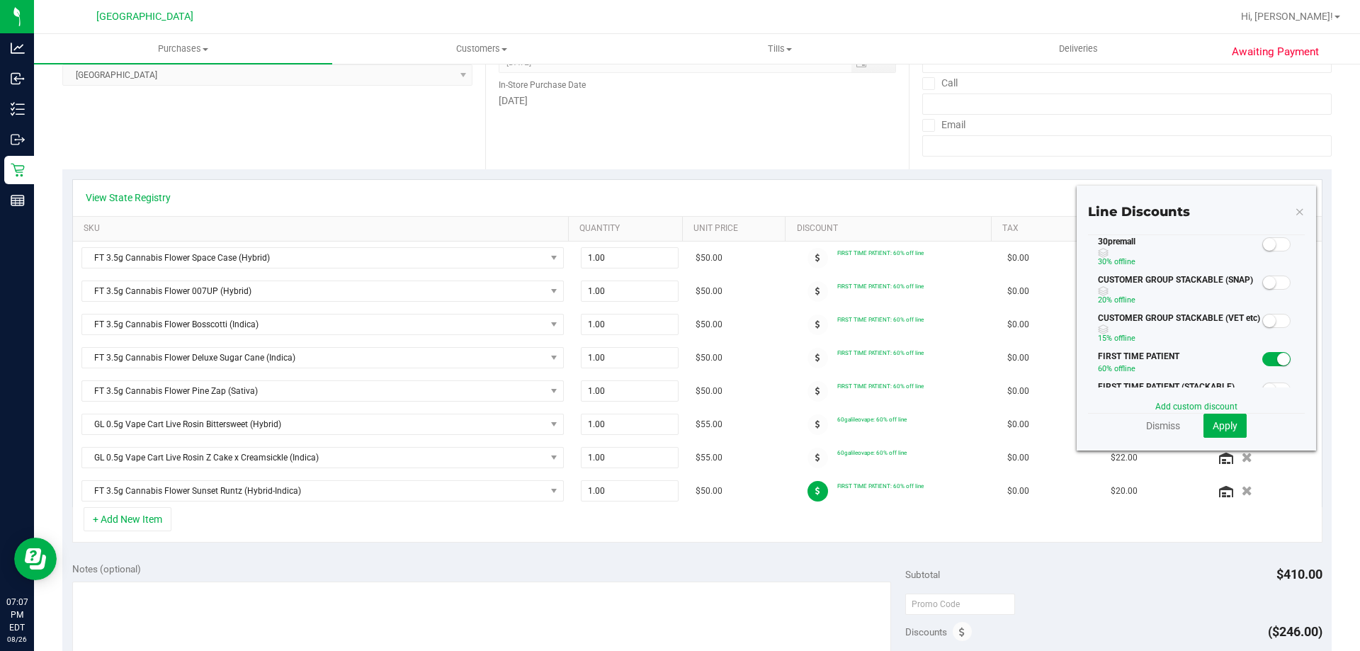
click at [1277, 354] on small at bounding box center [1283, 359] width 13 height 13
click at [1263, 242] on small at bounding box center [1269, 244] width 13 height 13
click at [1223, 433] on button "Apply" at bounding box center [1225, 426] width 43 height 24
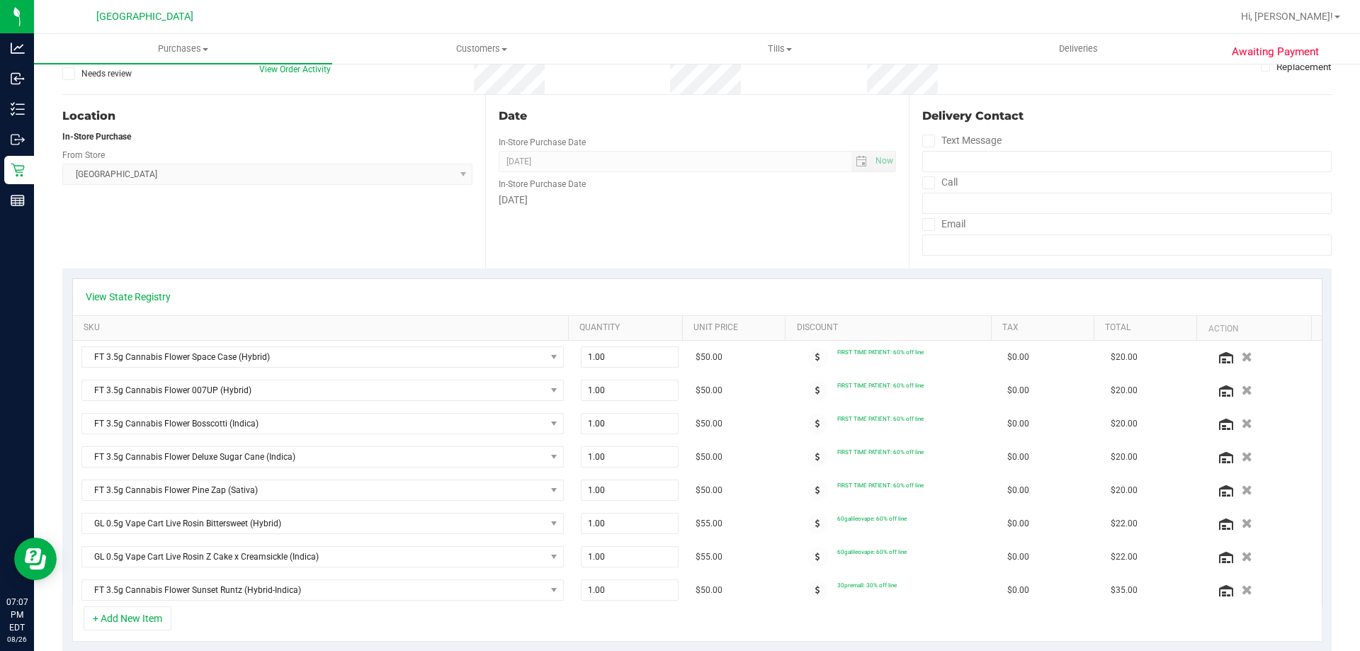
scroll to position [0, 0]
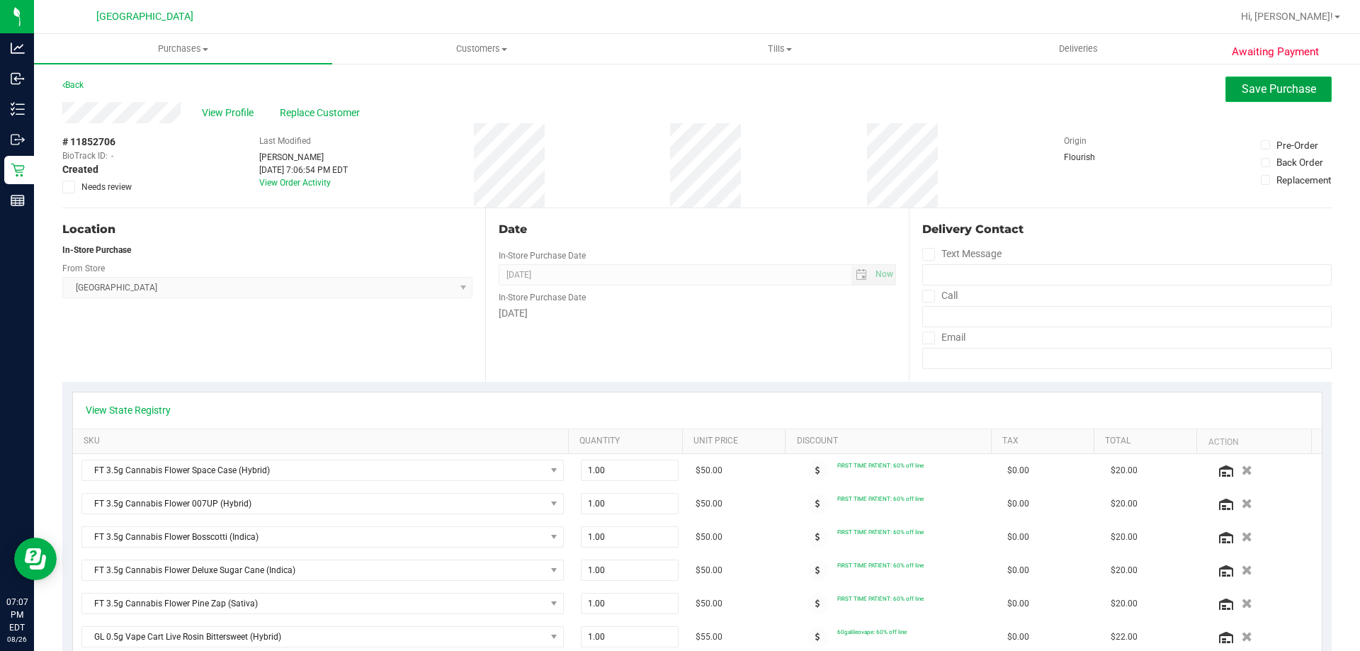
click at [1284, 91] on span "Save Purchase" at bounding box center [1279, 88] width 74 height 13
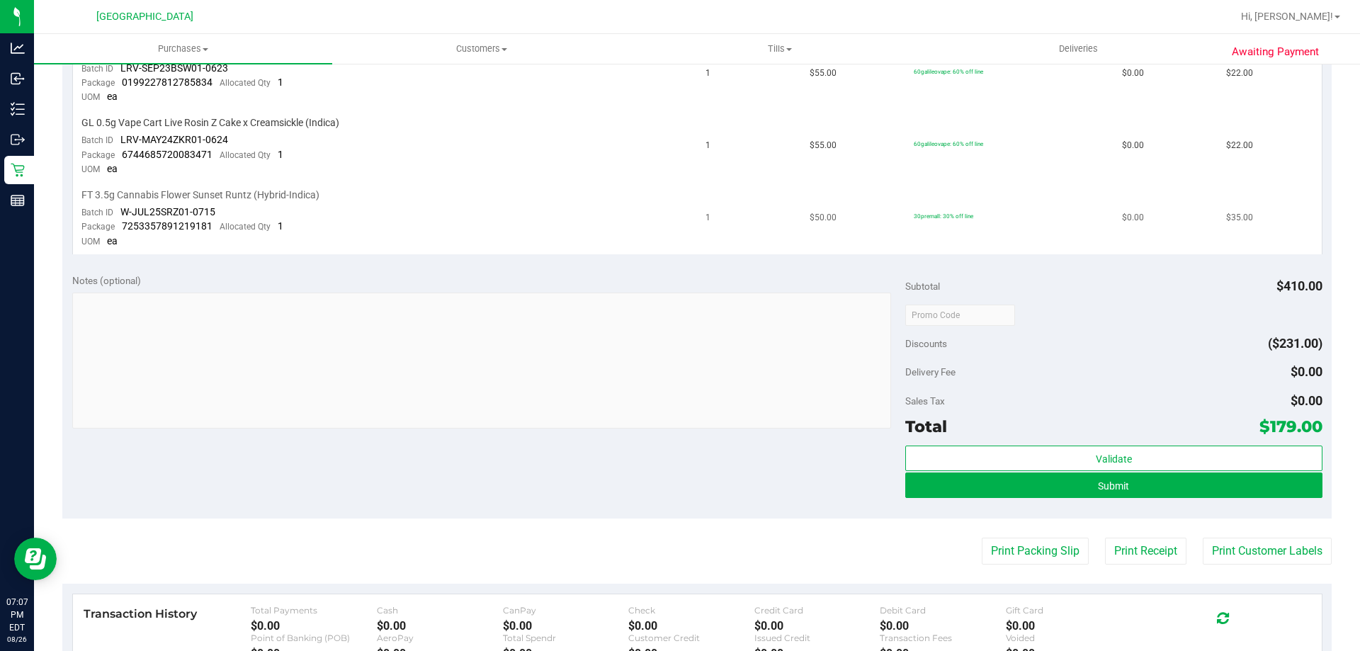
scroll to position [779, 0]
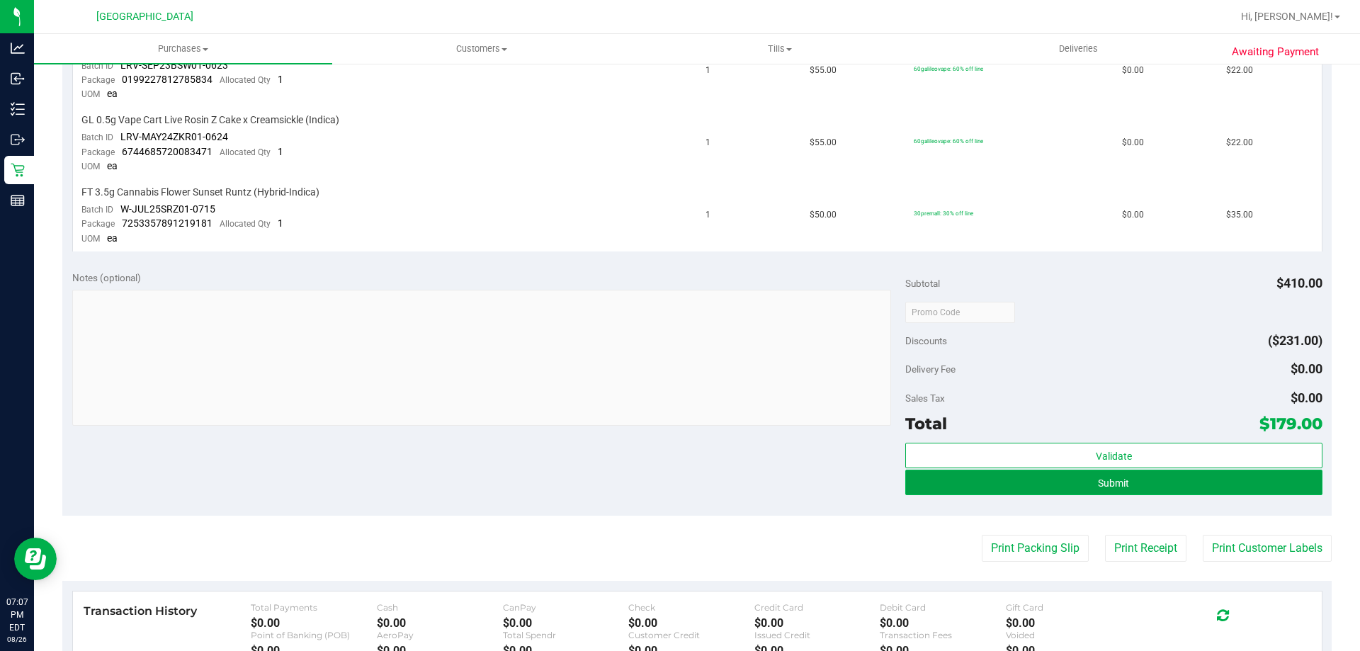
click at [1068, 482] on button "Submit" at bounding box center [1113, 483] width 417 height 26
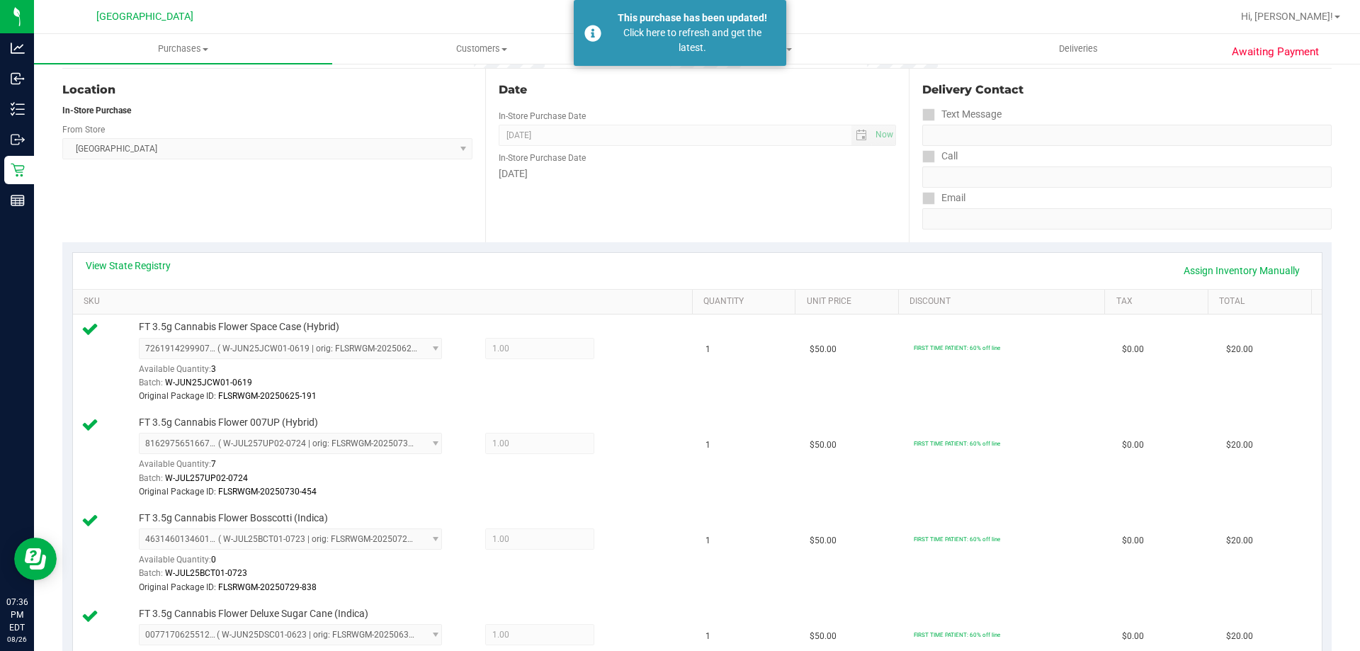
scroll to position [0, 0]
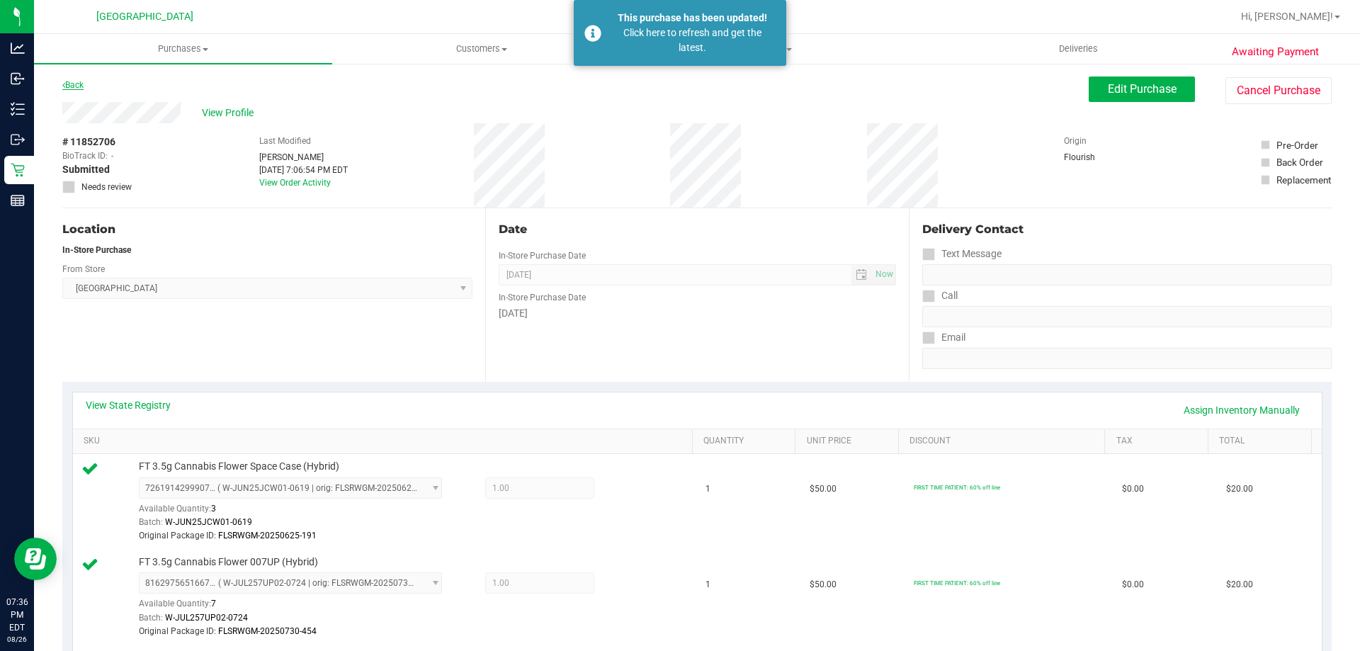
click at [79, 82] on link "Back" at bounding box center [72, 85] width 21 height 10
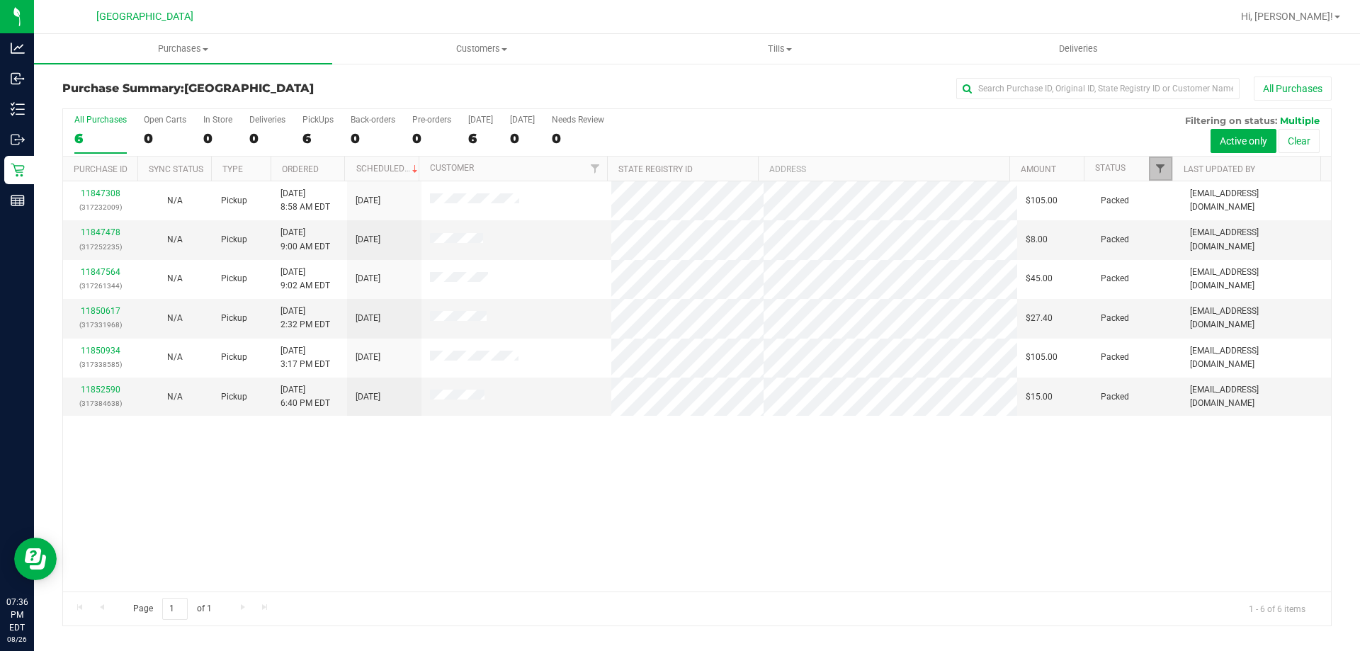
click at [1165, 165] on span "Filter" at bounding box center [1160, 168] width 11 height 11
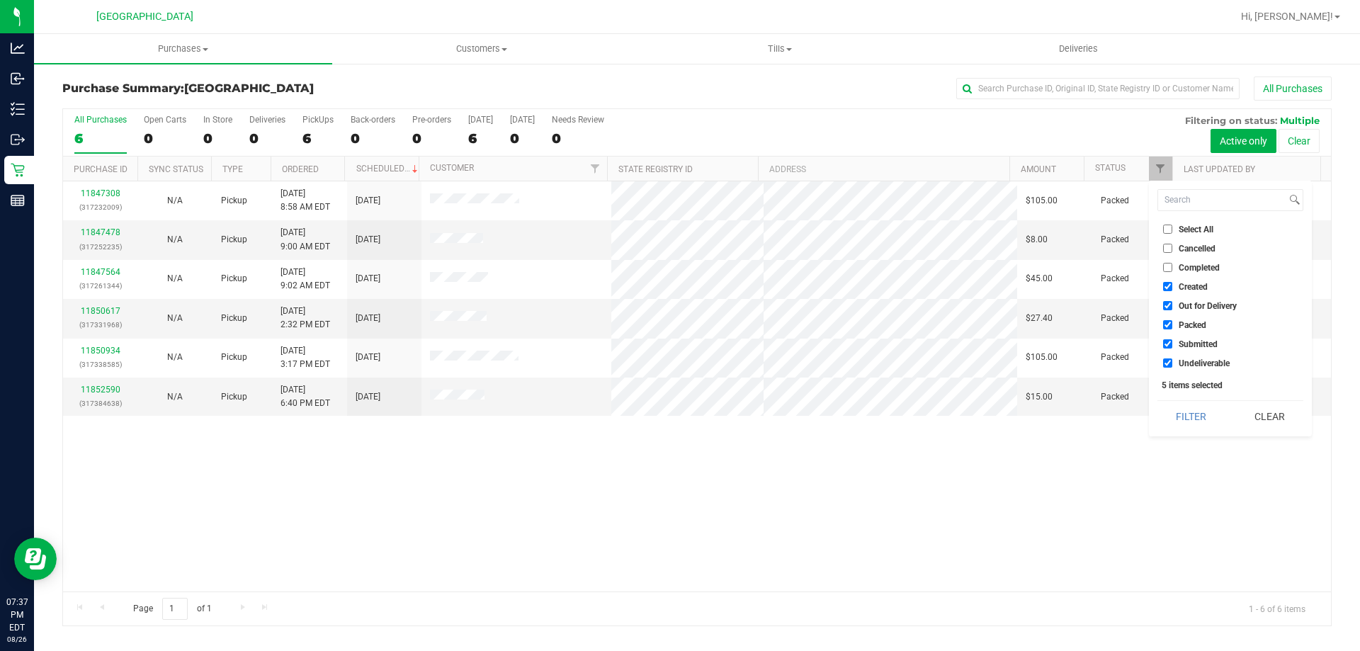
click at [1169, 283] on input "Created" at bounding box center [1167, 286] width 9 height 9
checkbox input "false"
click at [1170, 300] on li "Out for Delivery" at bounding box center [1230, 305] width 146 height 15
click at [1166, 299] on li "Out for Delivery" at bounding box center [1230, 305] width 146 height 15
click at [1168, 307] on input "Out for Delivery" at bounding box center [1167, 305] width 9 height 9
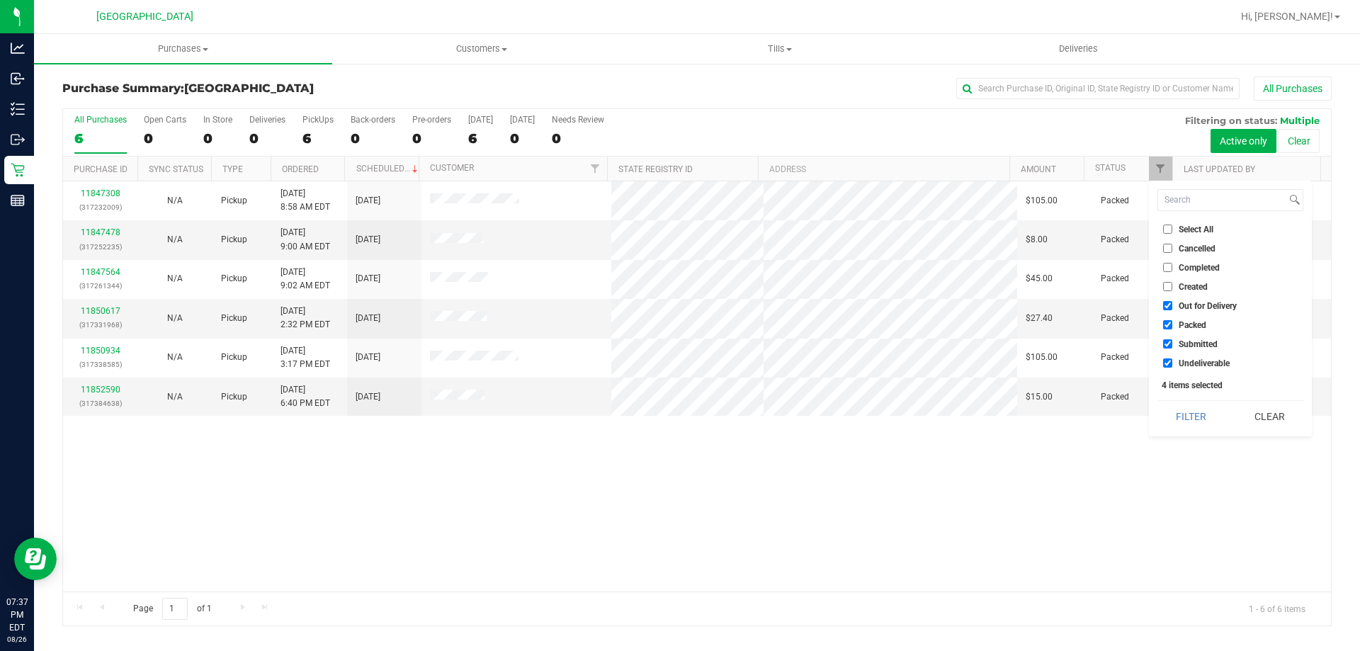
checkbox input "false"
click at [1168, 319] on li "Packed" at bounding box center [1230, 324] width 146 height 15
click at [1165, 326] on input "Packed" at bounding box center [1167, 324] width 9 height 9
checkbox input "false"
click at [1163, 359] on input "Undeliverable" at bounding box center [1167, 362] width 9 height 9
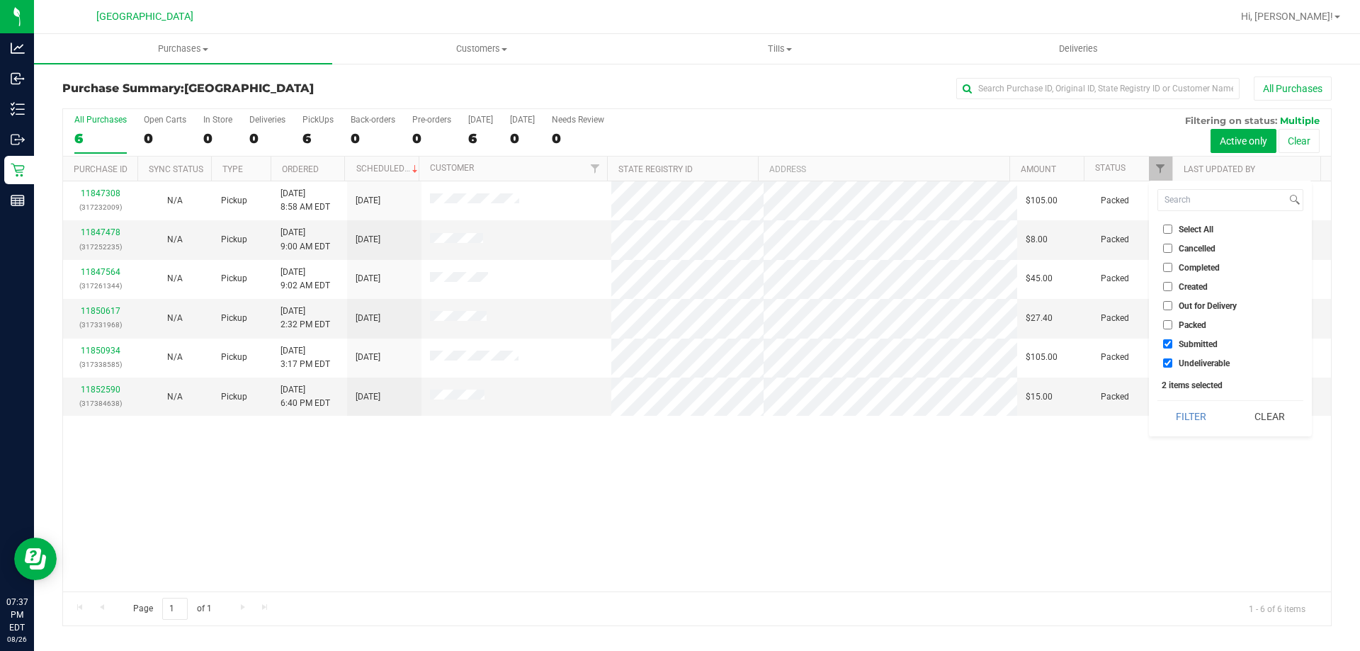
checkbox input "false"
click at [1172, 415] on button "Filter" at bounding box center [1191, 416] width 68 height 31
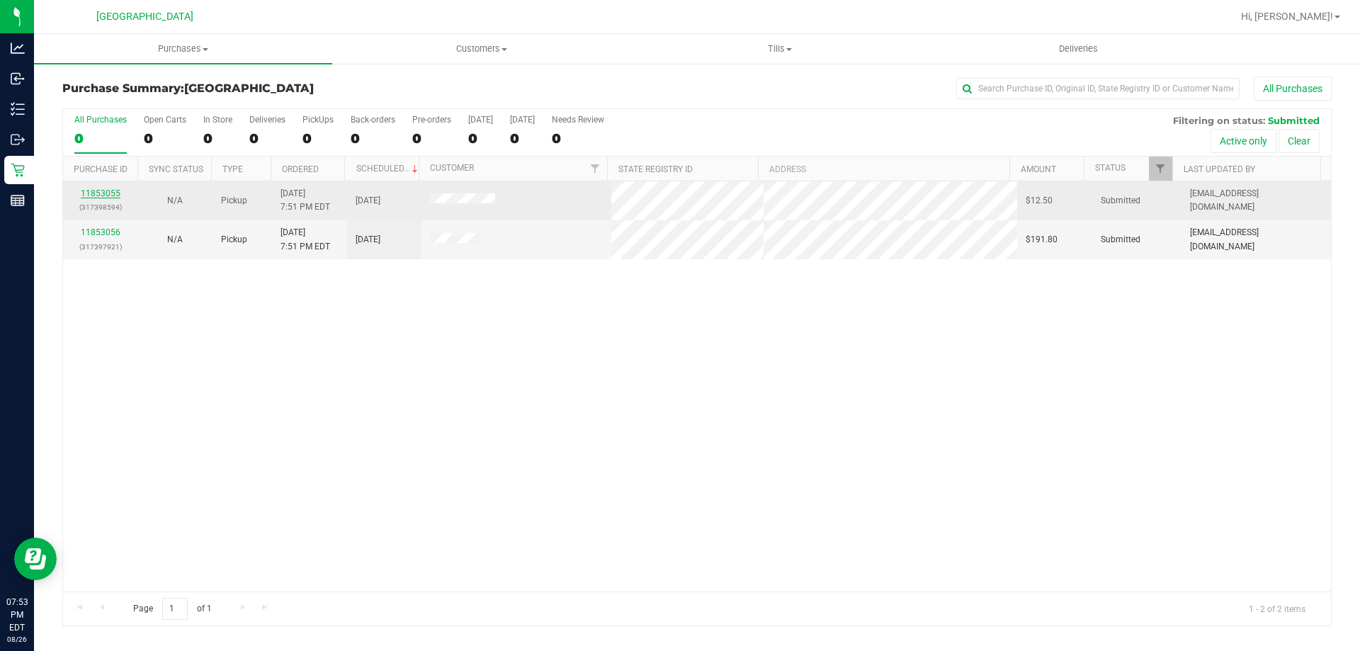
click at [111, 195] on link "11853055" at bounding box center [101, 193] width 40 height 10
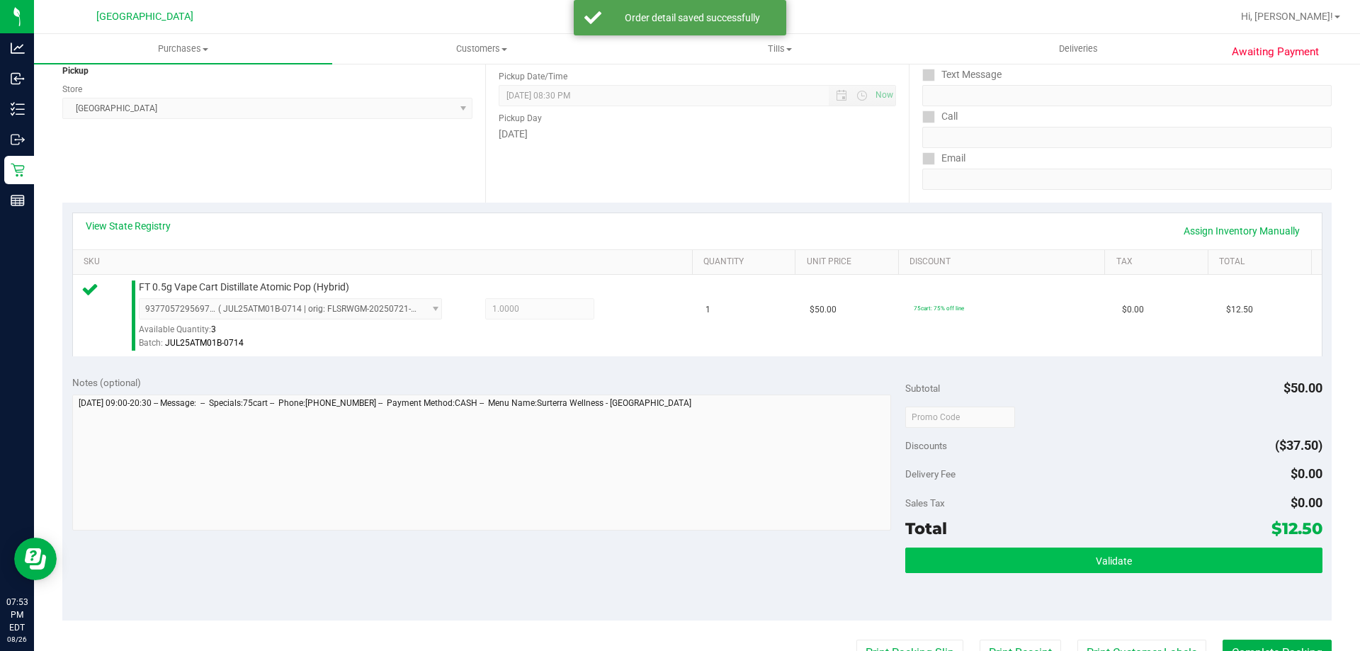
scroll to position [283, 0]
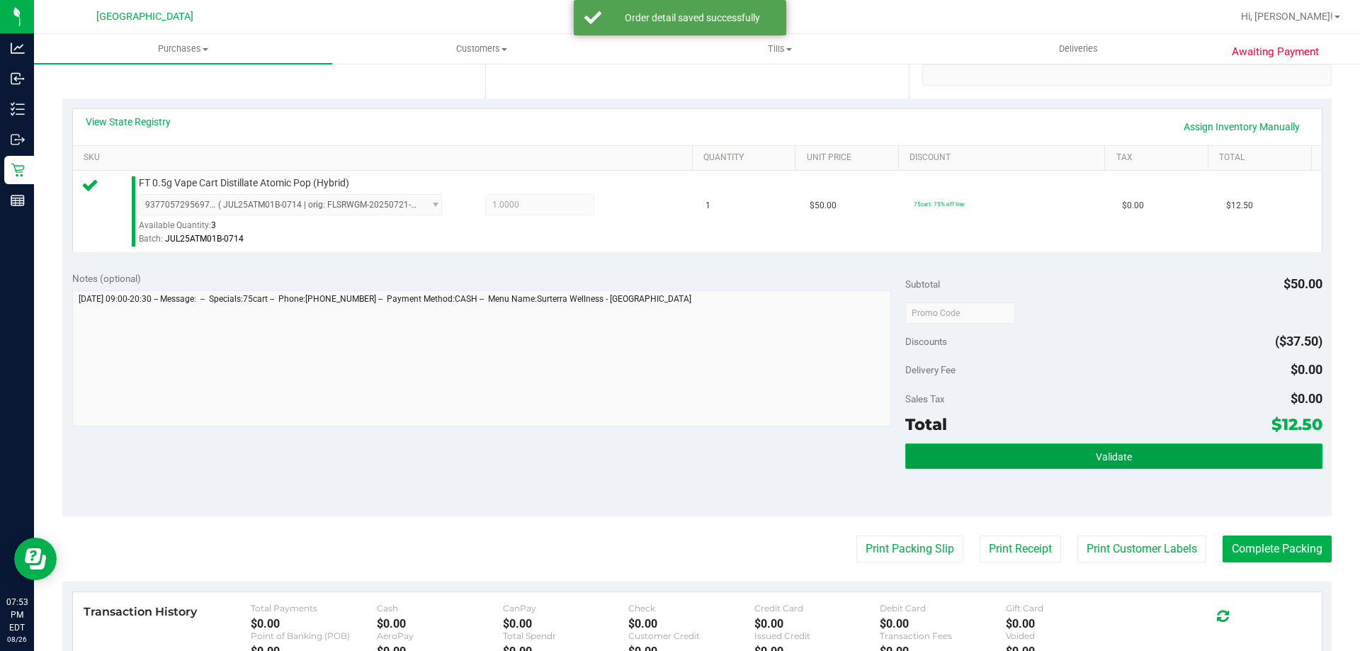
click at [1041, 463] on button "Validate" at bounding box center [1113, 456] width 417 height 26
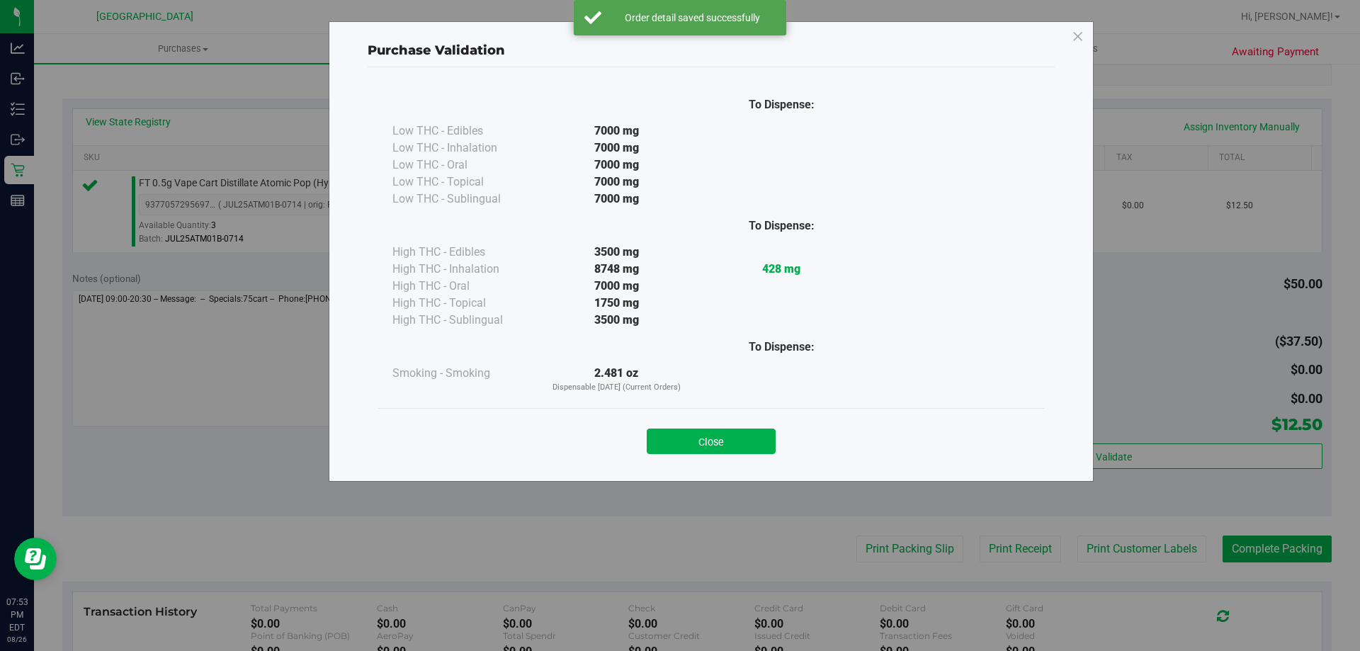
click at [729, 424] on div "Close" at bounding box center [711, 436] width 645 height 35
click at [728, 438] on button "Close" at bounding box center [711, 442] width 129 height 26
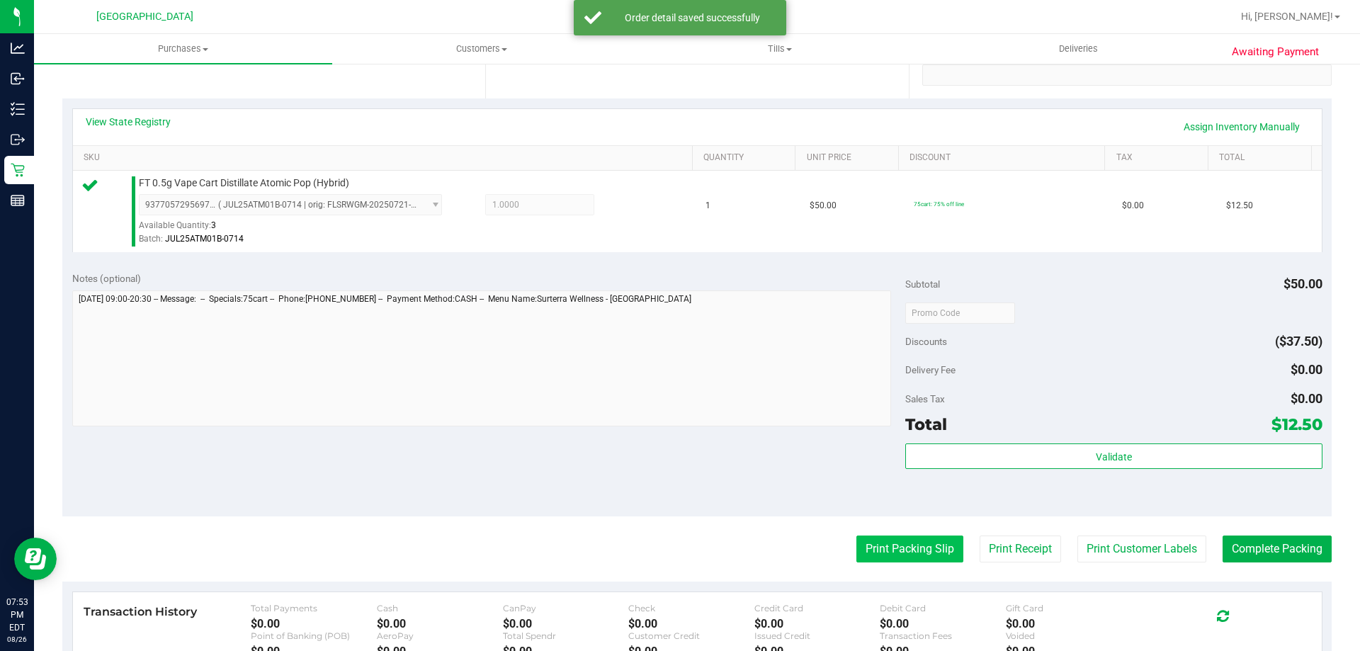
click at [868, 546] on button "Print Packing Slip" at bounding box center [909, 549] width 107 height 27
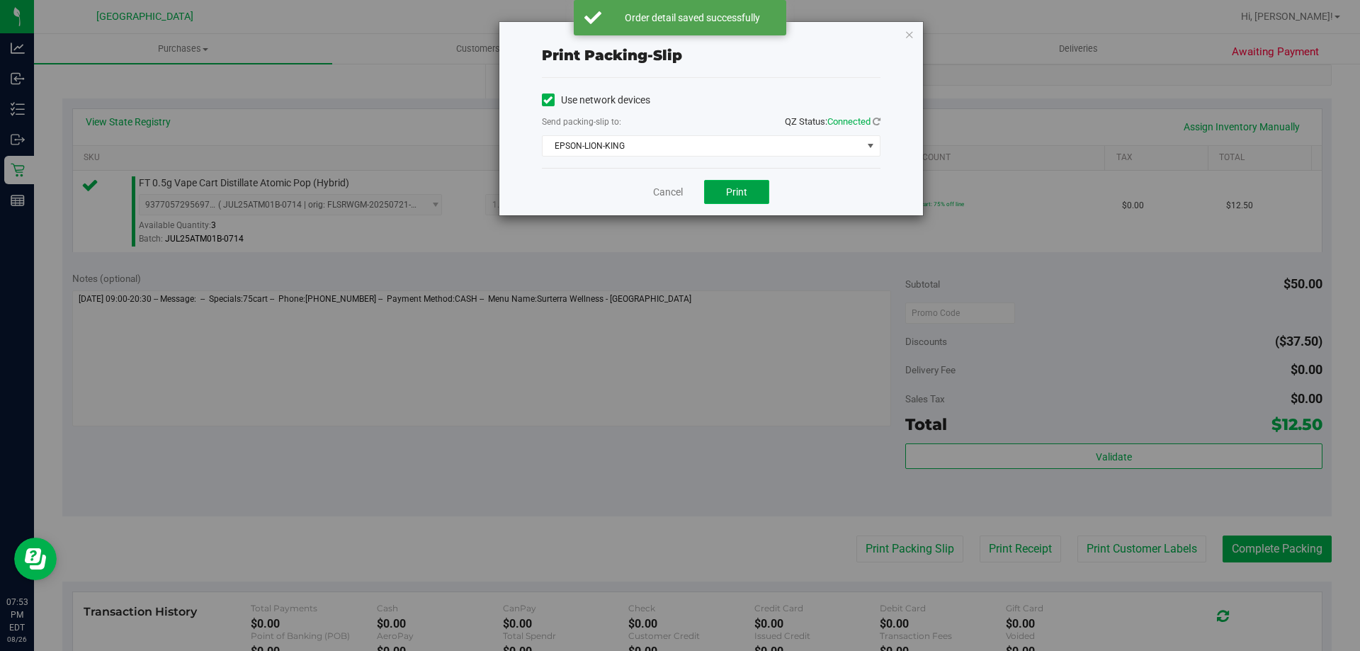
click at [738, 196] on span "Print" at bounding box center [736, 191] width 21 height 11
click at [914, 34] on icon "button" at bounding box center [910, 34] width 10 height 17
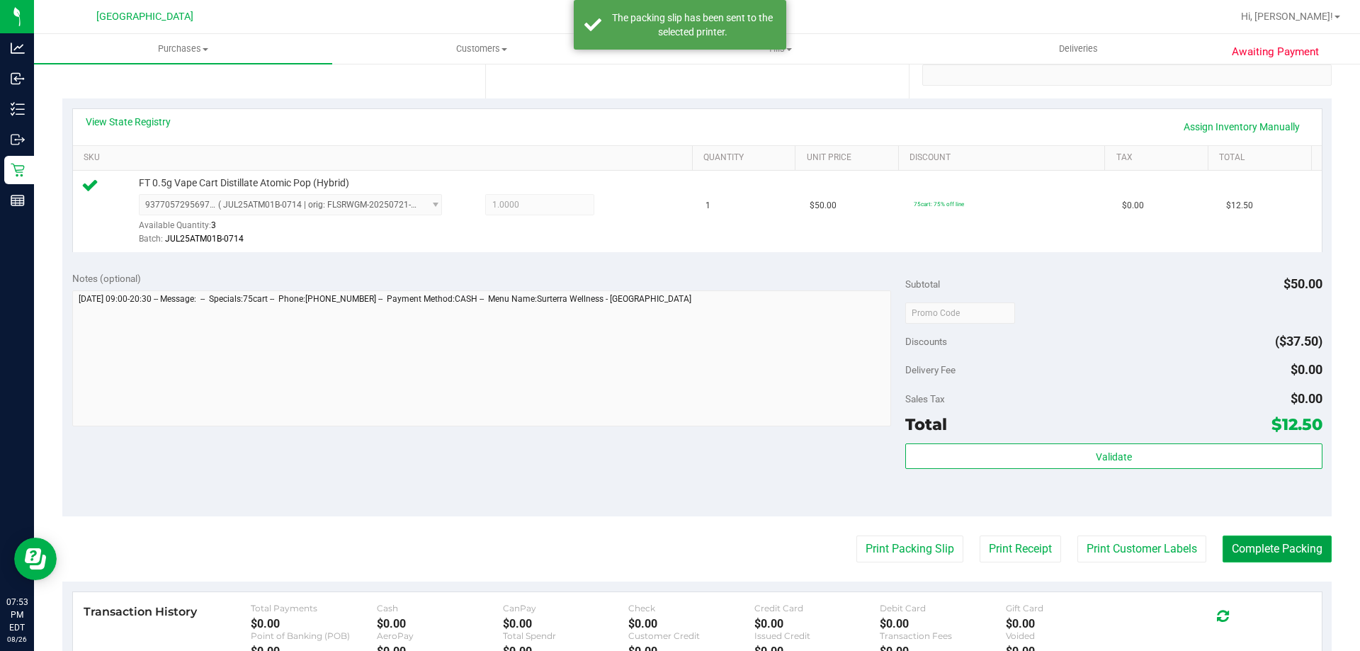
click at [1266, 546] on button "Complete Packing" at bounding box center [1277, 549] width 109 height 27
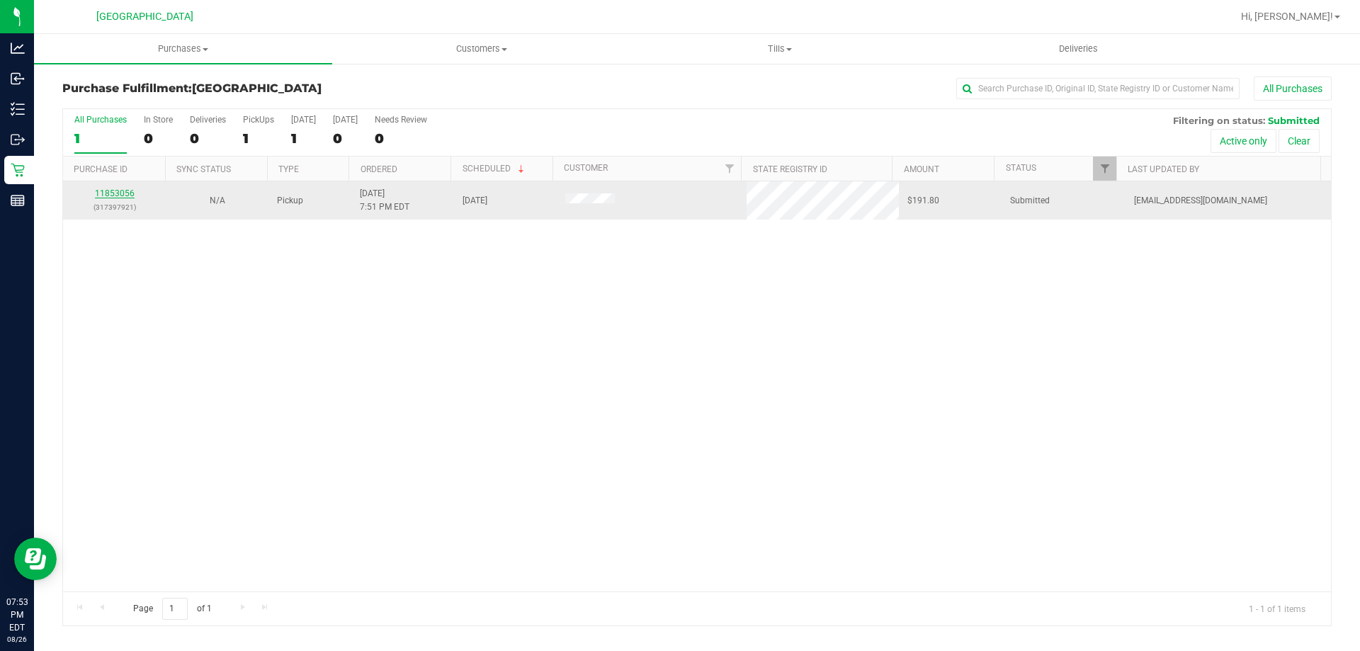
click at [130, 195] on link "11853056" at bounding box center [115, 193] width 40 height 10
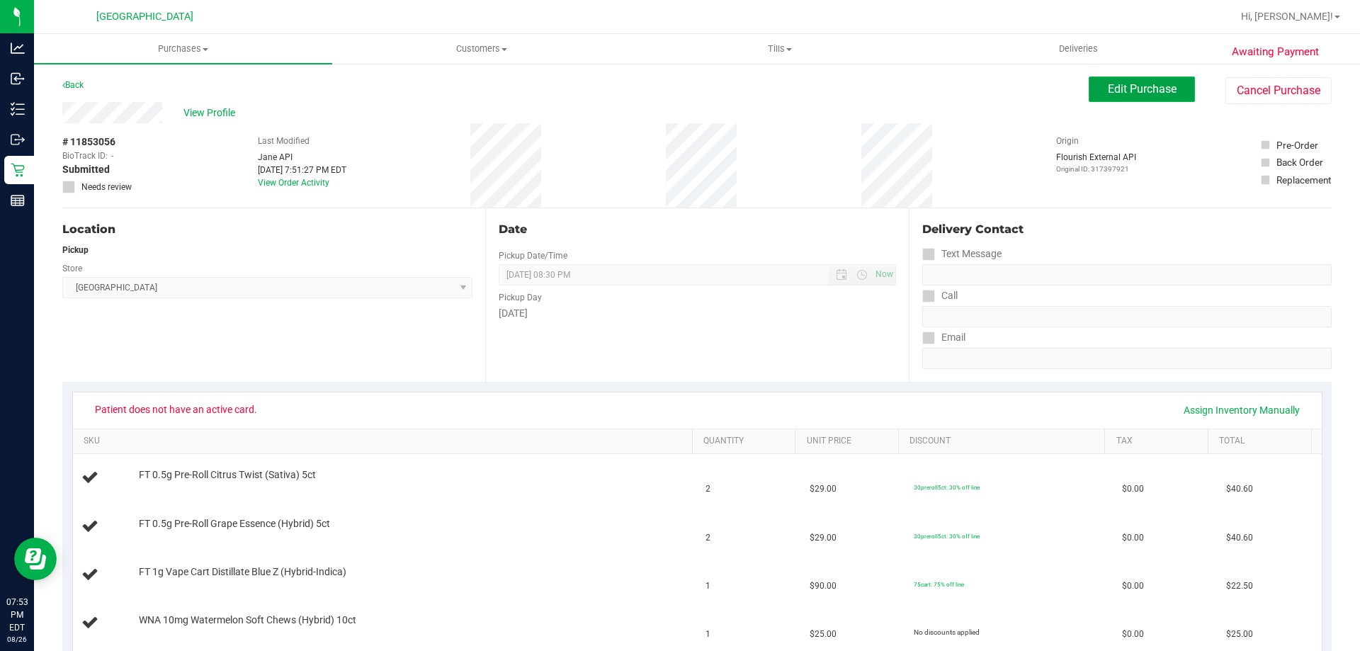
click at [1125, 86] on span "Edit Purchase" at bounding box center [1142, 88] width 69 height 13
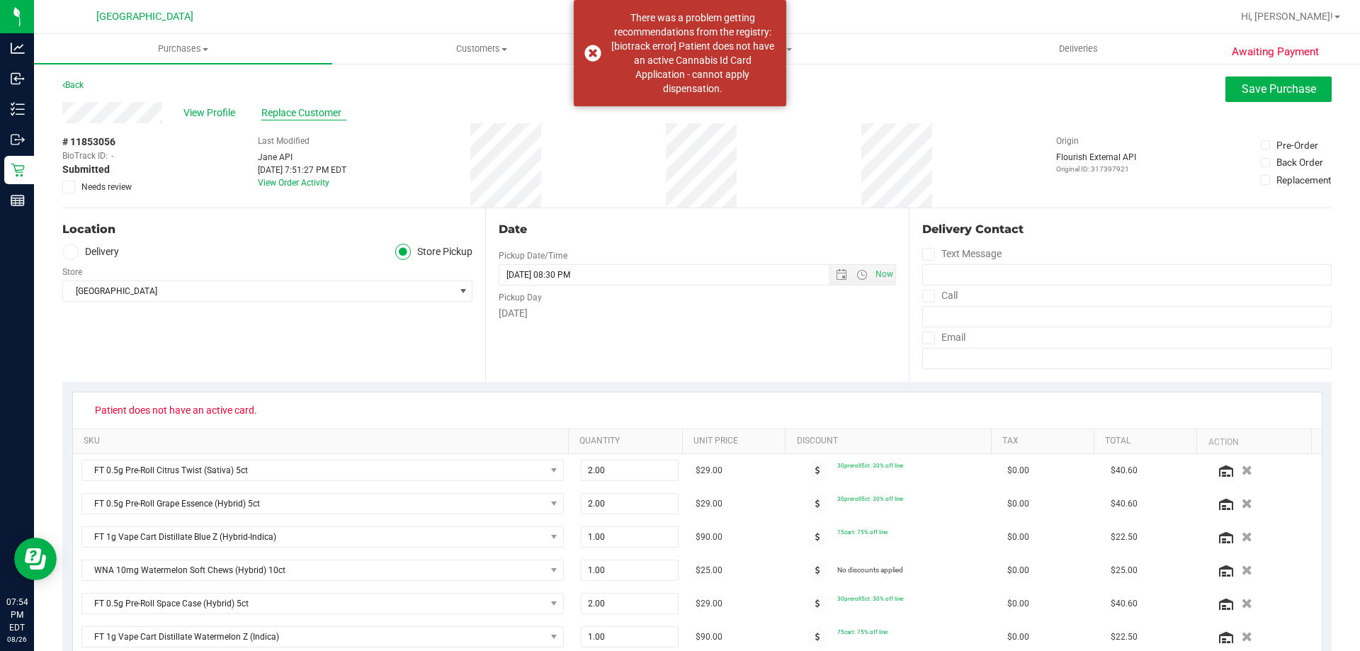
click at [291, 113] on span "Replace Customer" at bounding box center [303, 113] width 85 height 15
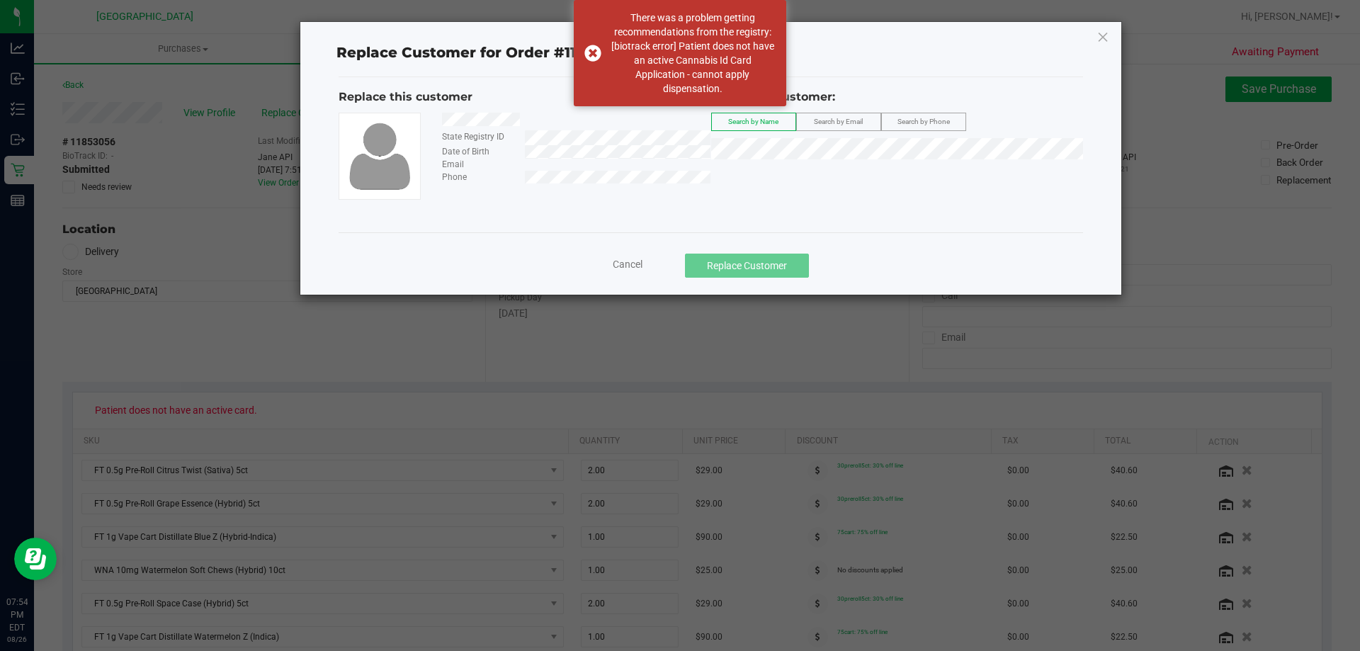
click at [907, 118] on span "Search by Phone" at bounding box center [923, 122] width 52 height 8
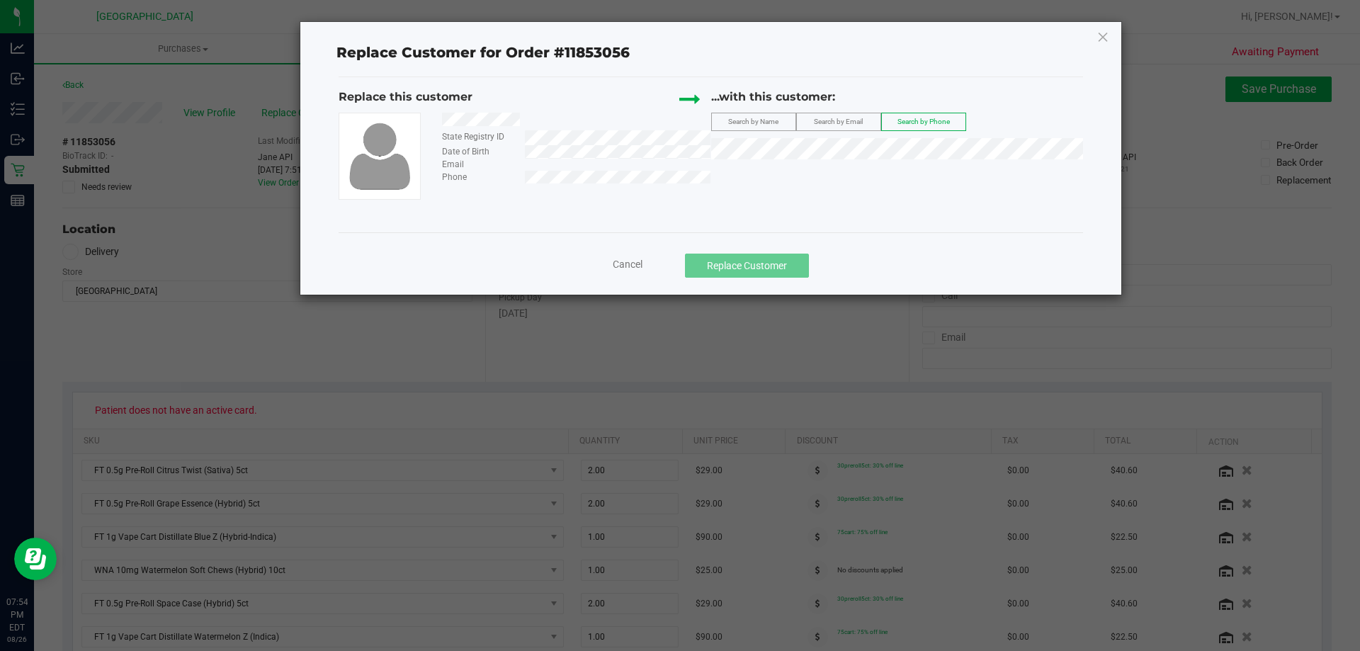
click at [746, 121] on span "Search by Name" at bounding box center [753, 122] width 50 height 8
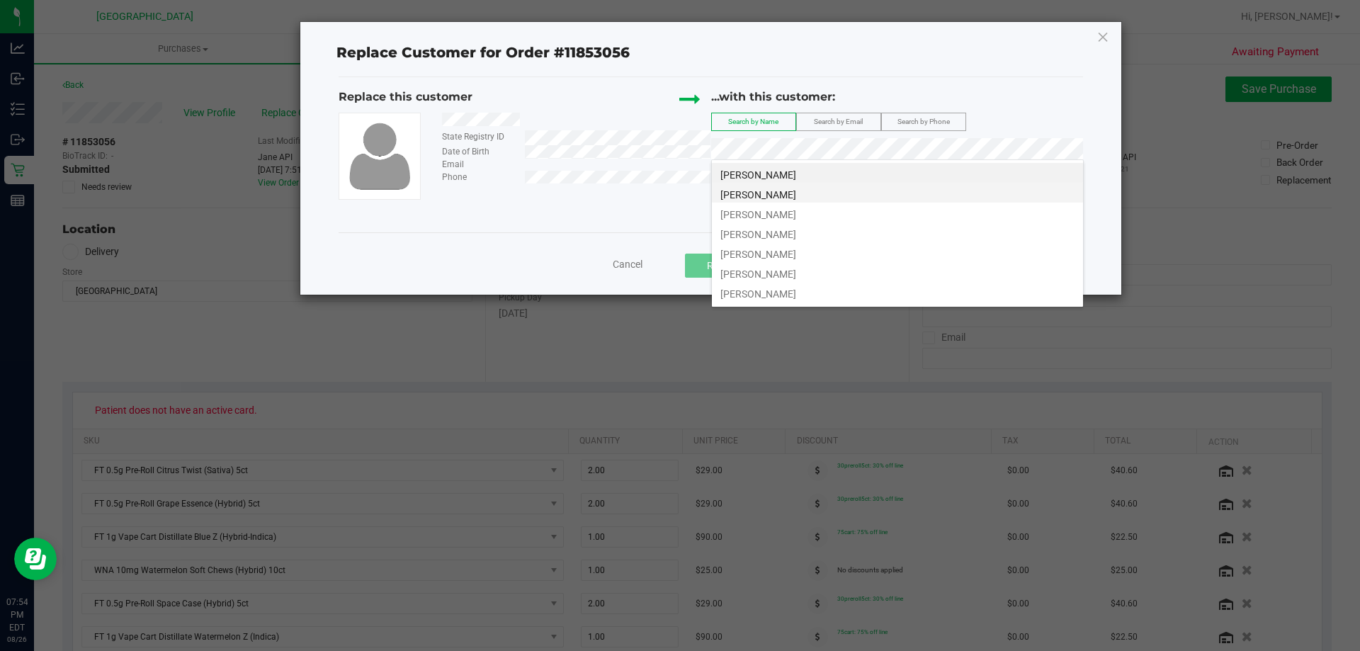
click at [789, 187] on li "ASHLEY EVANS" at bounding box center [897, 193] width 371 height 20
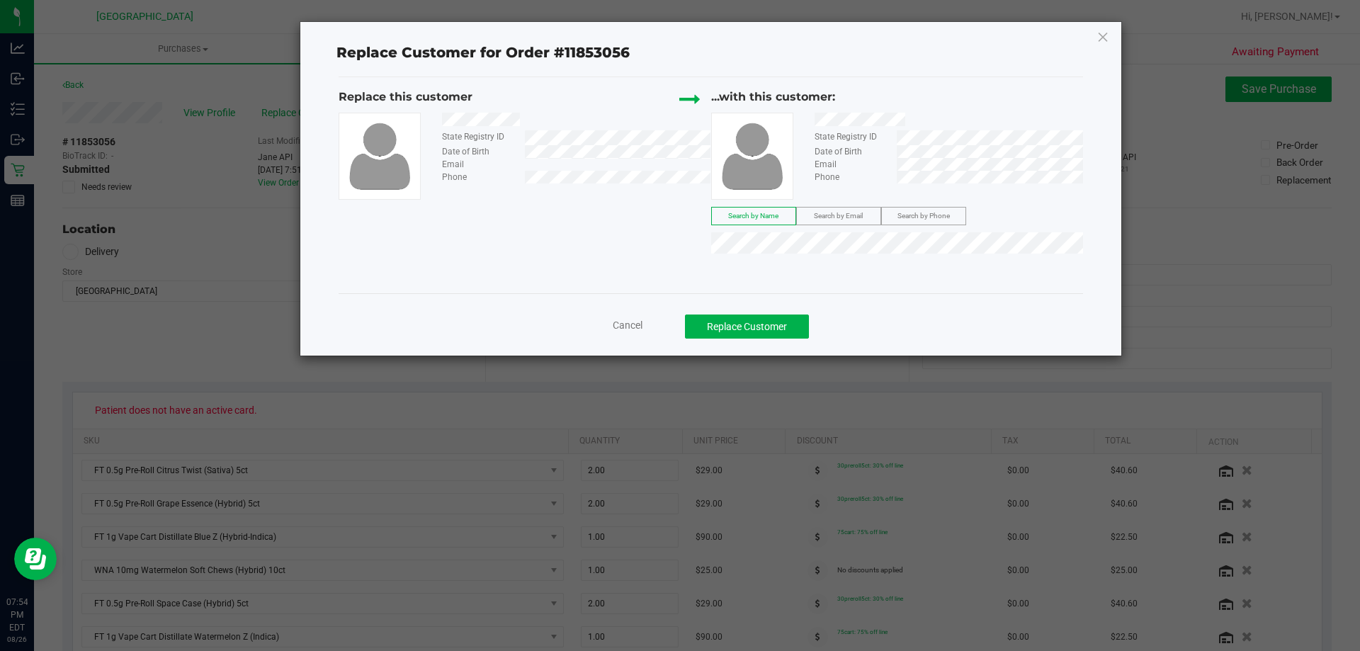
click at [625, 319] on div "Cancel Replace Customer" at bounding box center [710, 327] width 723 height 24
click at [630, 317] on div "Cancel Replace Customer" at bounding box center [710, 327] width 723 height 24
click at [630, 318] on div "Cancel Replace Customer" at bounding box center [710, 327] width 723 height 24
click at [633, 329] on span "Cancel" at bounding box center [628, 324] width 30 height 11
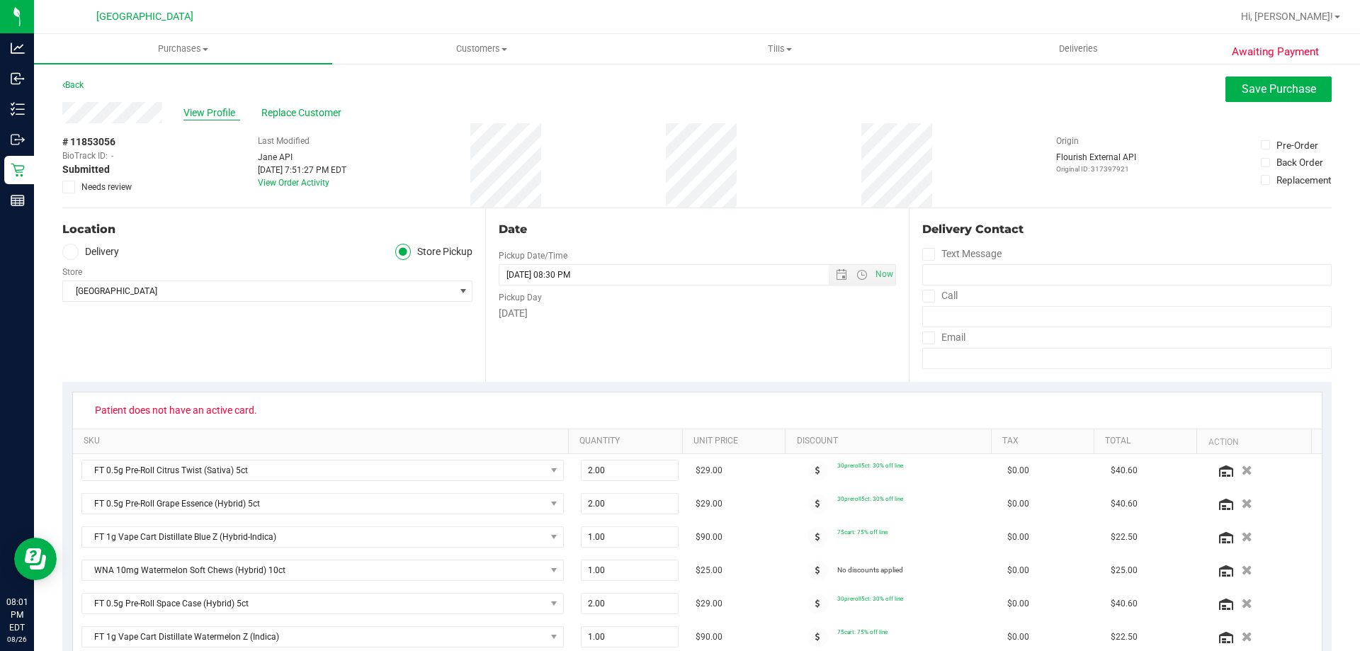
click at [214, 115] on span "View Profile" at bounding box center [211, 113] width 57 height 15
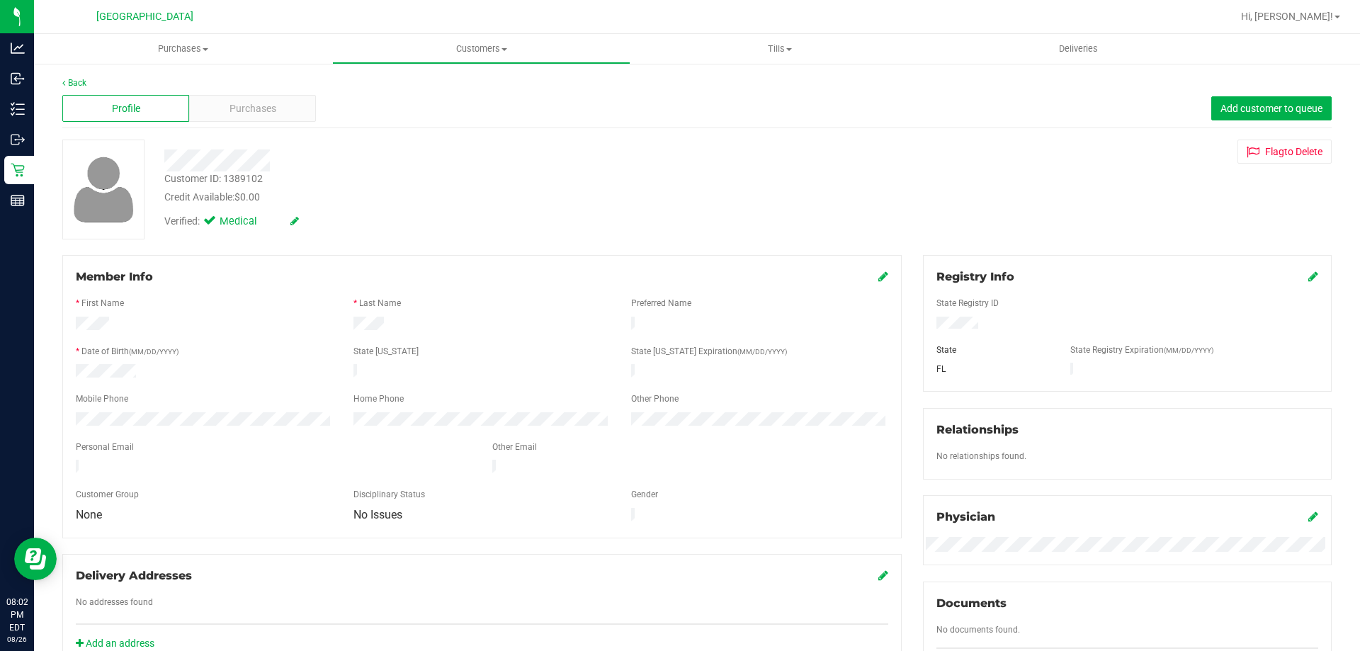
click at [985, 329] on div at bounding box center [1127, 325] width 403 height 16
drag, startPoint x: 227, startPoint y: 177, endPoint x: 262, endPoint y: 178, distance: 35.4
click at [262, 178] on div "Customer ID: 1389102" at bounding box center [213, 178] width 98 height 15
copy div "1389102"
click at [72, 82] on link "Back" at bounding box center [74, 83] width 24 height 10
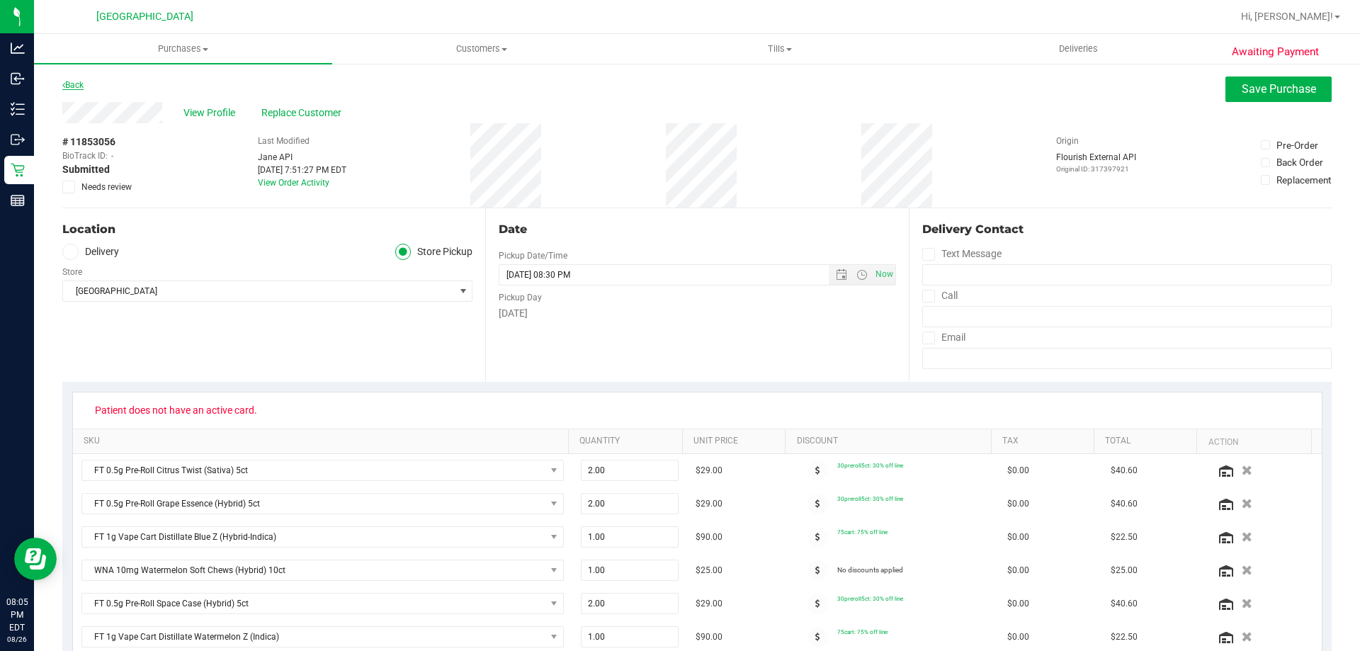
click at [81, 86] on link "Back" at bounding box center [72, 85] width 21 height 10
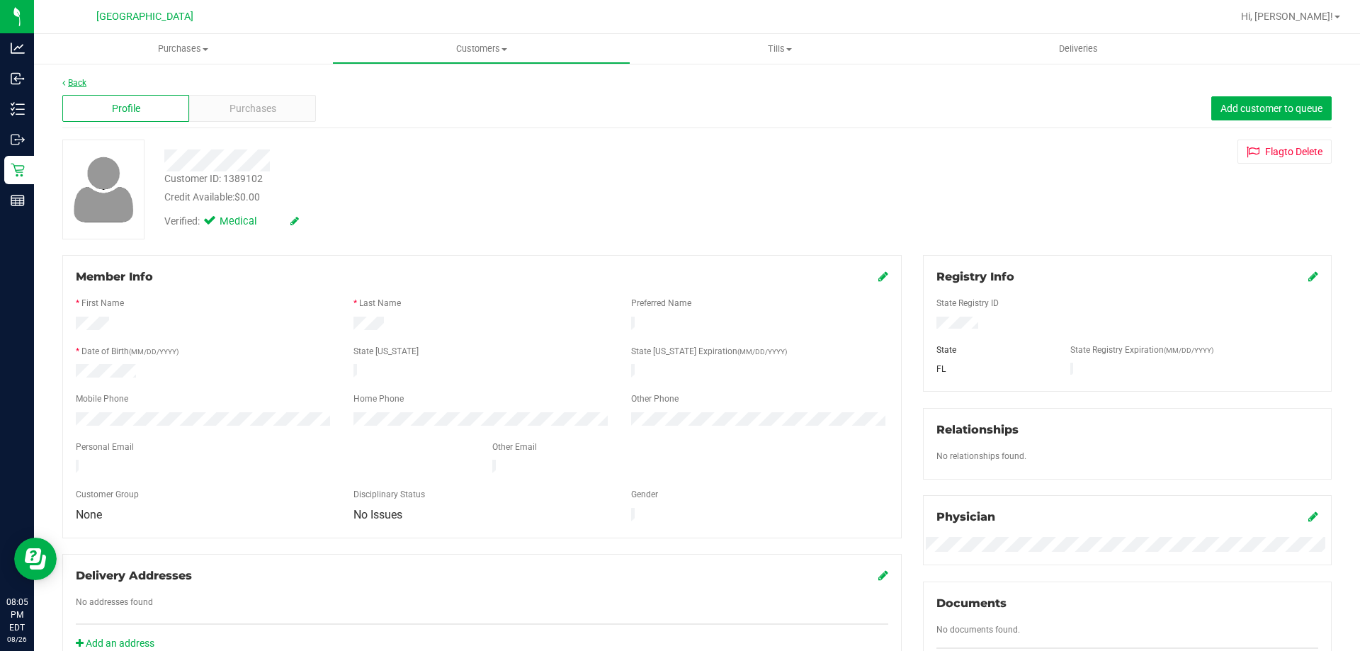
click at [79, 81] on link "Back" at bounding box center [74, 83] width 24 height 10
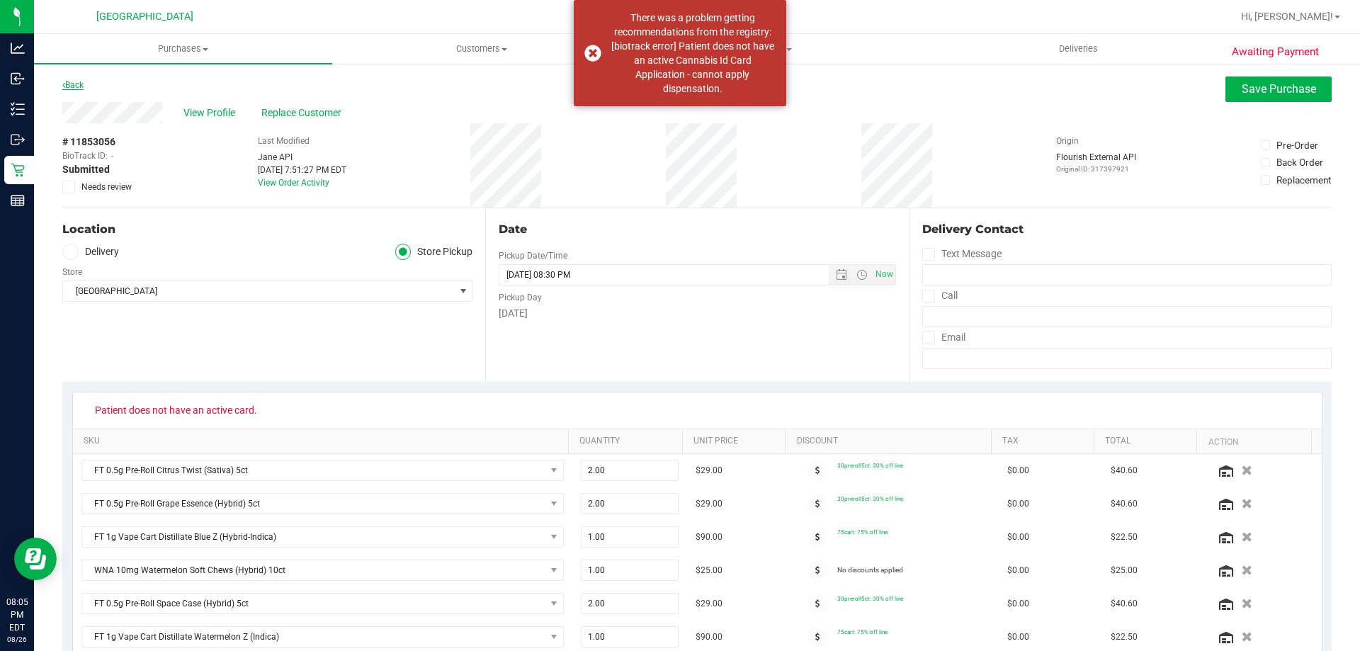
click at [79, 84] on link "Back" at bounding box center [72, 85] width 21 height 10
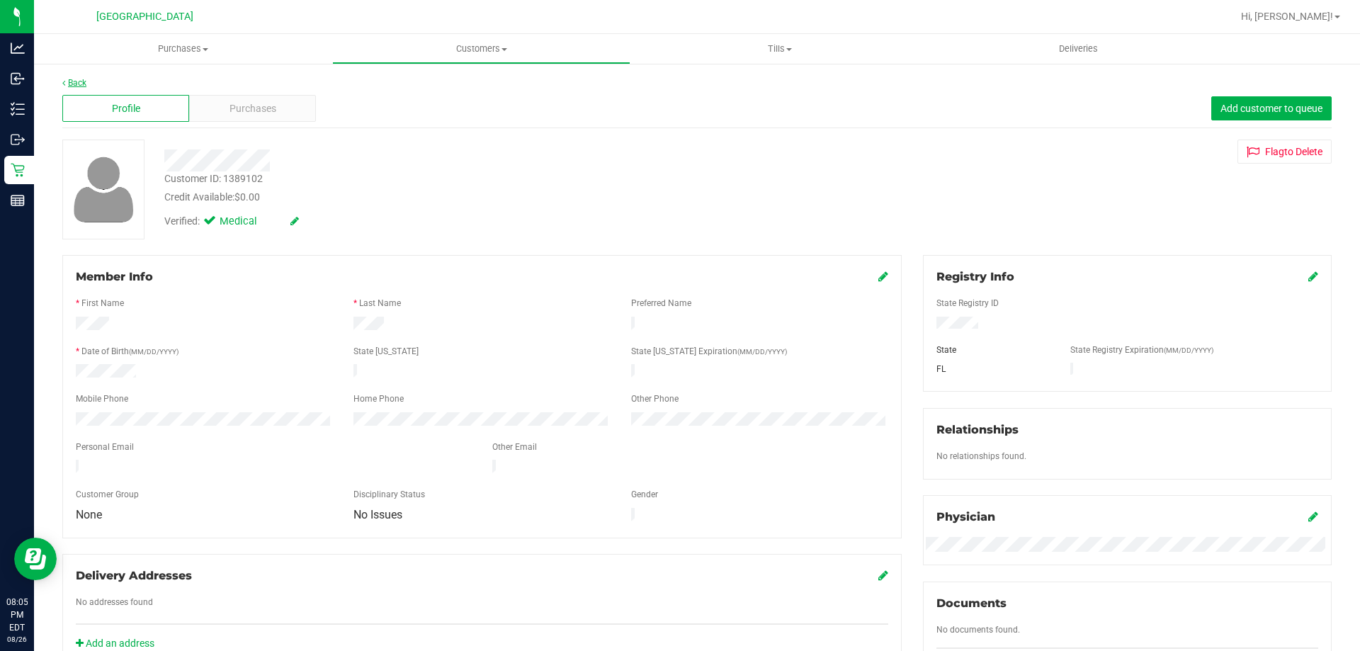
click at [74, 78] on link "Back" at bounding box center [74, 83] width 24 height 10
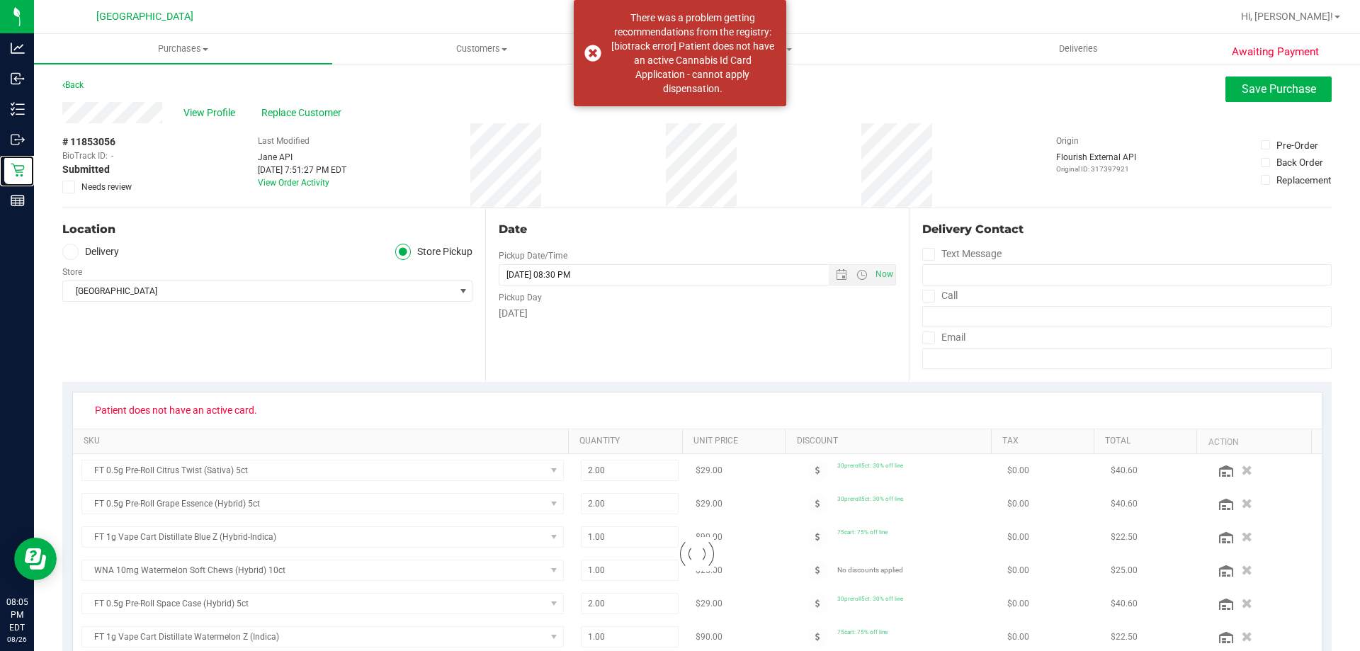
click at [0, 0] on p "Retail" at bounding box center [0, 0] width 0 height 0
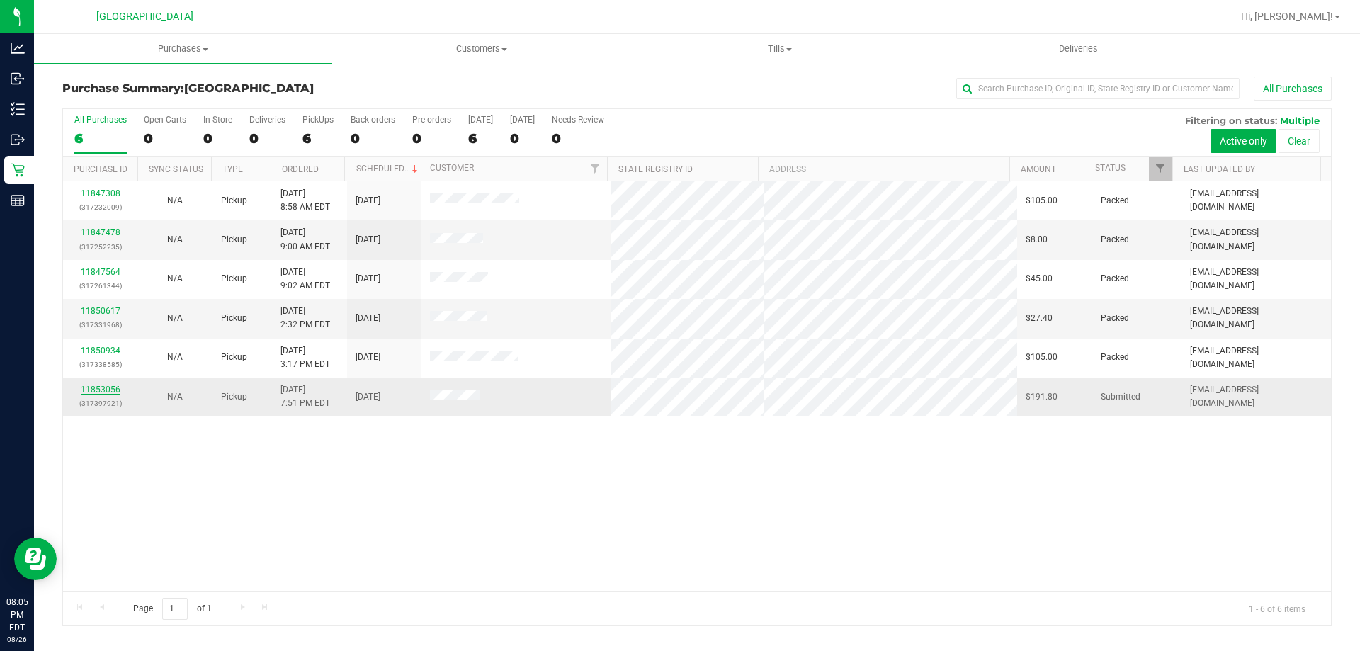
click at [113, 392] on link "11853056" at bounding box center [101, 390] width 40 height 10
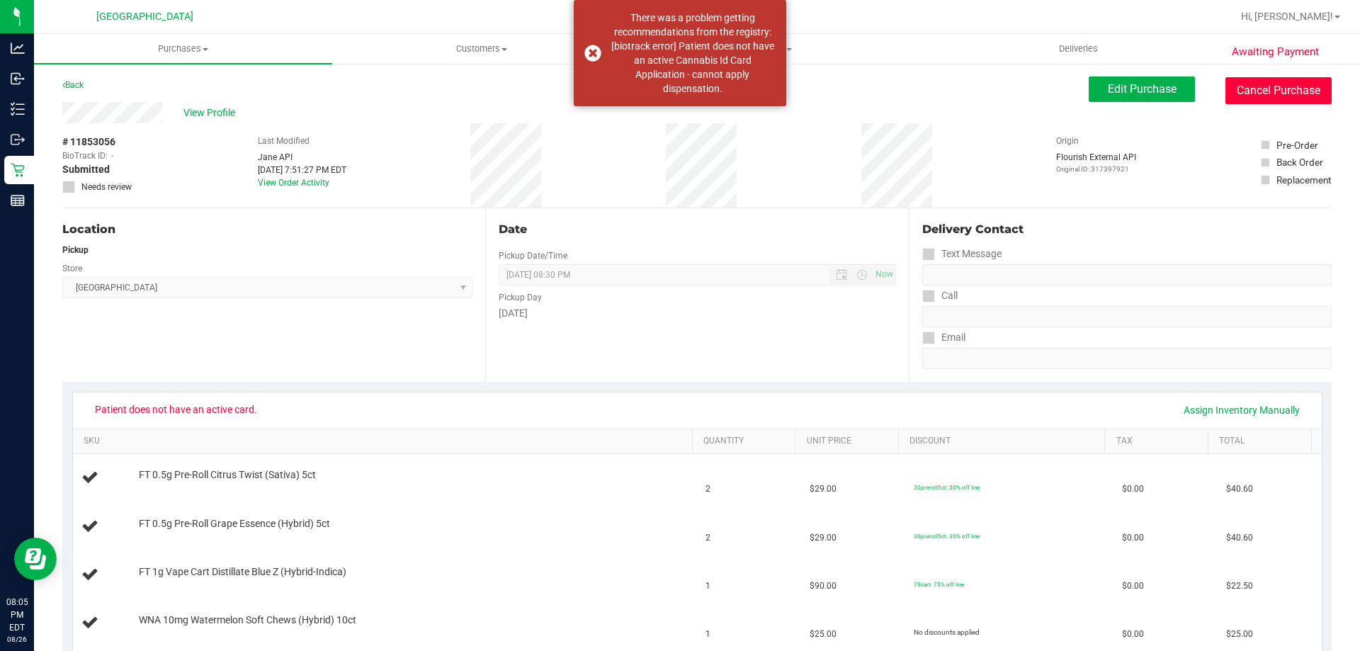
click at [1273, 98] on button "Cancel Purchase" at bounding box center [1278, 90] width 106 height 27
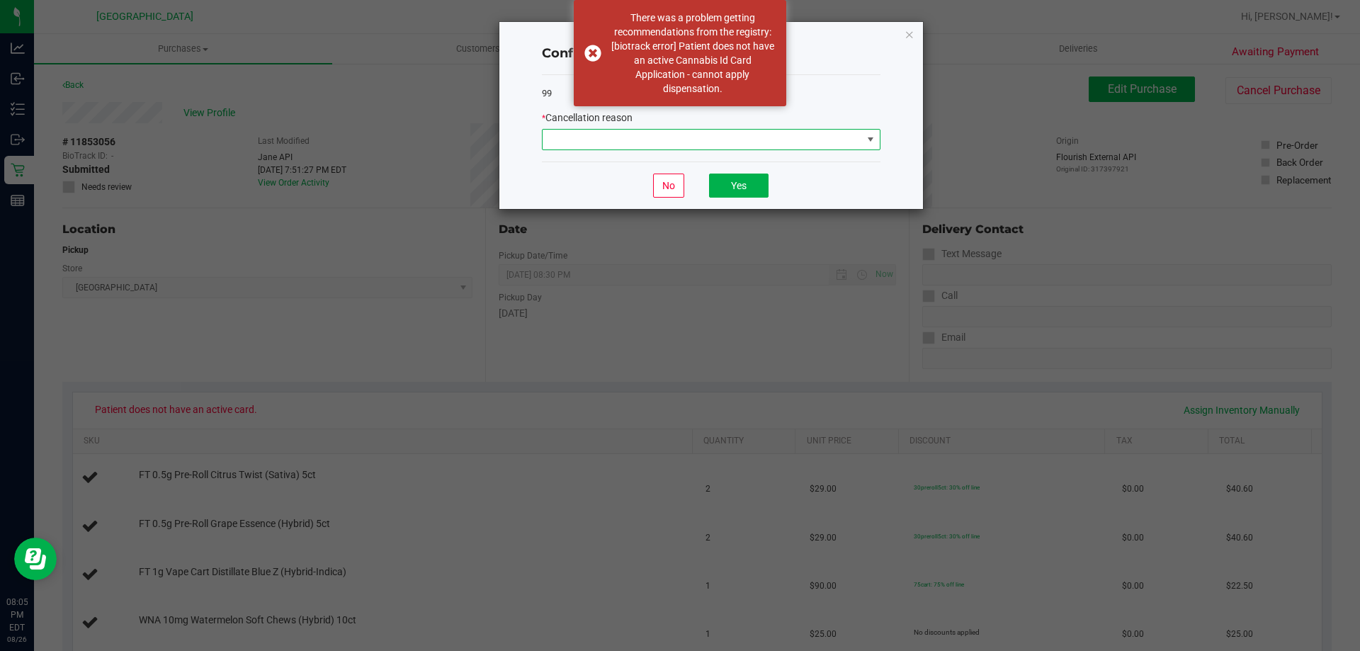
click at [878, 145] on span at bounding box center [870, 140] width 18 height 20
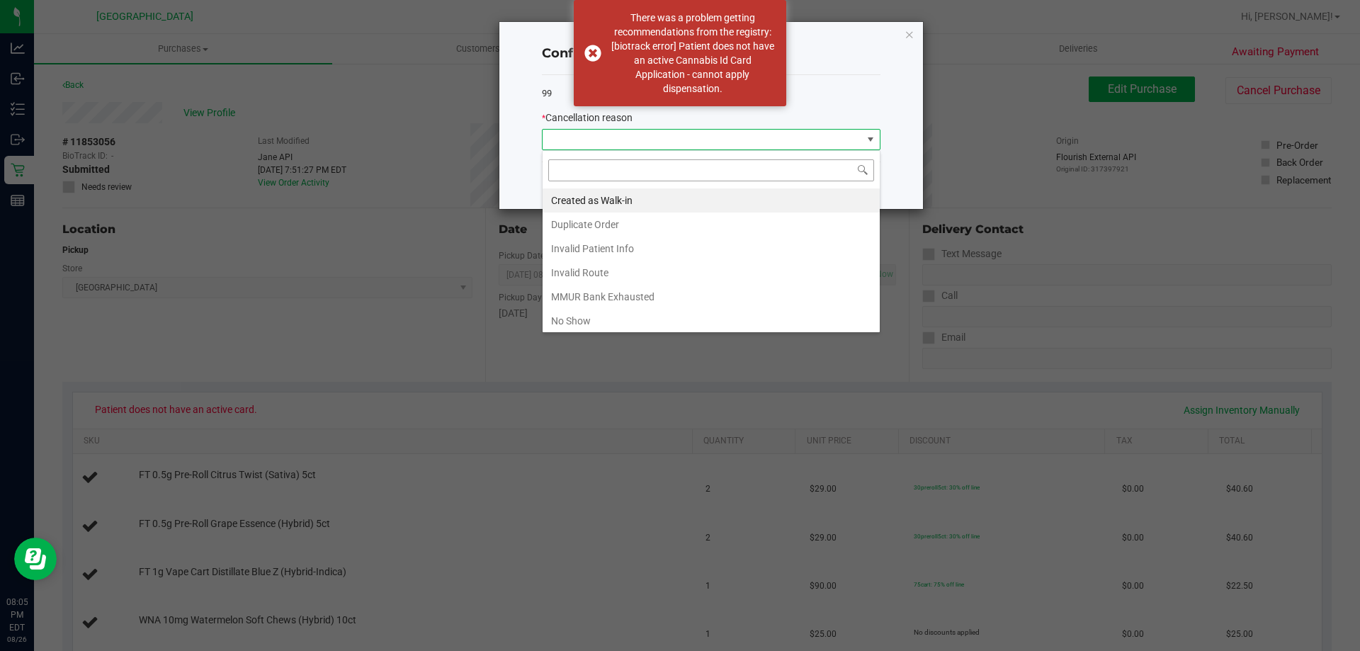
scroll to position [21, 339]
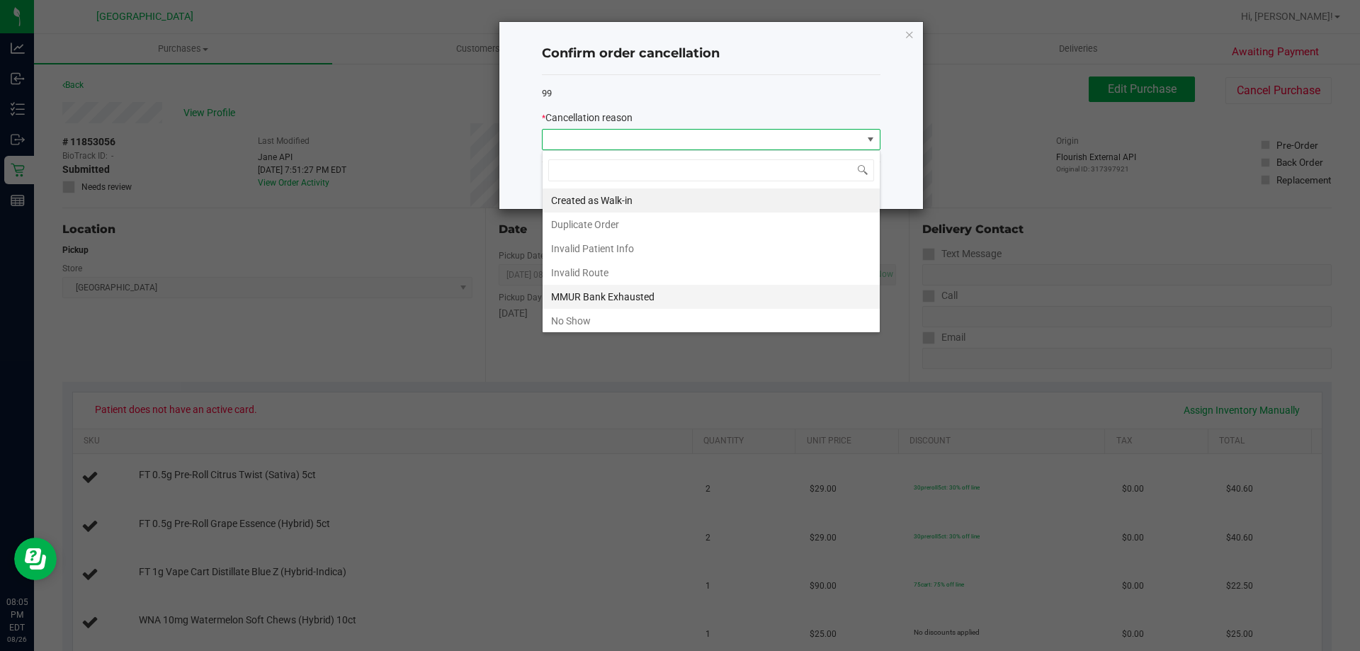
click at [718, 293] on li "MMUR Bank Exhausted" at bounding box center [711, 297] width 337 height 24
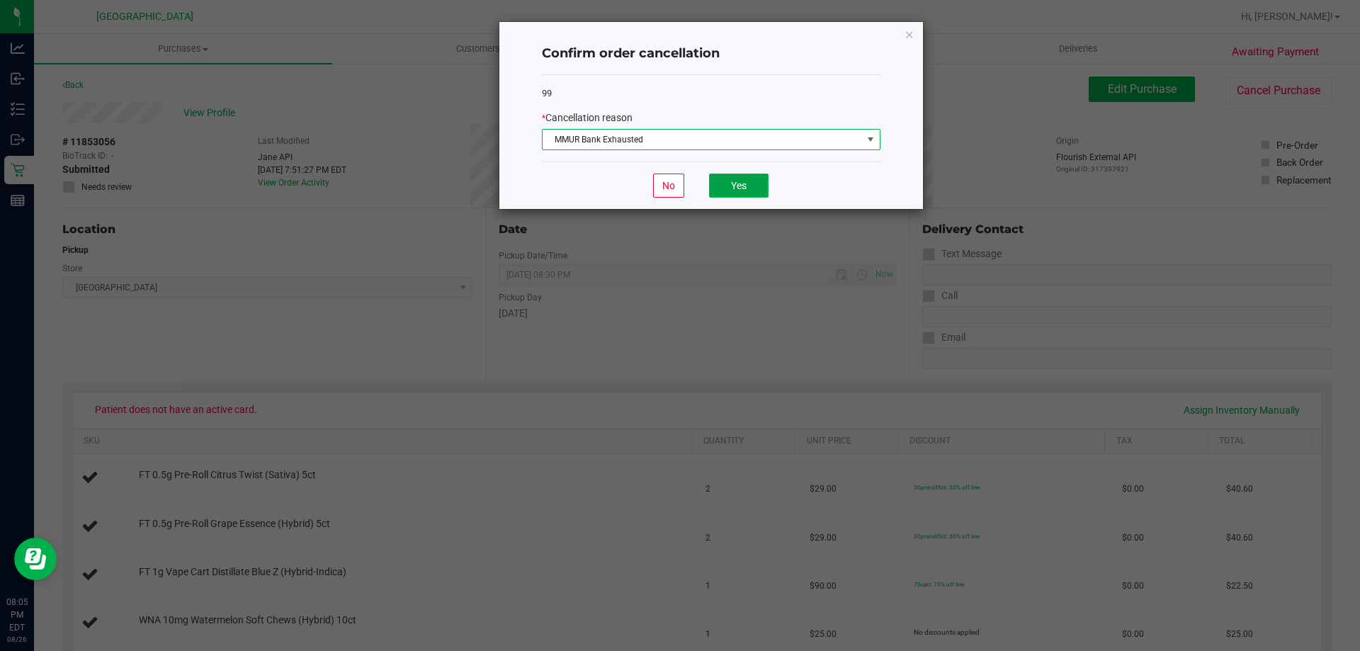
click at [758, 189] on button "Yes" at bounding box center [739, 186] width 60 height 24
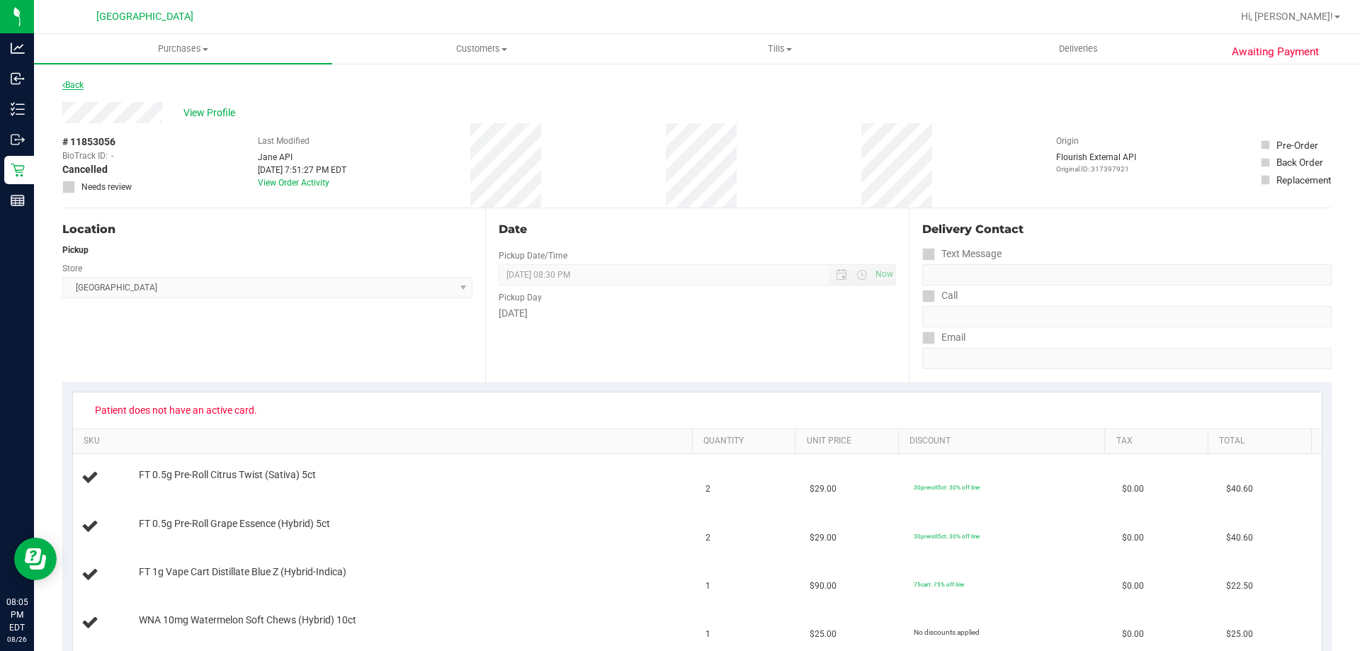
click at [78, 88] on link "Back" at bounding box center [72, 85] width 21 height 10
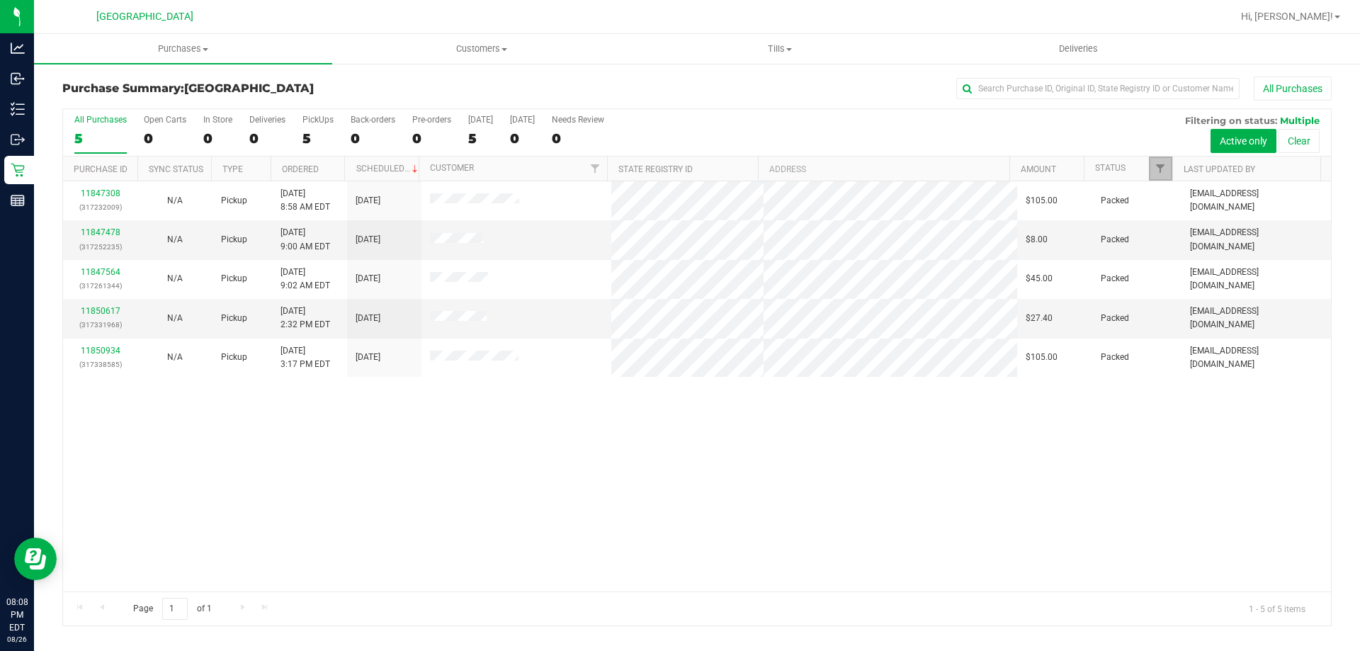
click at [1167, 171] on link "Filter" at bounding box center [1160, 169] width 23 height 24
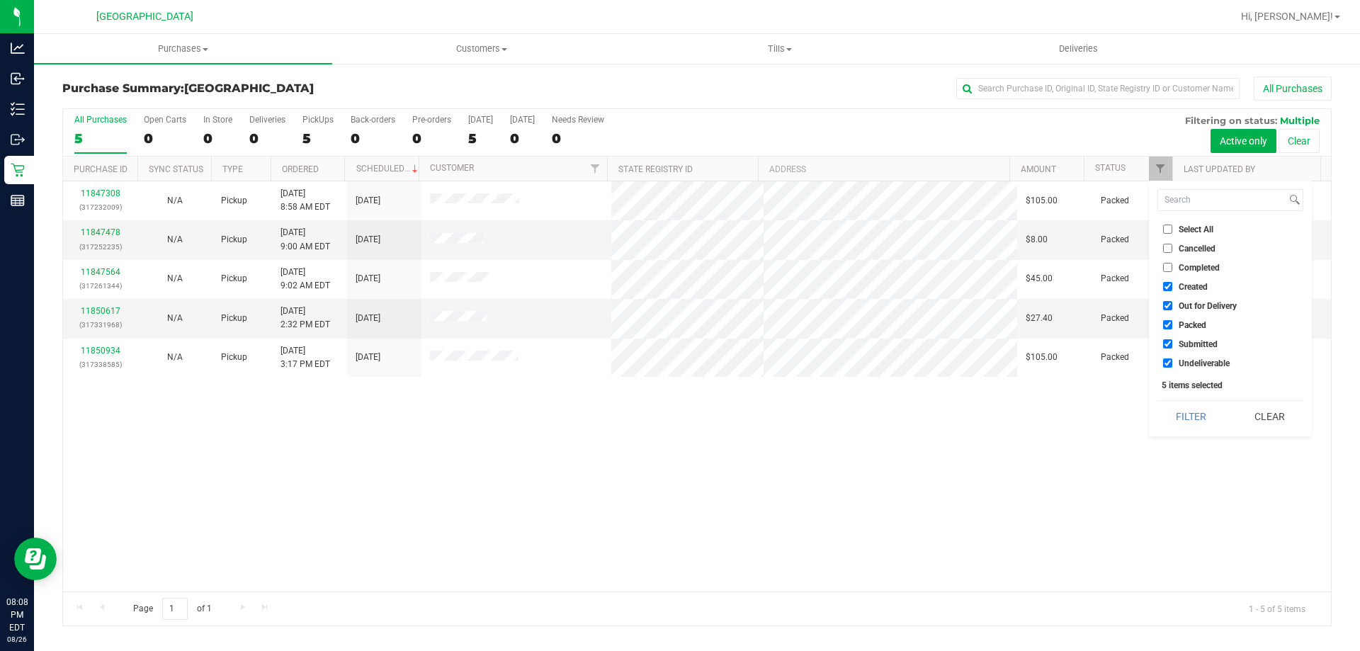
click at [1172, 288] on label "Created" at bounding box center [1185, 286] width 45 height 9
click at [1172, 288] on input "Created" at bounding box center [1167, 286] width 9 height 9
checkbox input "false"
click at [1168, 302] on input "Out for Delivery" at bounding box center [1167, 305] width 9 height 9
checkbox input "false"
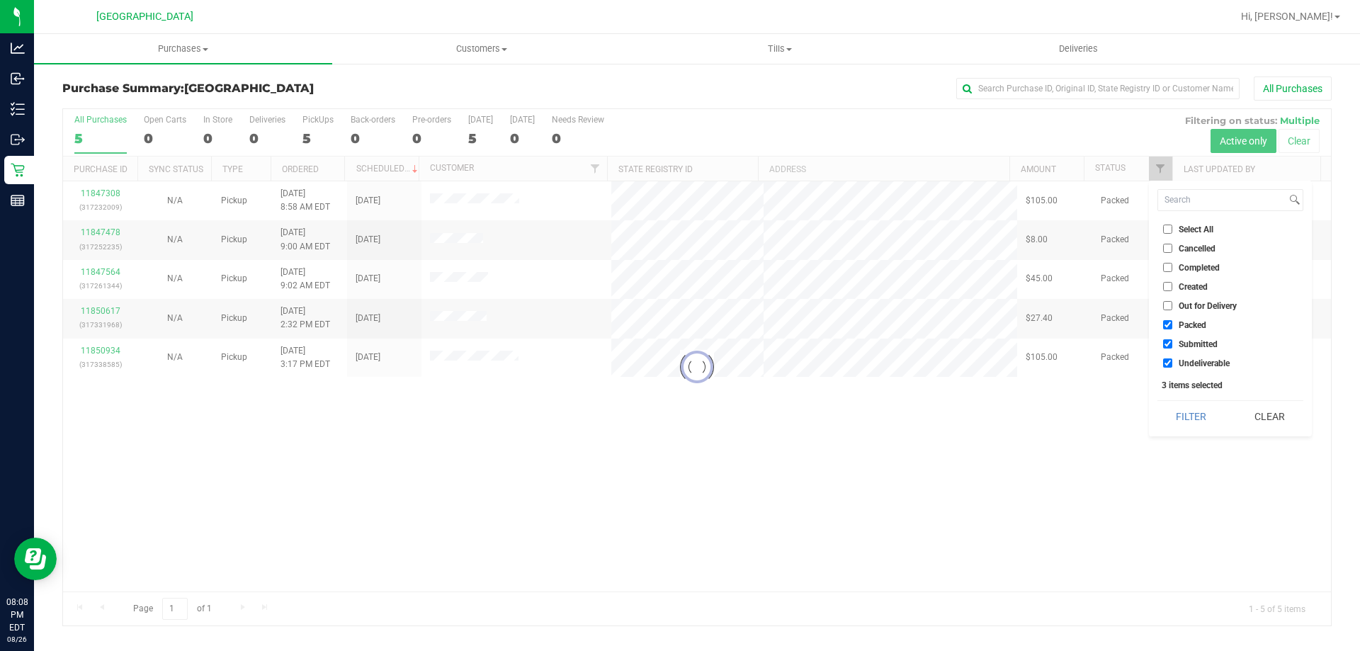
click at [1167, 321] on input "Packed" at bounding box center [1167, 324] width 9 height 9
checkbox input "false"
checkbox input "true"
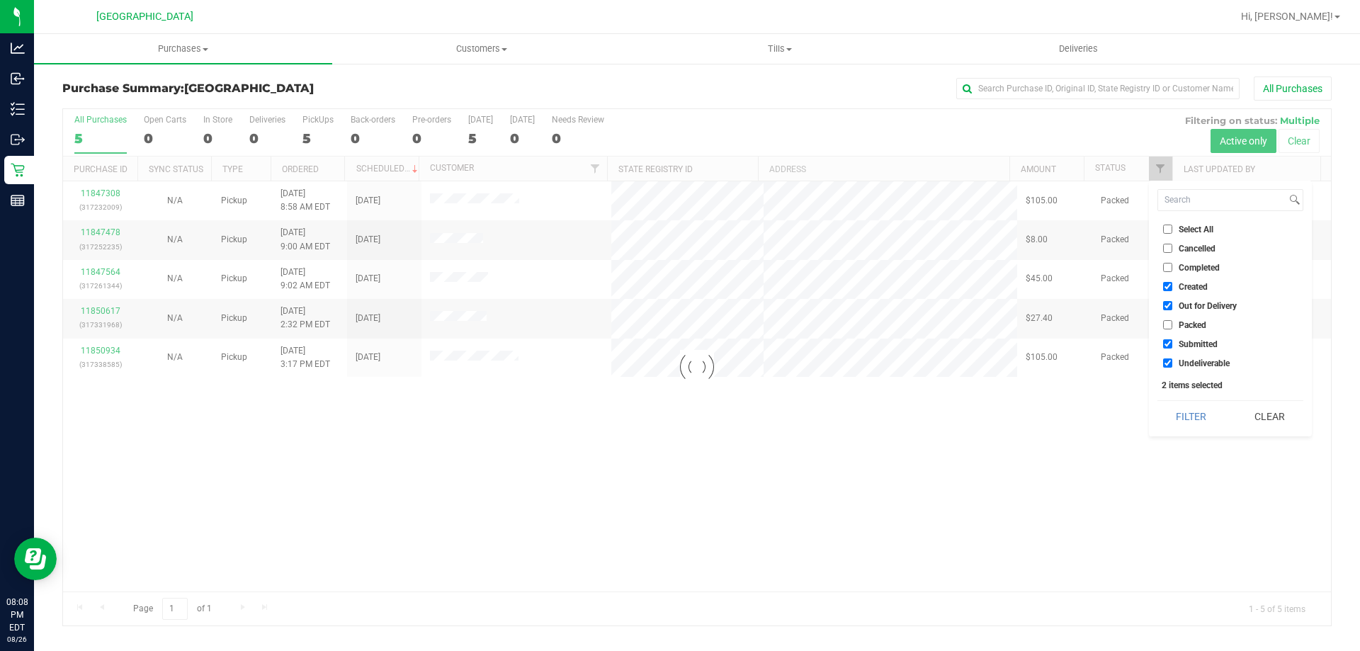
checkbox input "true"
click at [1167, 287] on input "Created" at bounding box center [1167, 286] width 9 height 9
checkbox input "false"
drag, startPoint x: 1166, startPoint y: 301, endPoint x: 1162, endPoint y: 315, distance: 13.9
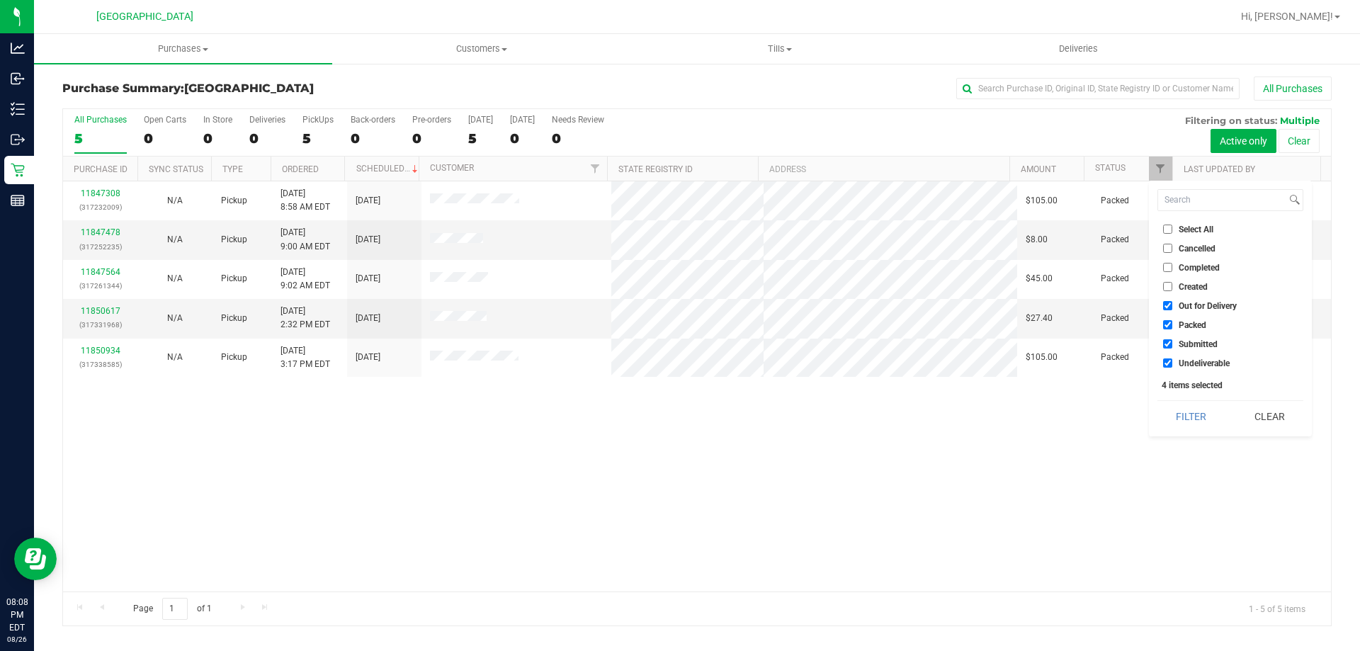
click at [1165, 303] on input "Out for Delivery" at bounding box center [1167, 305] width 9 height 9
checkbox input "false"
click at [1166, 324] on input "Packed" at bounding box center [1167, 324] width 9 height 9
checkbox input "false"
drag, startPoint x: 1165, startPoint y: 358, endPoint x: 1180, endPoint y: 409, distance: 53.1
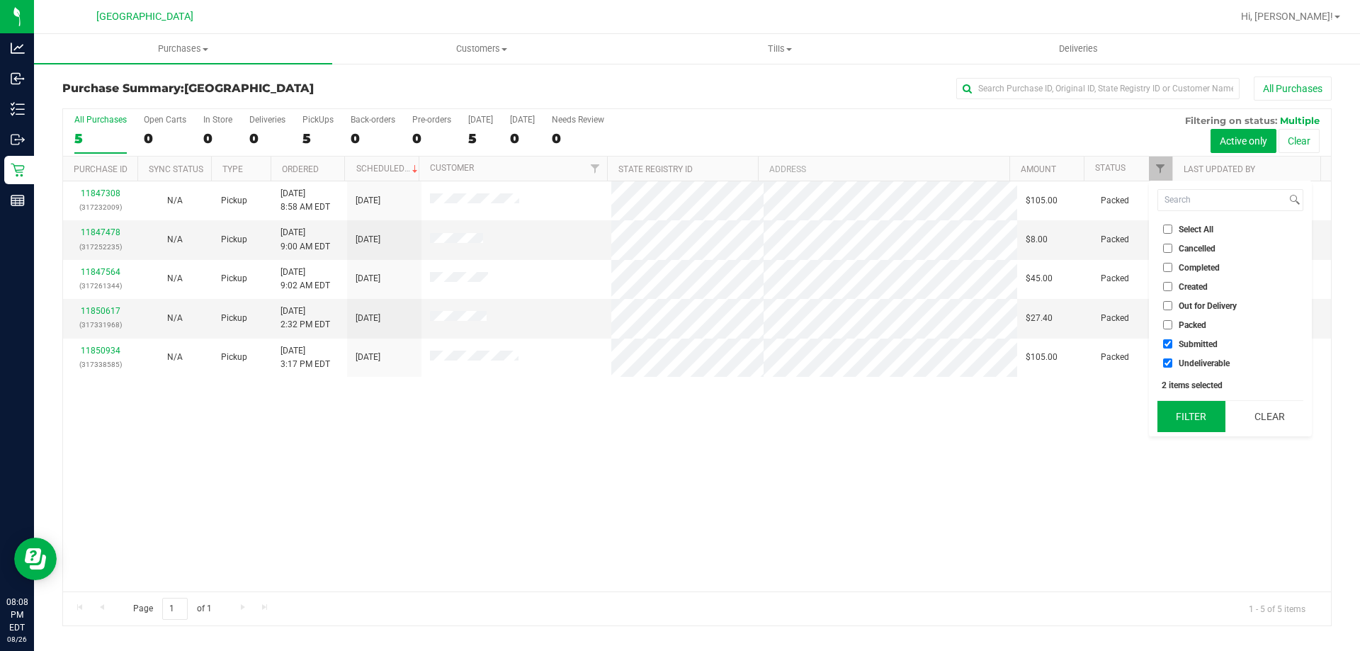
click at [1165, 361] on input "Undeliverable" at bounding box center [1167, 362] width 9 height 9
checkbox input "false"
drag, startPoint x: 1180, startPoint y: 410, endPoint x: 1160, endPoint y: 434, distance: 31.7
click at [1179, 410] on button "Filter" at bounding box center [1191, 416] width 68 height 31
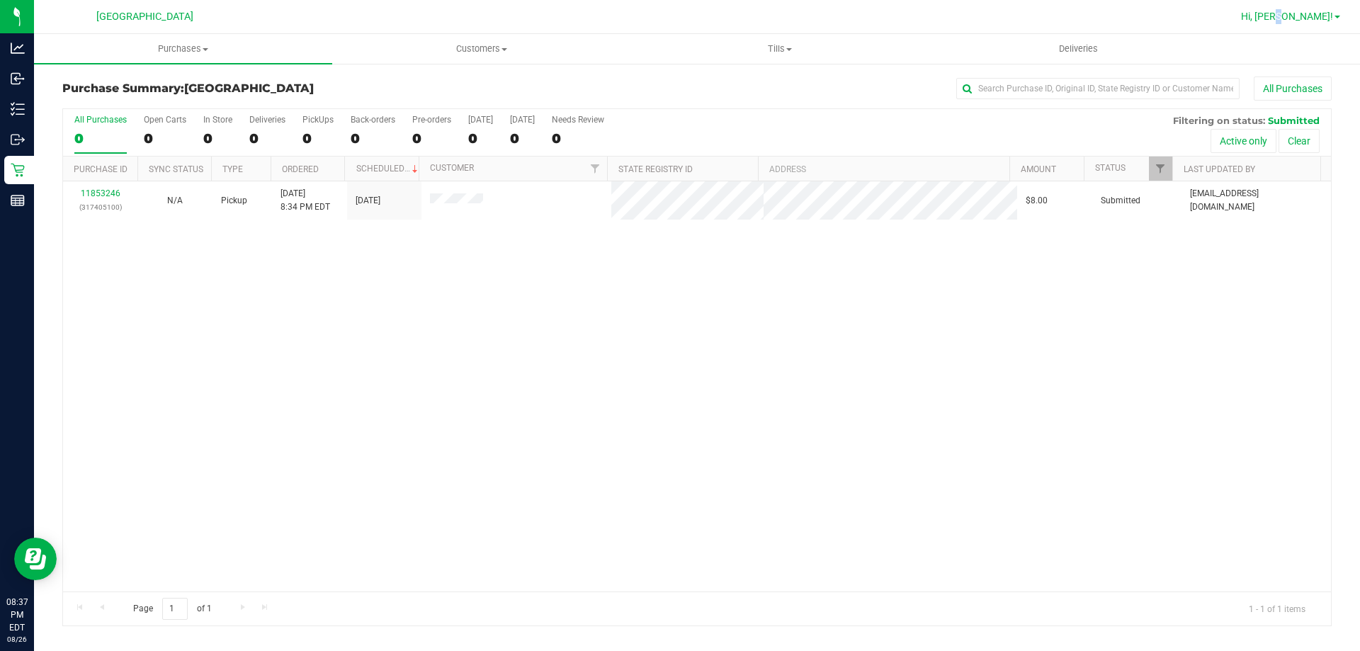
click at [1318, 11] on span "Hi, [PERSON_NAME]!" at bounding box center [1287, 16] width 92 height 11
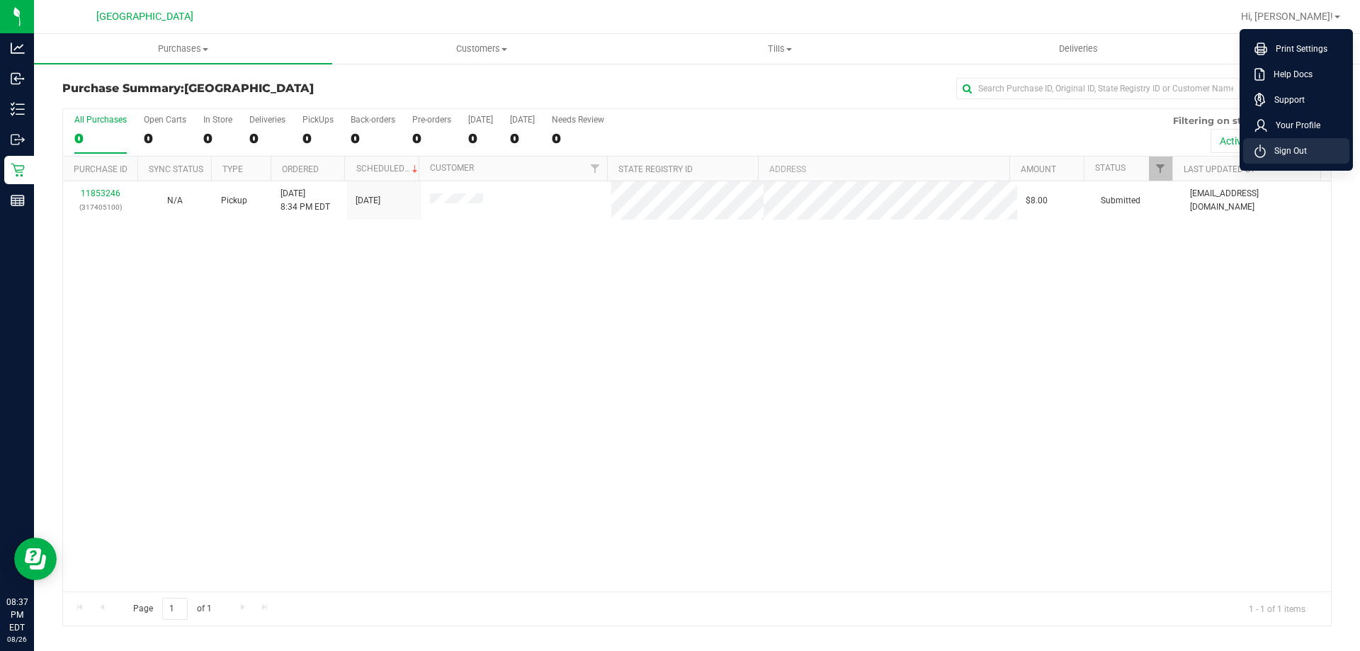
click at [1288, 143] on li "Sign Out" at bounding box center [1296, 151] width 106 height 26
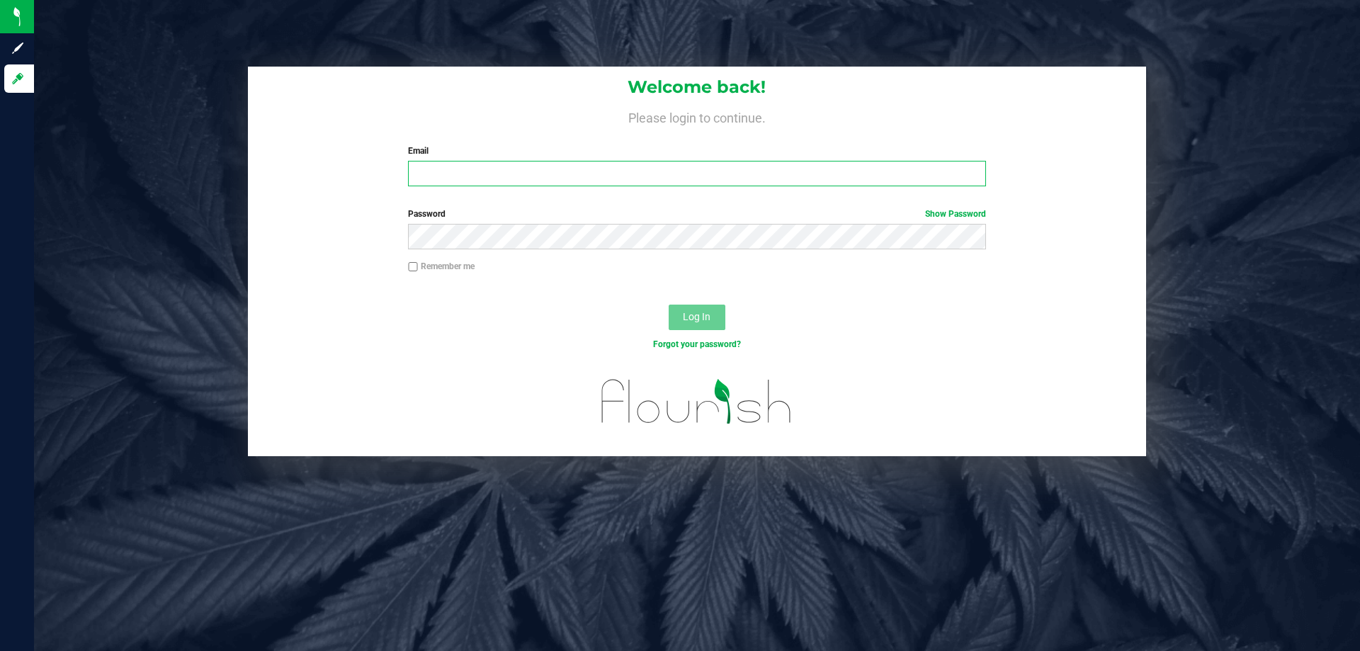
click at [617, 169] on input "Email" at bounding box center [696, 174] width 577 height 26
type input "[EMAIL_ADDRESS][DOMAIN_NAME]"
click at [669, 305] on button "Log In" at bounding box center [697, 318] width 57 height 26
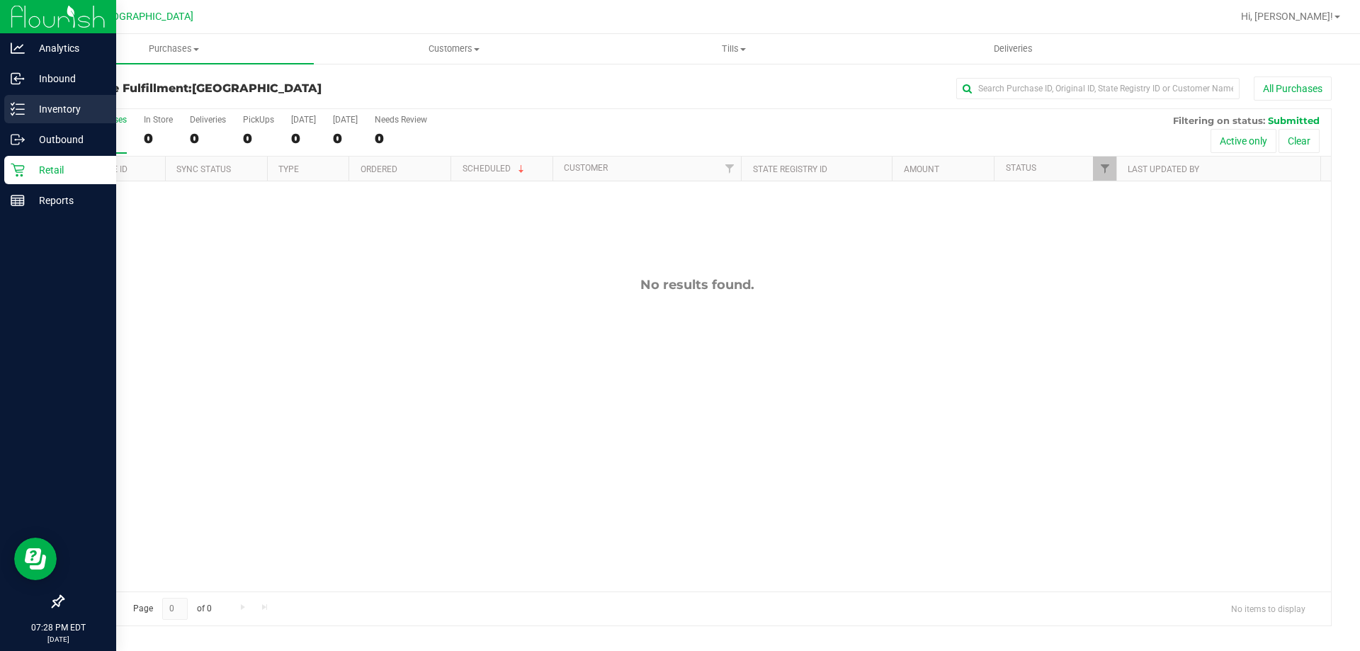
drag, startPoint x: 31, startPoint y: 103, endPoint x: 112, endPoint y: 118, distance: 82.1
click at [33, 103] on p "Inventory" at bounding box center [67, 109] width 85 height 17
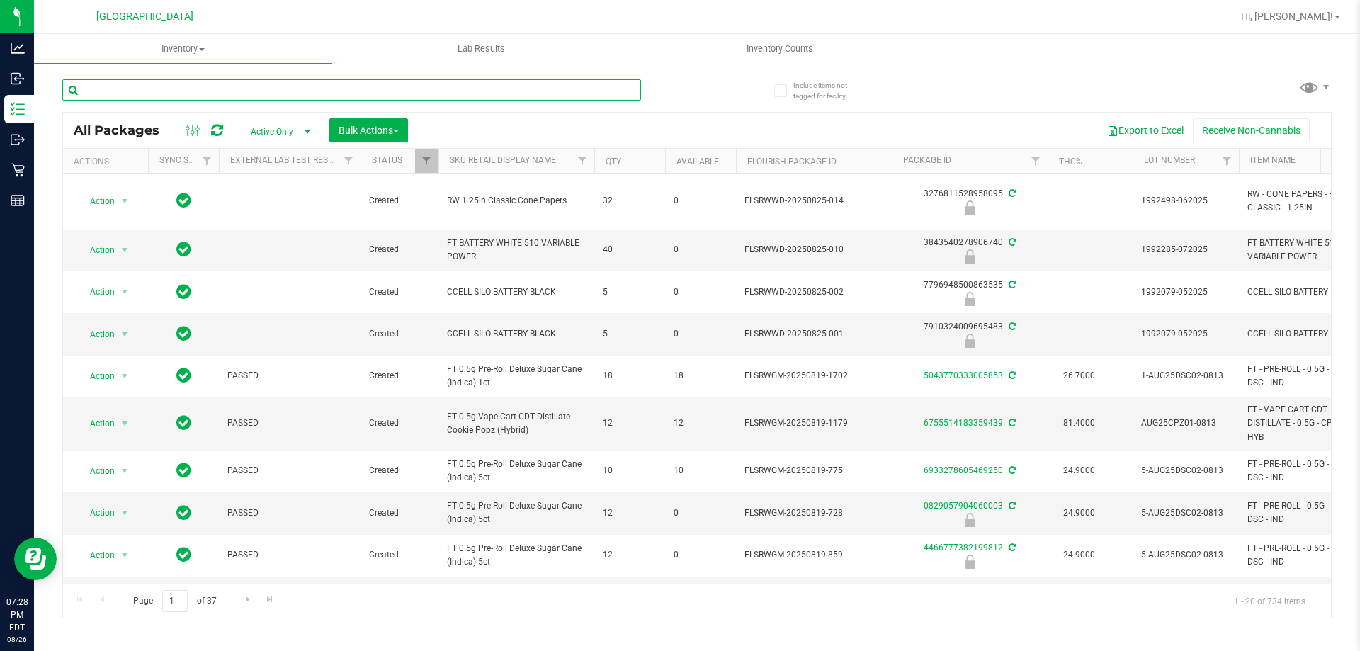
click at [162, 91] on input "text" at bounding box center [351, 89] width 579 height 21
type input "3600929317501012"
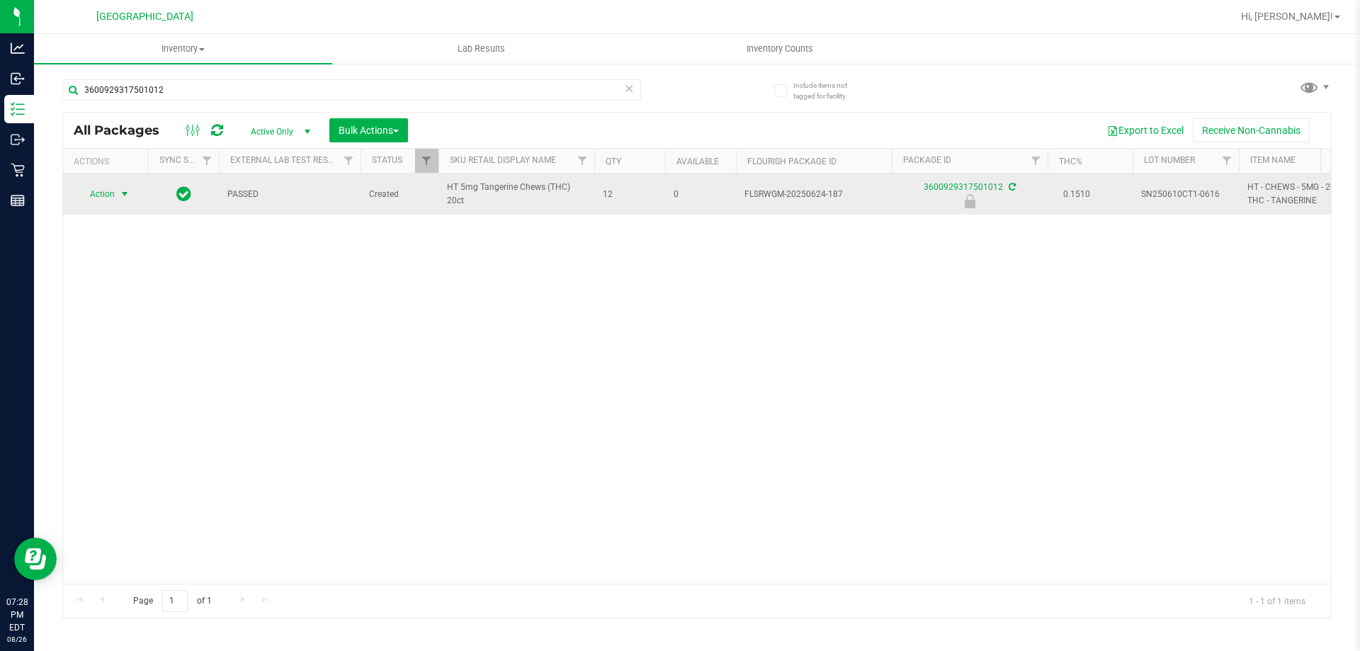
click at [122, 188] on span "select" at bounding box center [124, 193] width 11 height 11
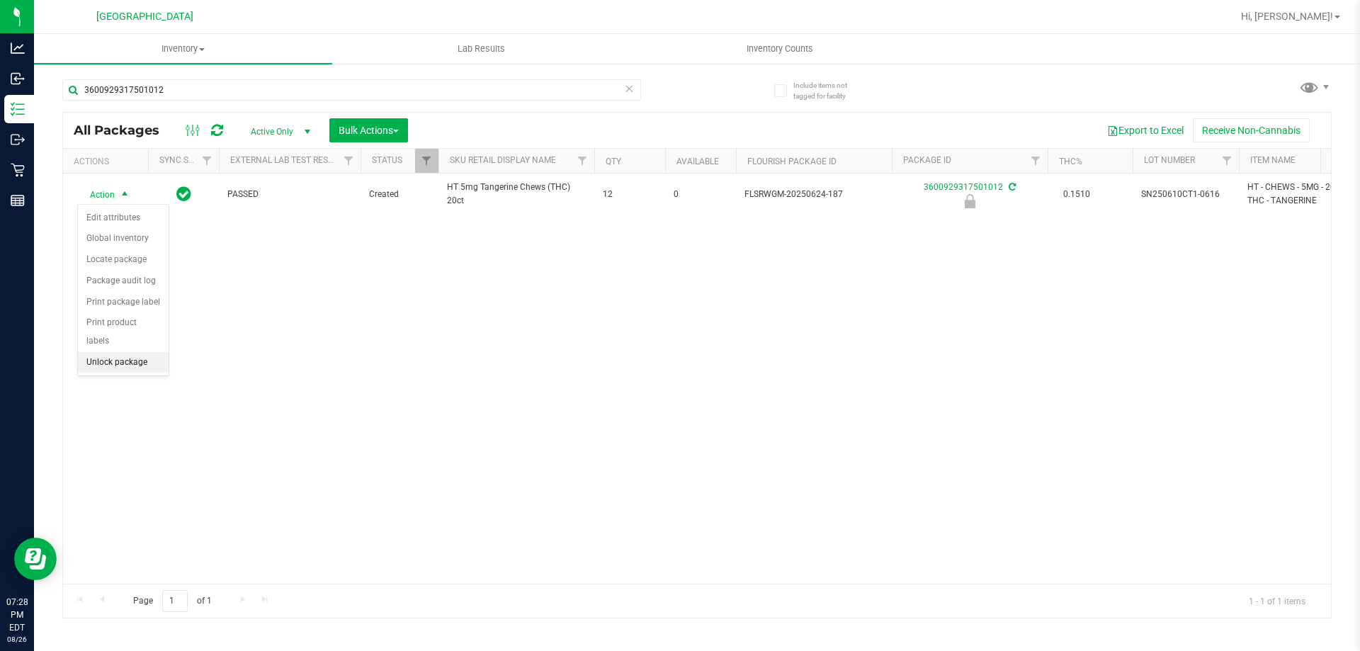
click at [137, 352] on li "Unlock package" at bounding box center [123, 362] width 91 height 21
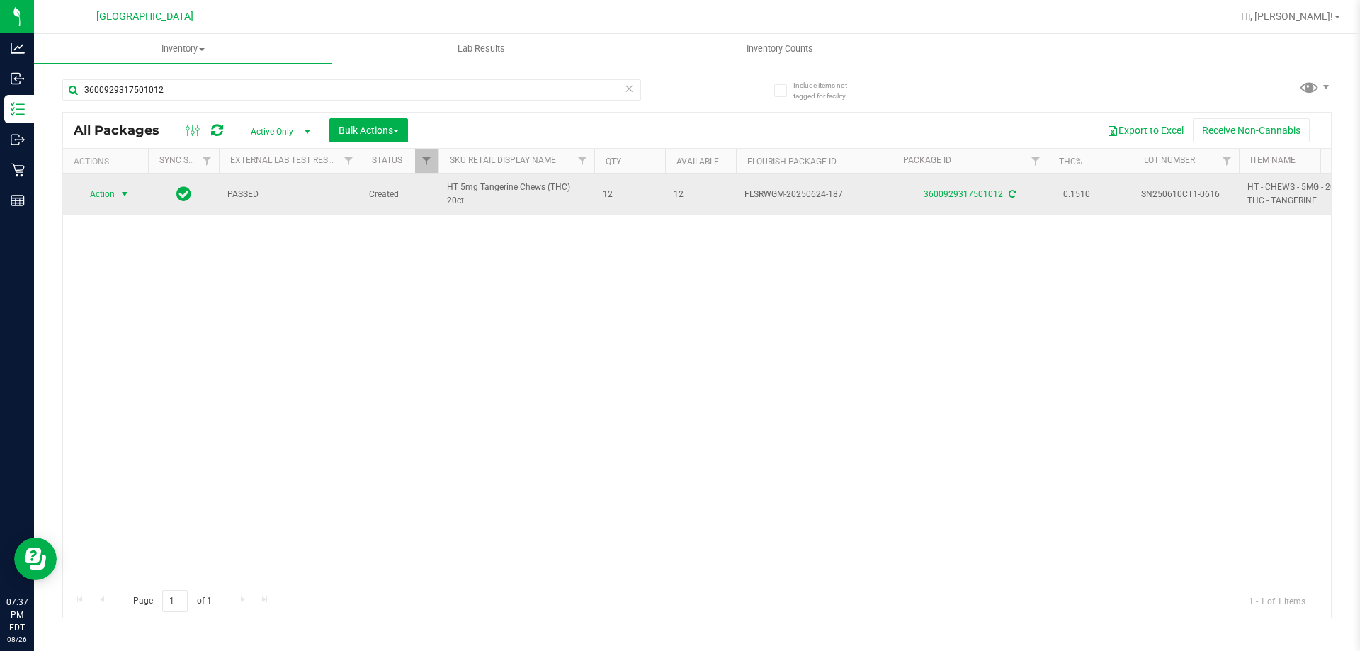
click at [120, 191] on span "select" at bounding box center [124, 193] width 11 height 11
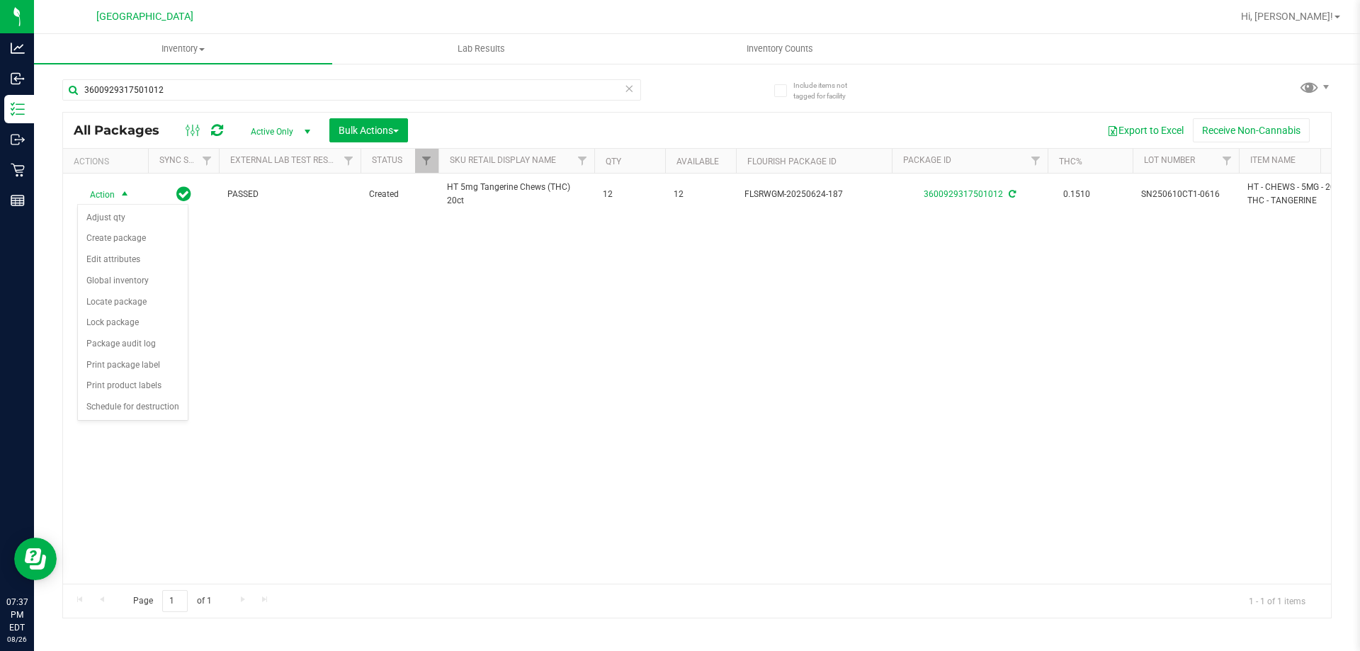
click at [252, 353] on div "Action Action Adjust qty Create package Edit attributes Global inventory Locate…" at bounding box center [697, 379] width 1268 height 410
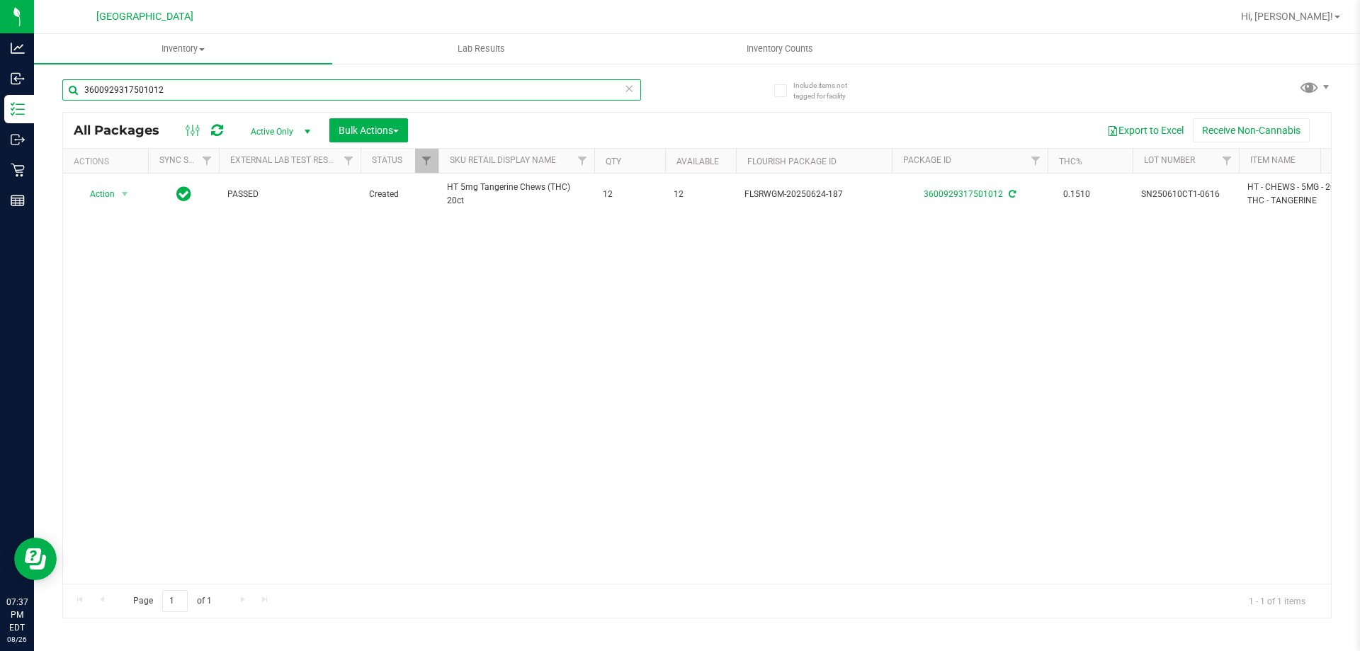
click at [174, 89] on input "3600929317501012" at bounding box center [351, 89] width 579 height 21
type input "3"
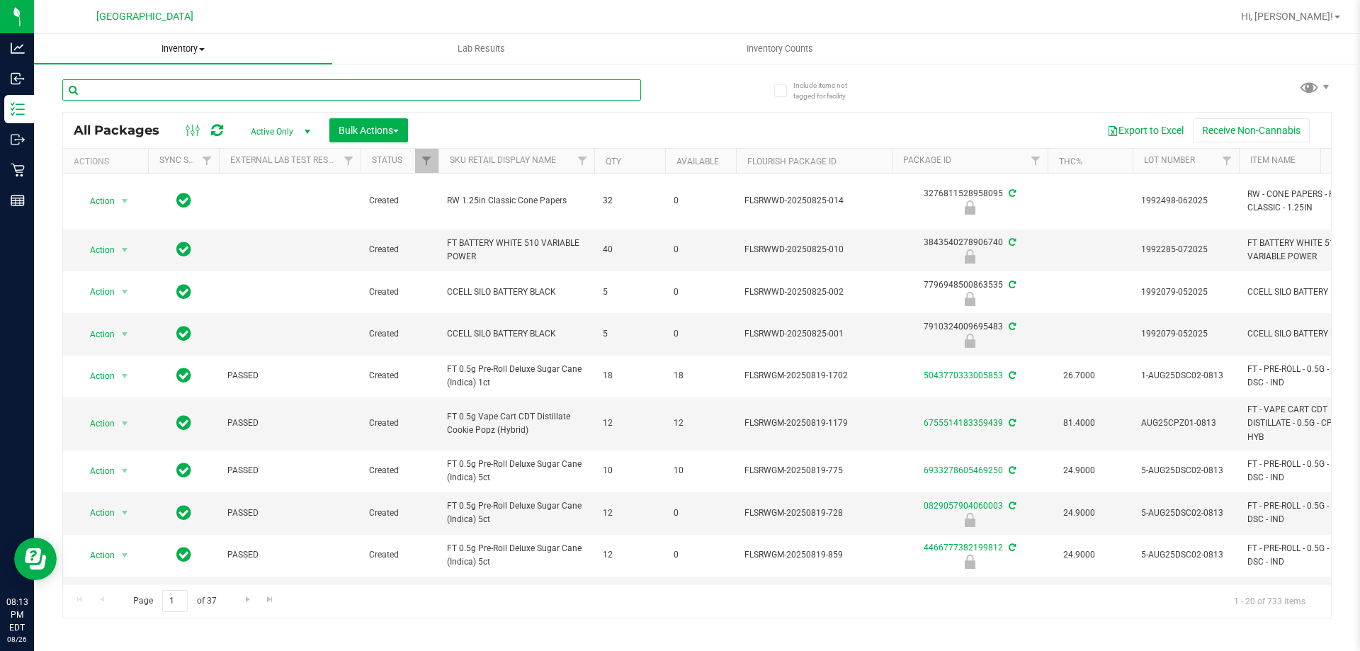
drag, startPoint x: 201, startPoint y: 89, endPoint x: 237, endPoint y: 60, distance: 46.4
click at [200, 89] on input "text" at bounding box center [351, 89] width 579 height 21
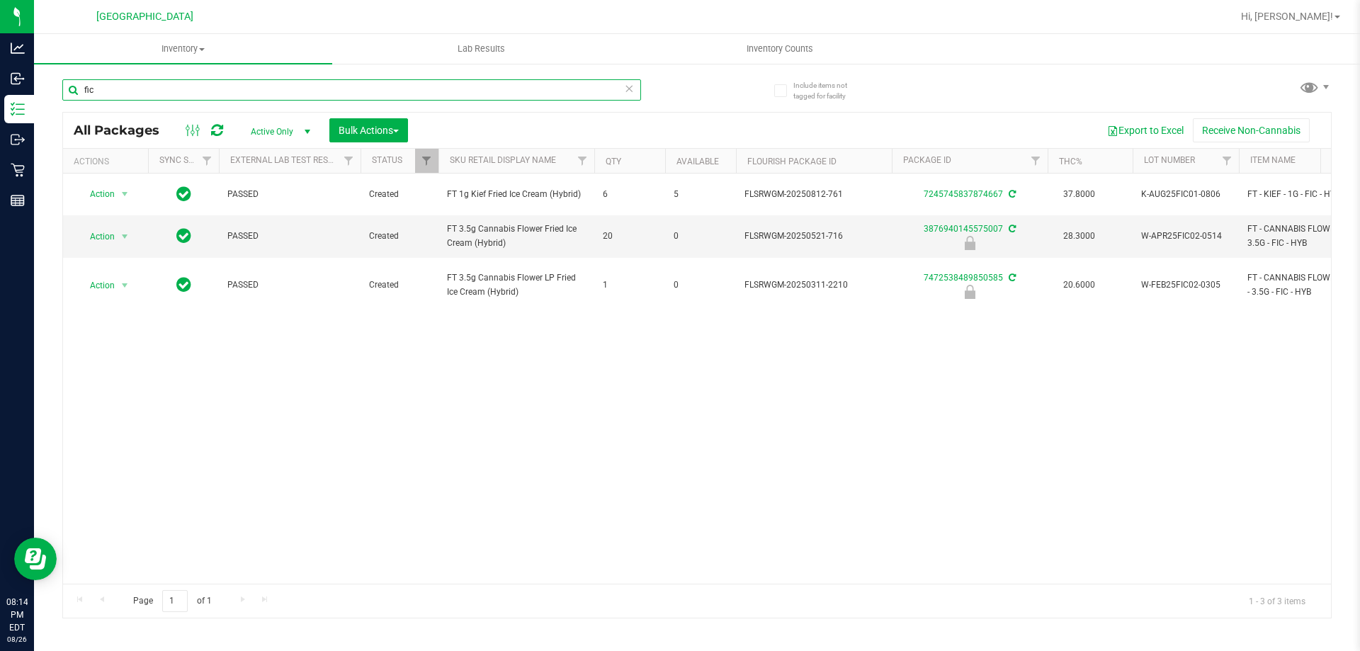
click at [115, 93] on input "fic" at bounding box center [351, 89] width 579 height 21
type input "f"
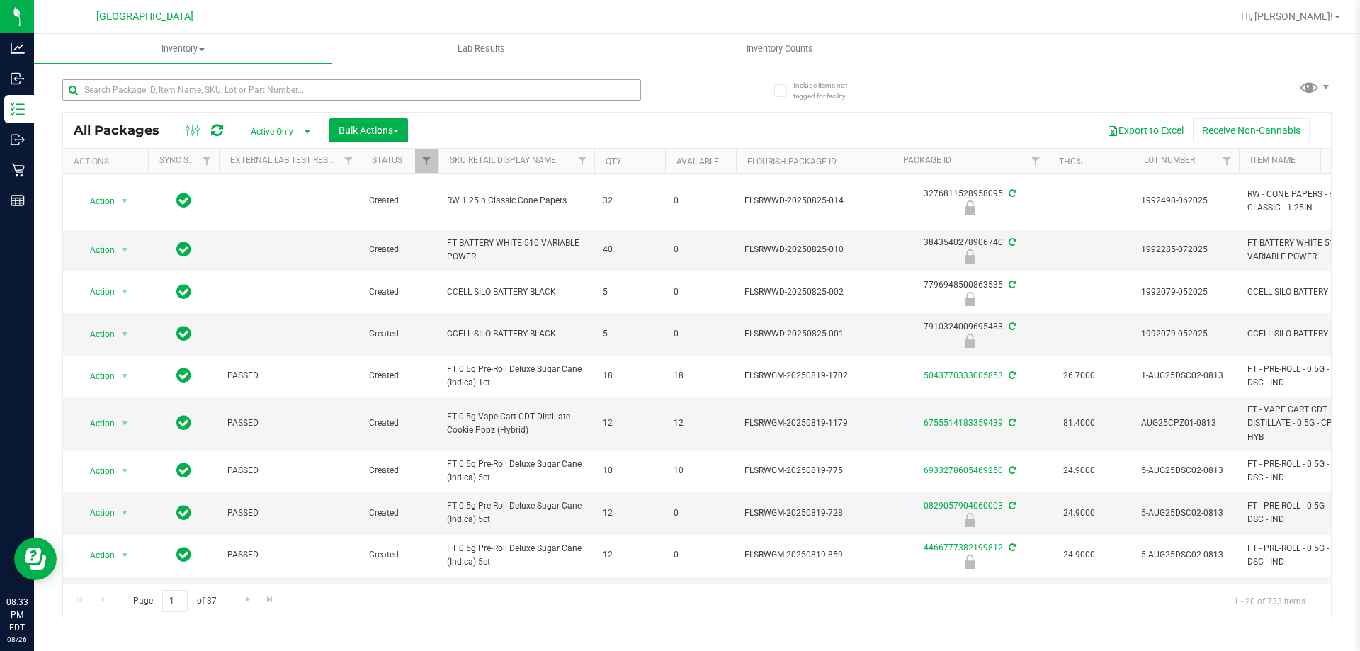
click at [338, 79] on div at bounding box center [379, 89] width 635 height 45
click at [339, 81] on input "text" at bounding box center [351, 89] width 579 height 21
type input "spoon"
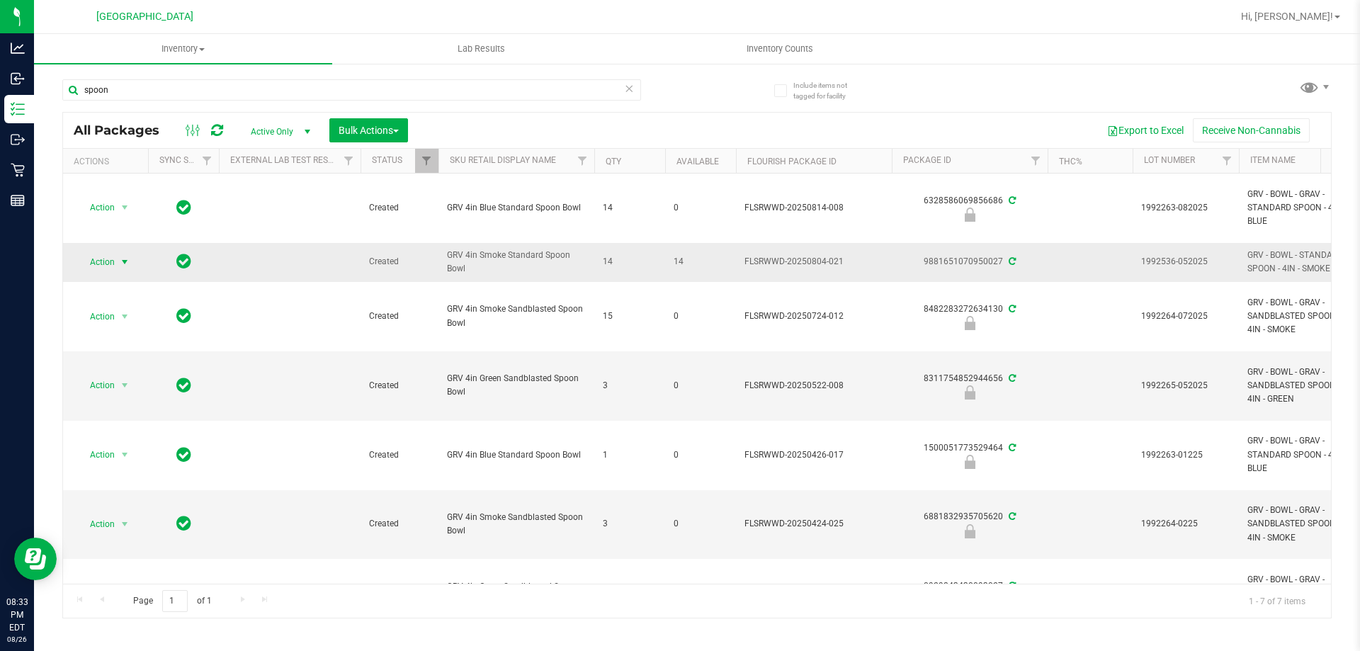
click at [89, 264] on span "Action" at bounding box center [96, 262] width 38 height 20
click at [125, 396] on li "Lock package" at bounding box center [133, 390] width 110 height 21
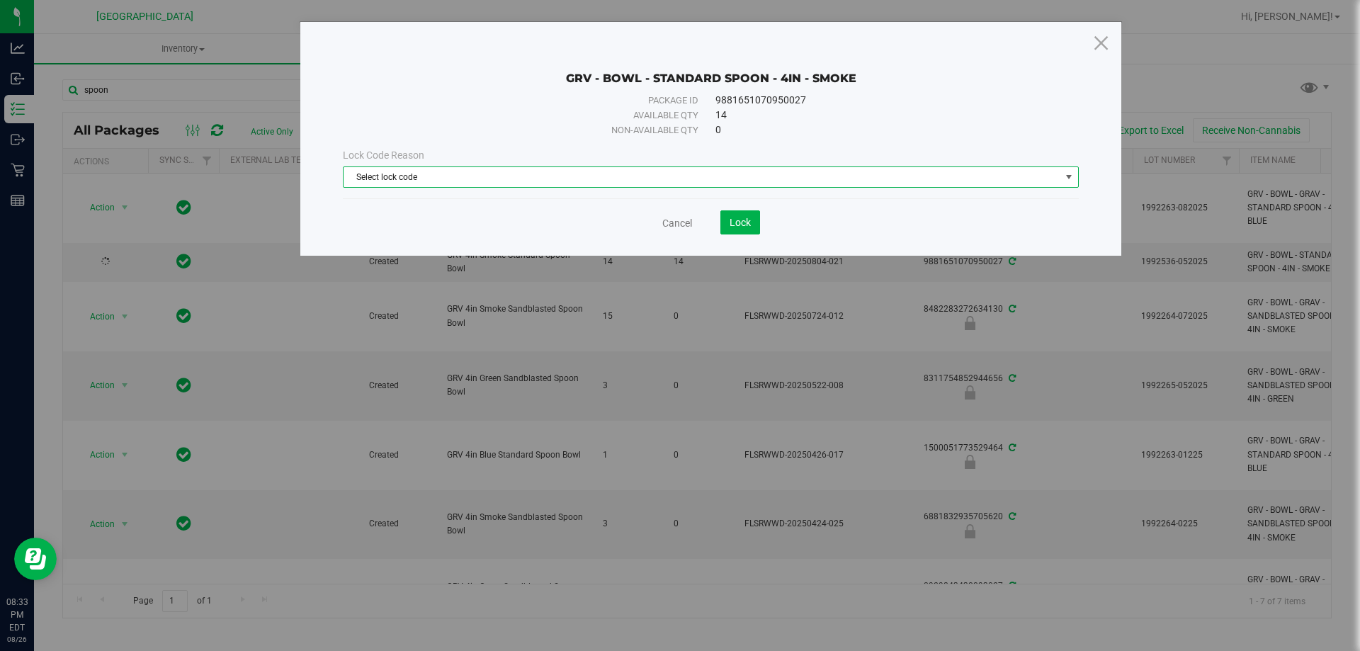
click at [496, 181] on span "Select lock code" at bounding box center [702, 177] width 717 height 20
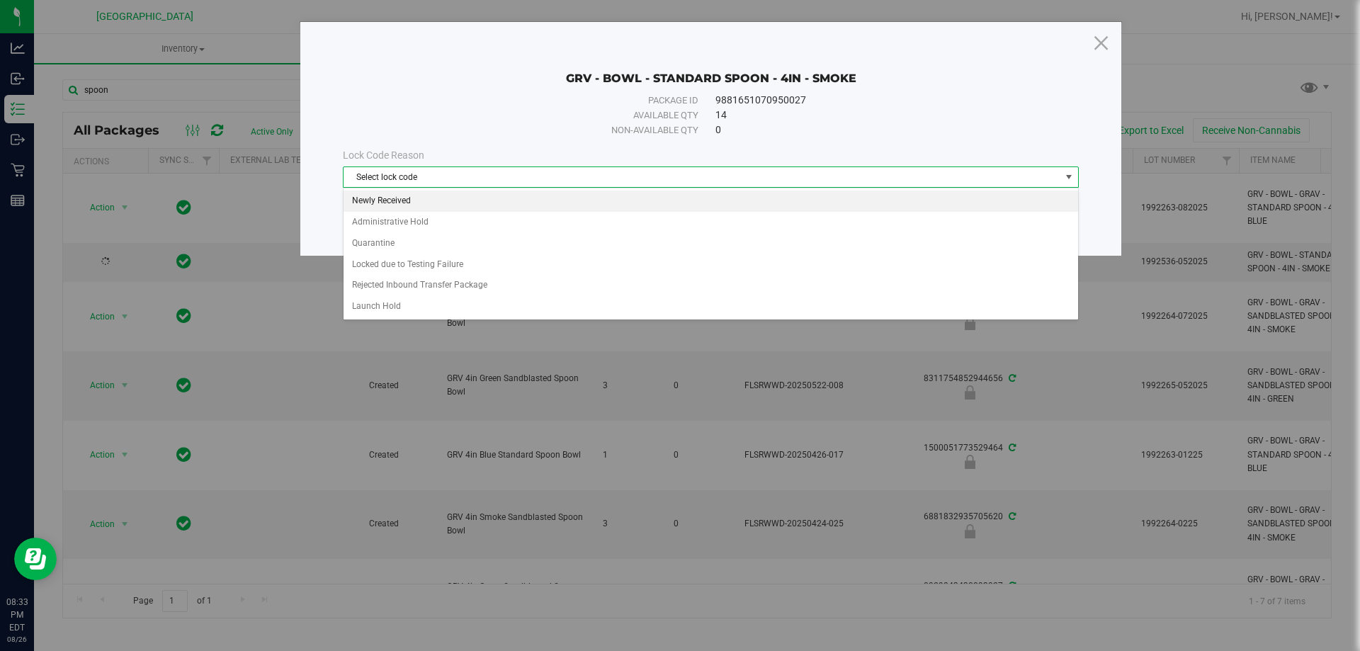
click at [453, 198] on li "Newly Received" at bounding box center [711, 201] width 735 height 21
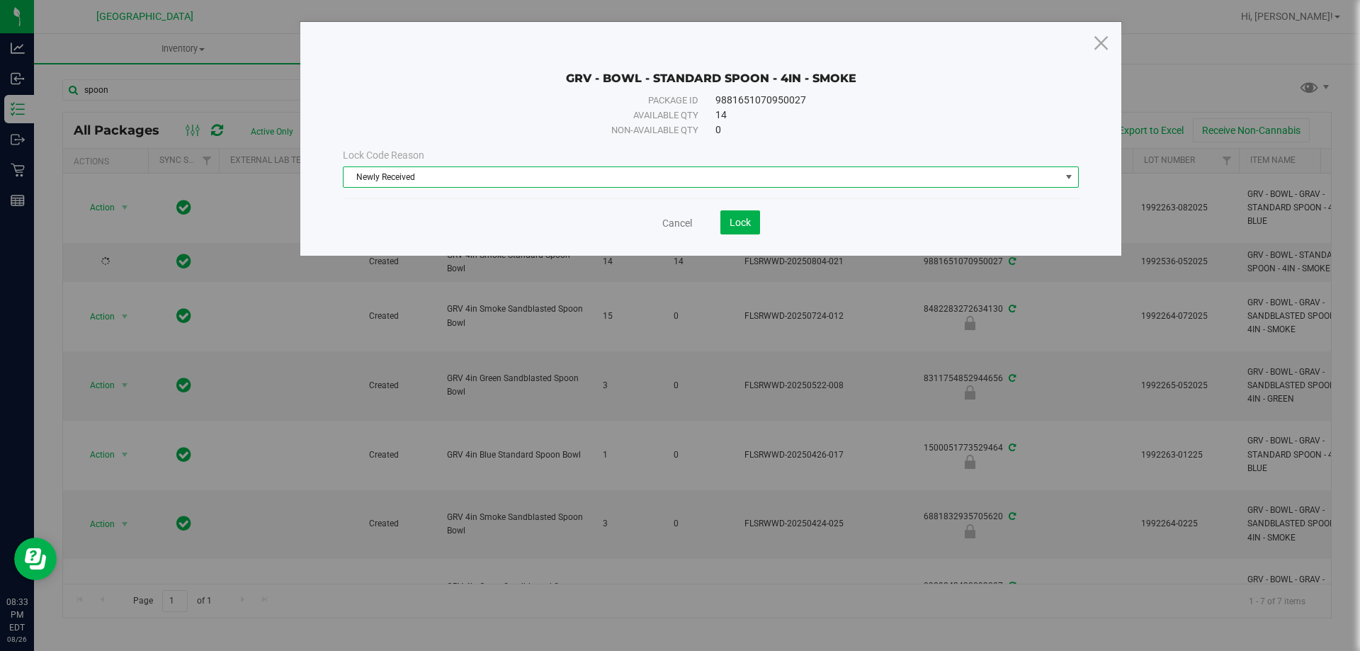
click at [462, 176] on span "Newly Received" at bounding box center [702, 177] width 717 height 20
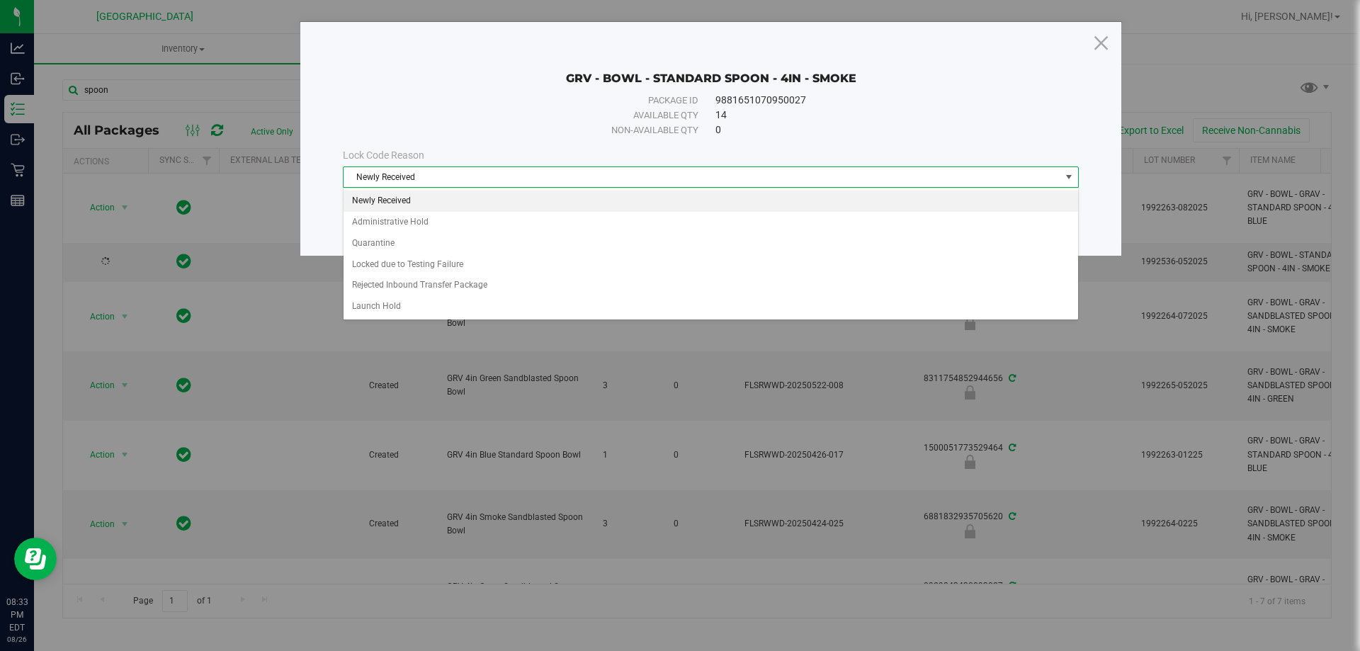
click at [501, 210] on li "Newly Received" at bounding box center [711, 201] width 735 height 21
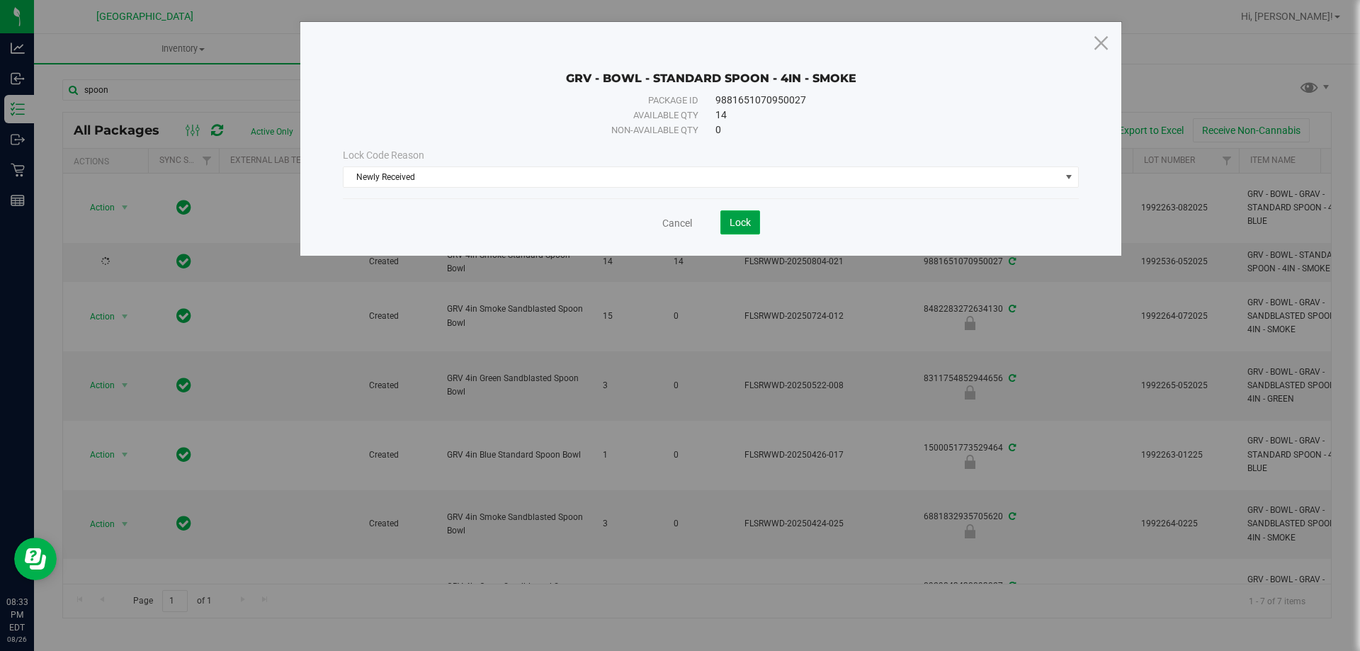
click at [748, 231] on button "Lock" at bounding box center [740, 222] width 40 height 24
